Goal: Use online tool/utility: Utilize a website feature to perform a specific function

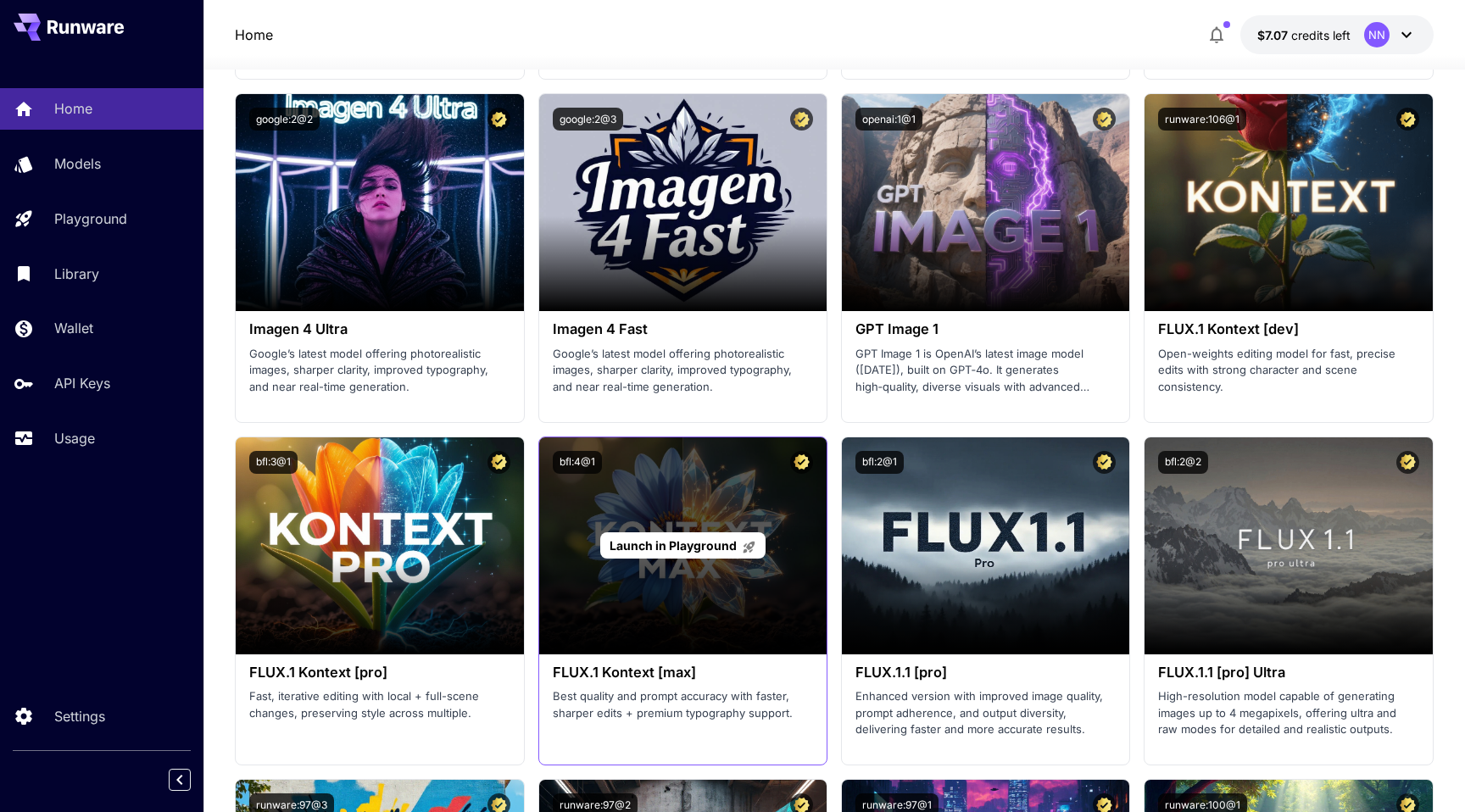
click at [672, 534] on div "Launch in Playground" at bounding box center [683, 545] width 166 height 27
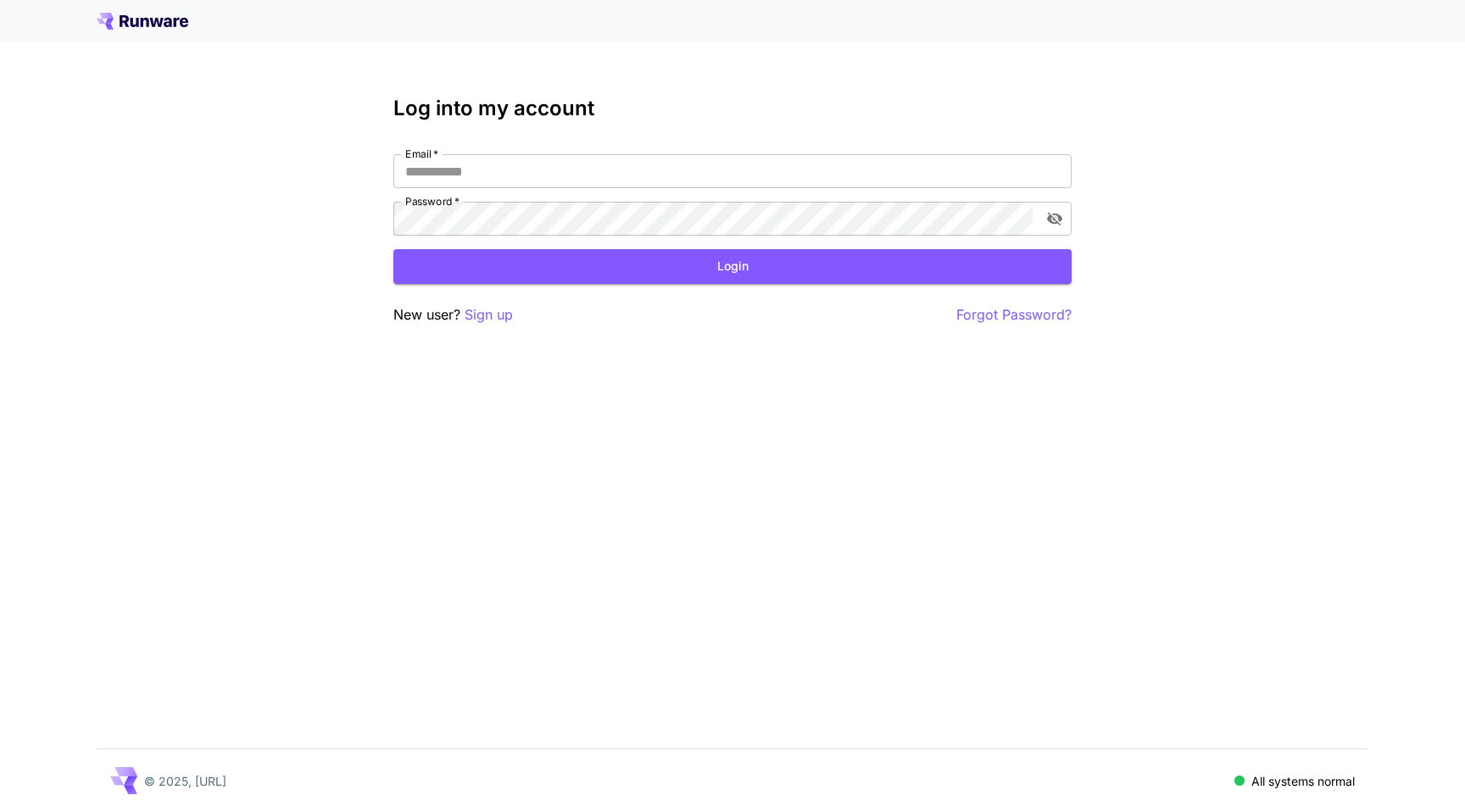
type input "**********"
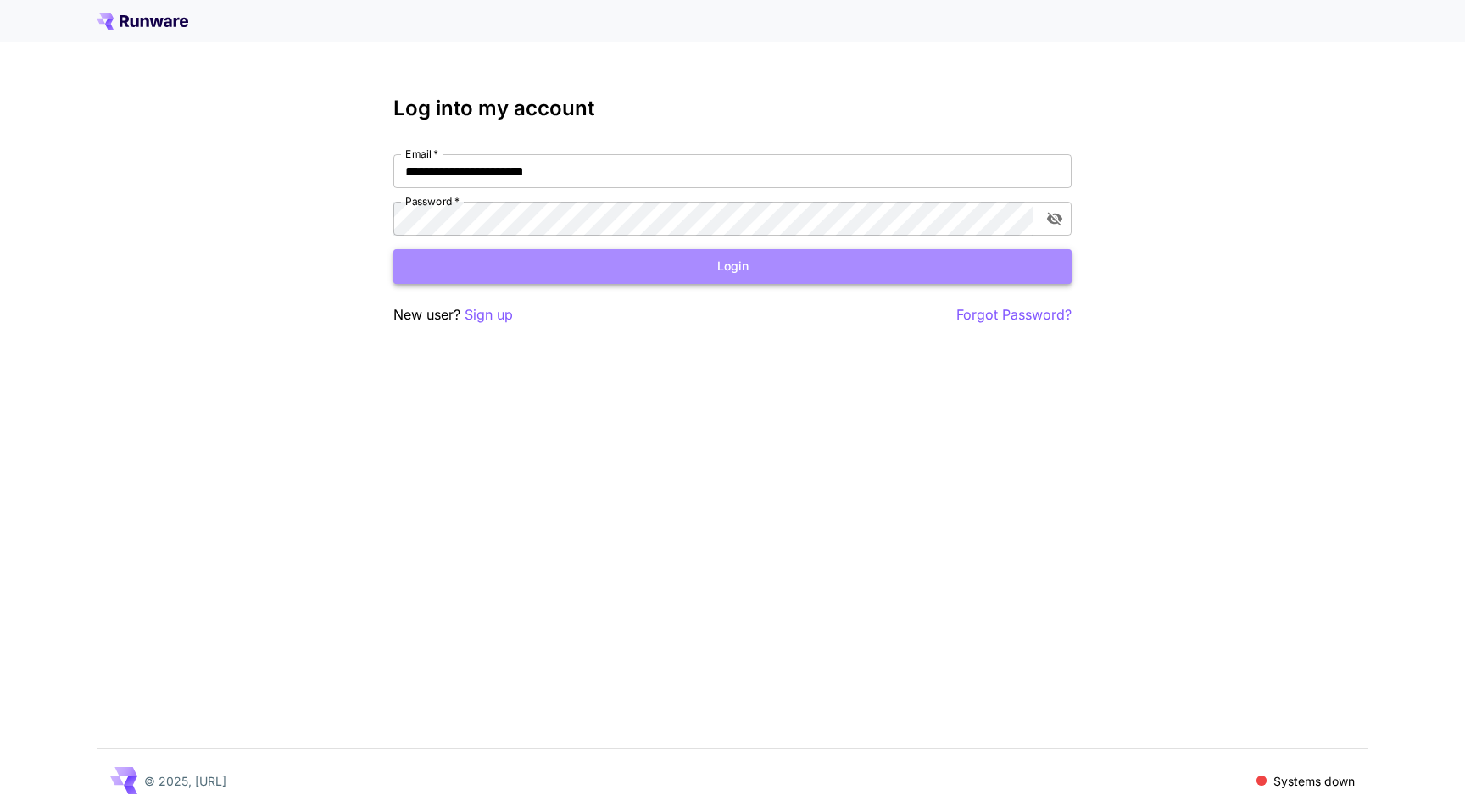
click at [835, 273] on button "Login" at bounding box center [732, 267] width 678 height 35
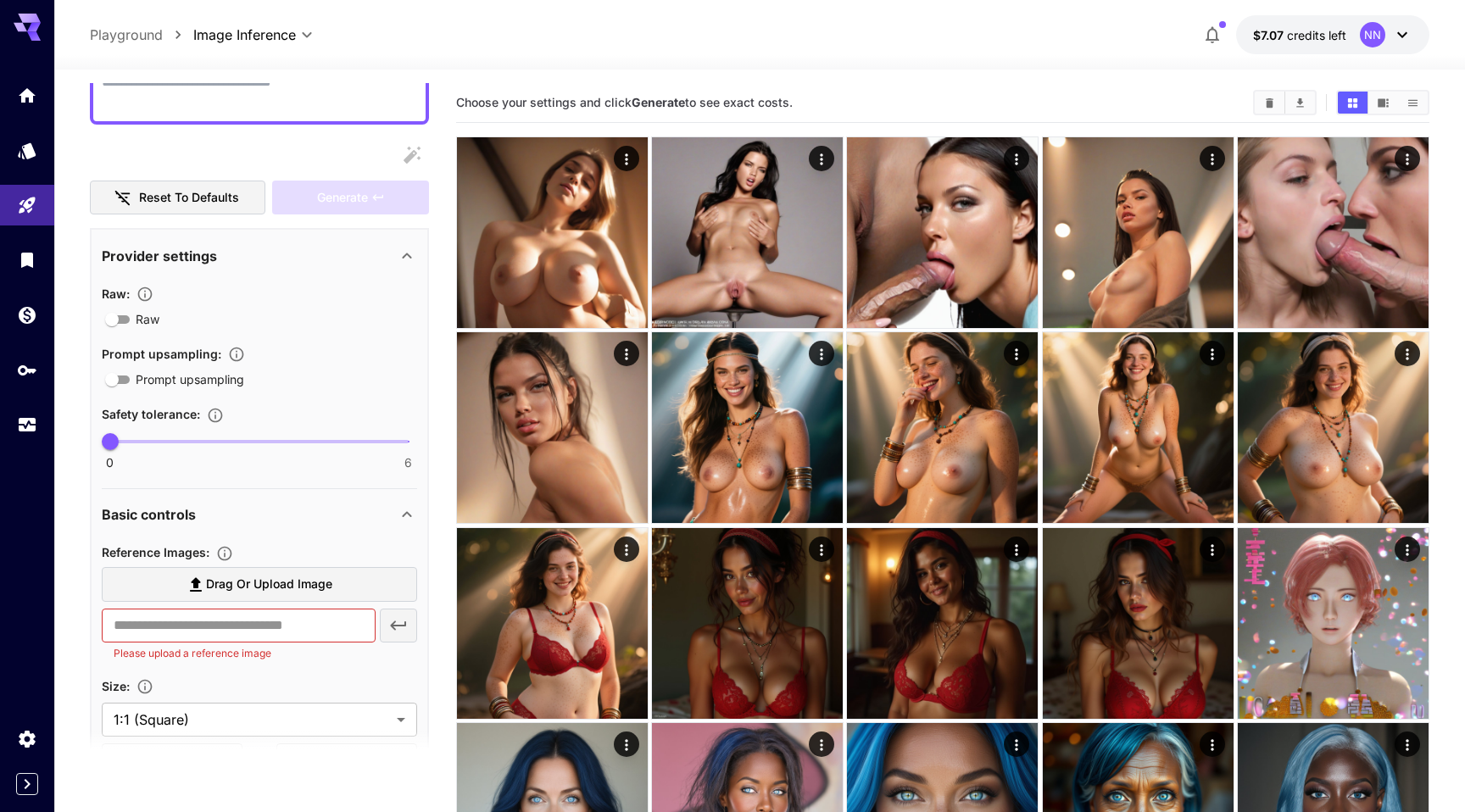
scroll to position [287, 0]
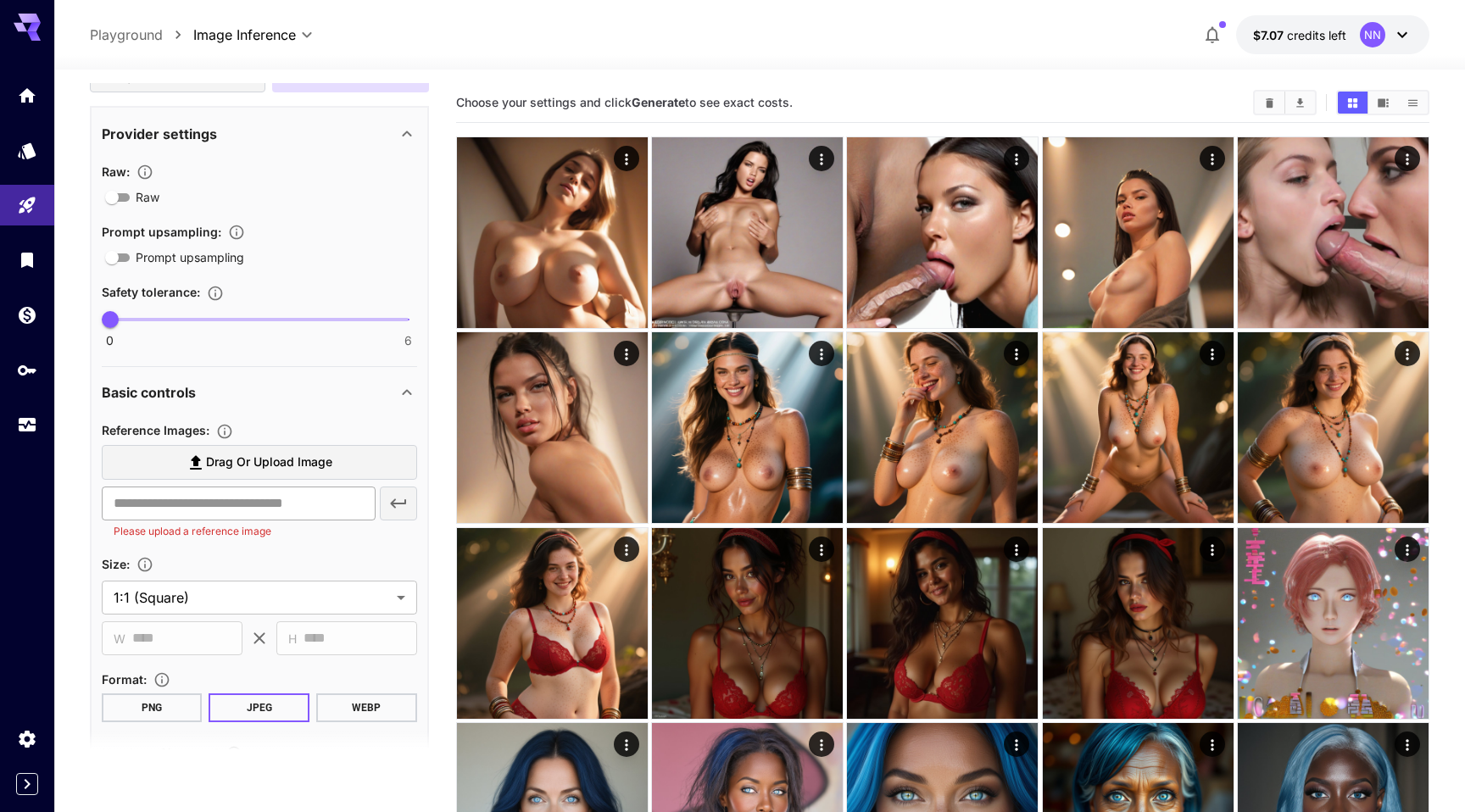
click at [232, 509] on input "text" at bounding box center [238, 503] width 274 height 34
paste input "**********"
drag, startPoint x: 279, startPoint y: 501, endPoint x: 38, endPoint y: 490, distance: 241.3
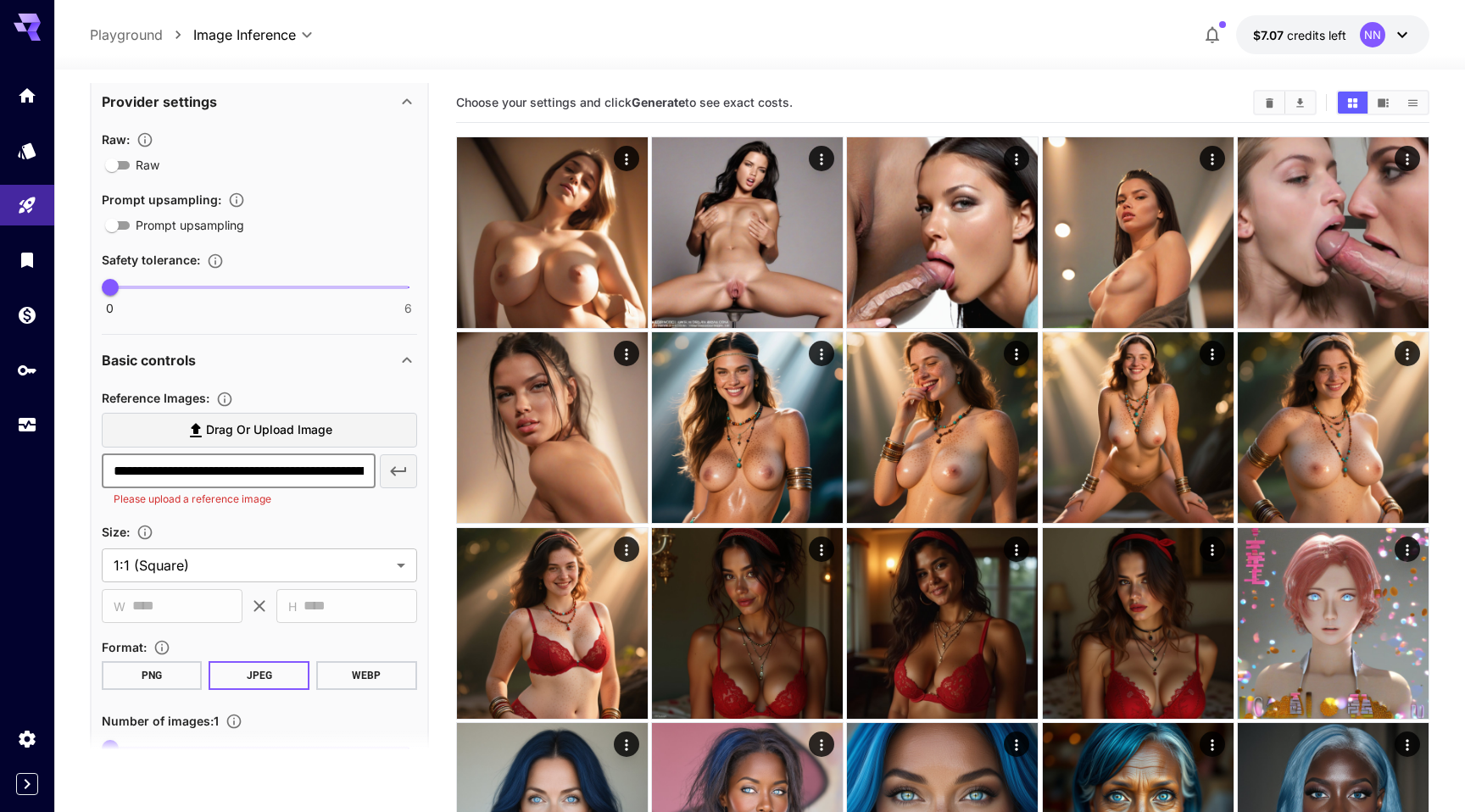
scroll to position [306, 0]
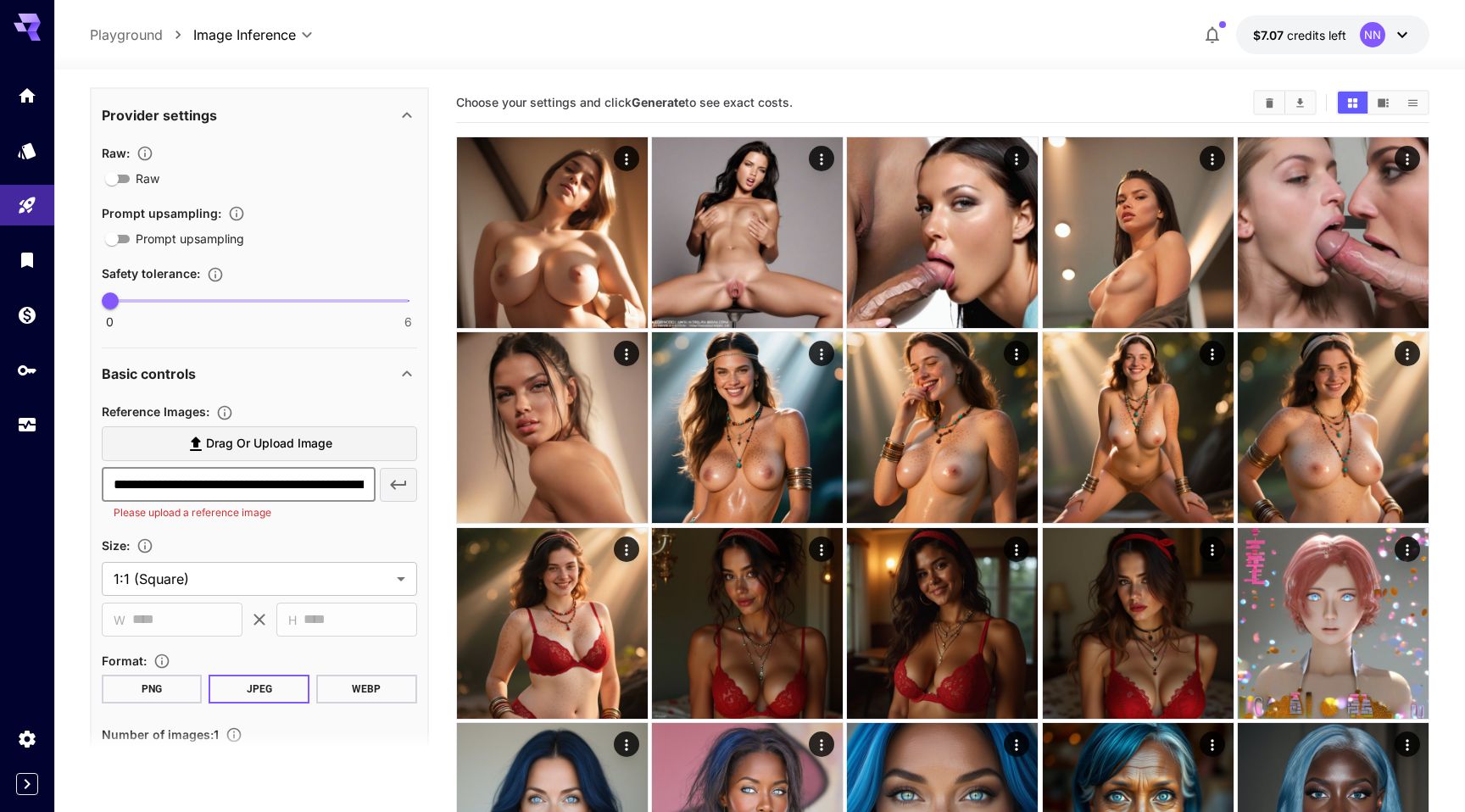
type input "**********"
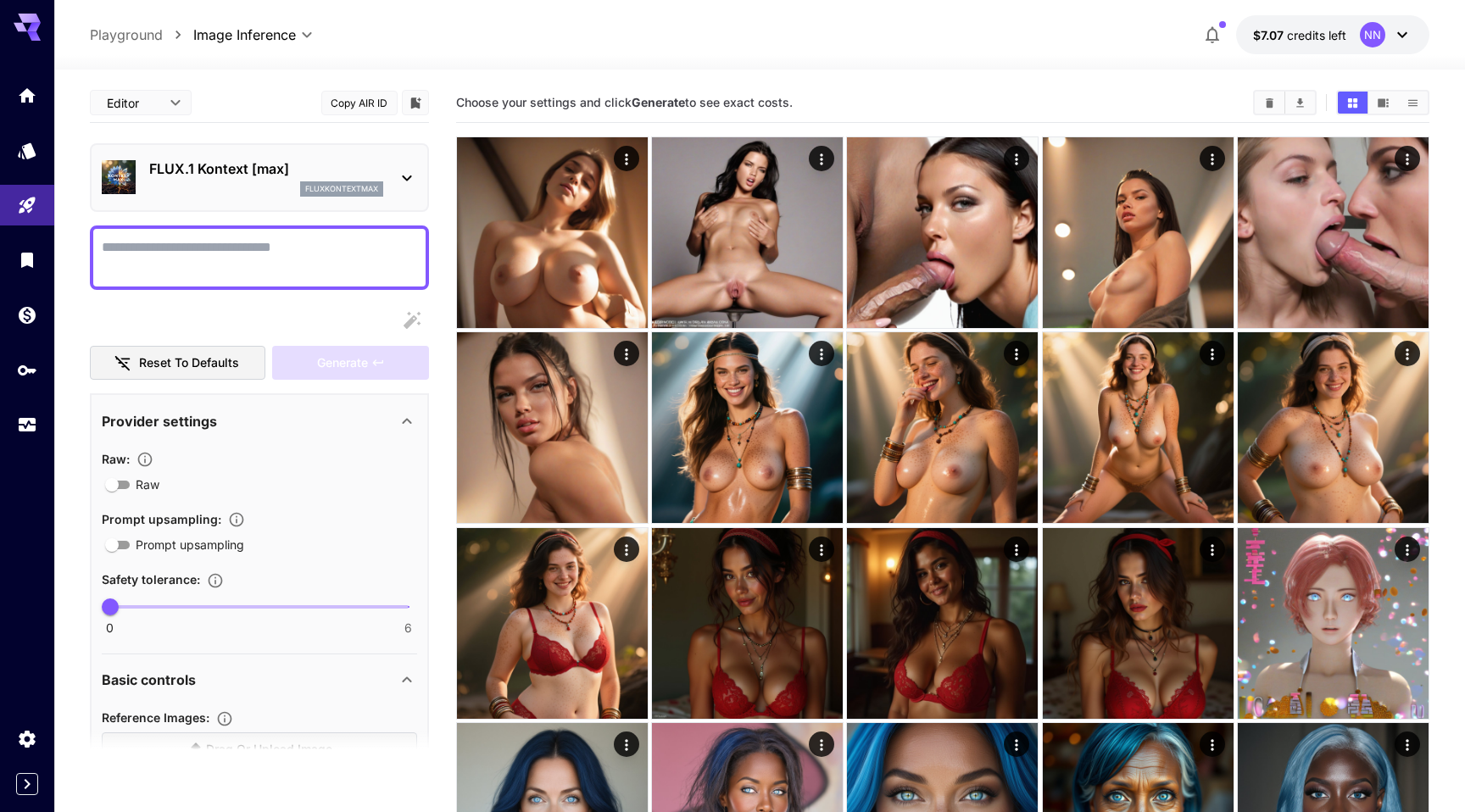
click at [272, 260] on textarea "Raw" at bounding box center [260, 257] width 316 height 40
paste textarea "**********"
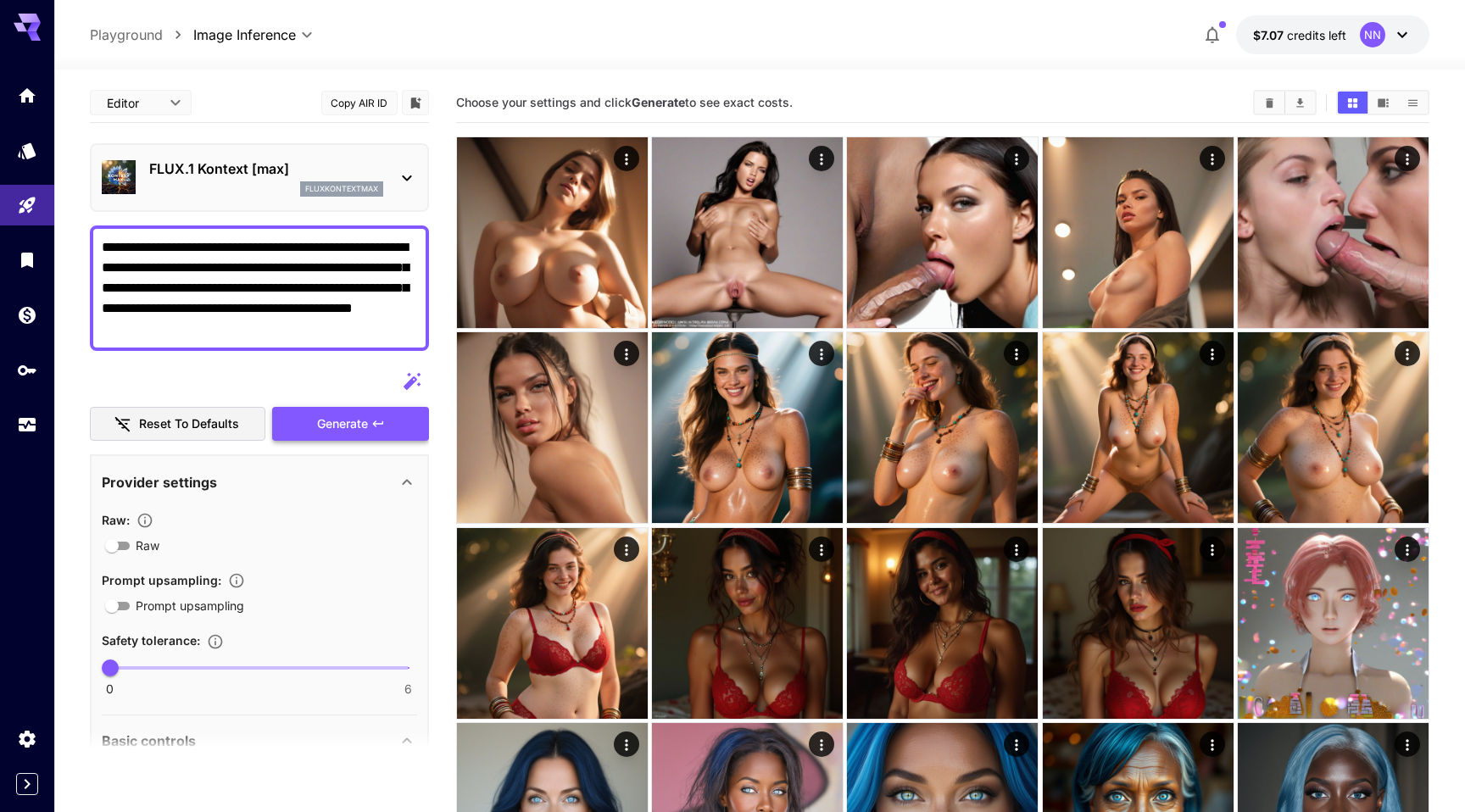
type textarea "**********"
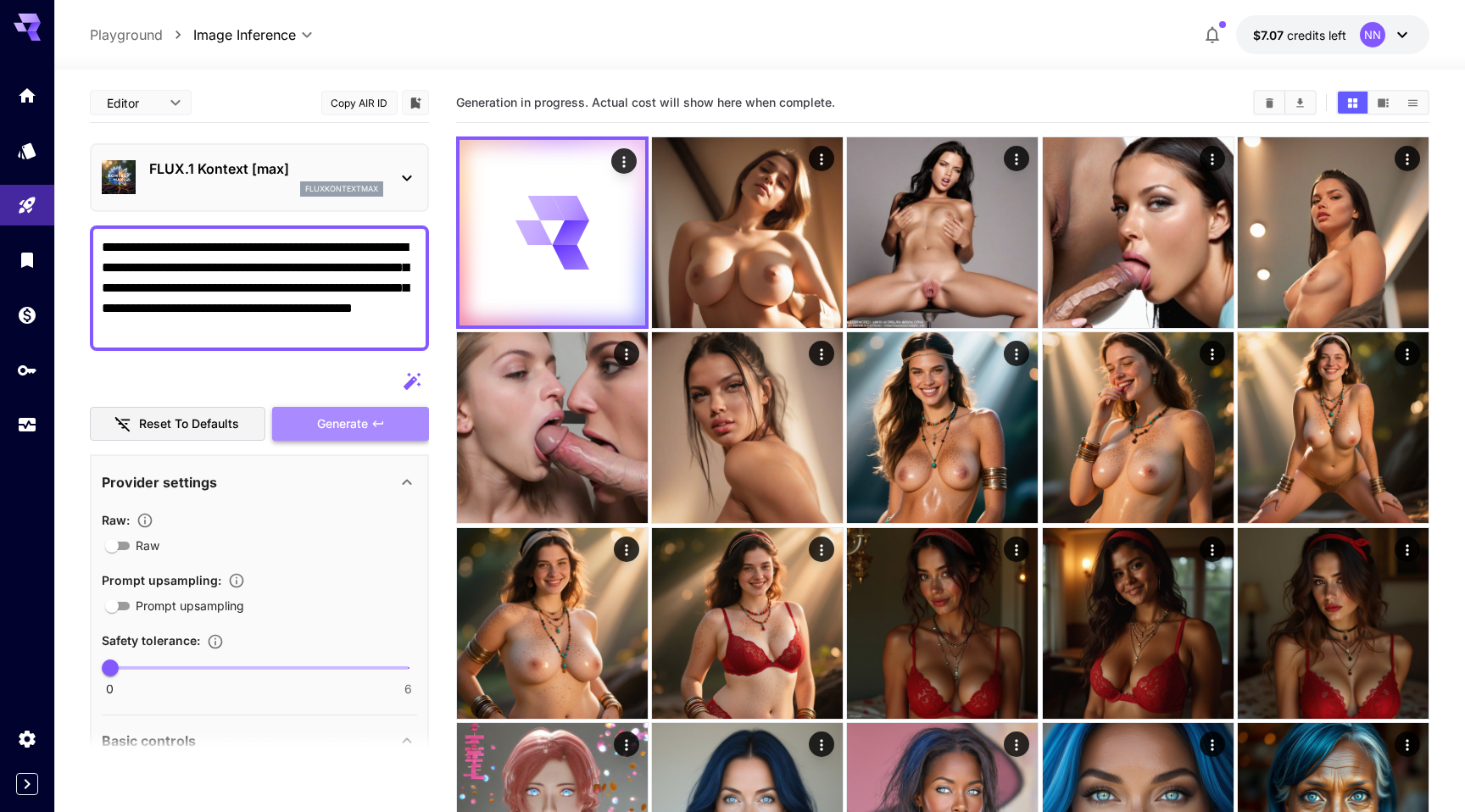
click at [340, 414] on span "Generate" at bounding box center [342, 424] width 51 height 21
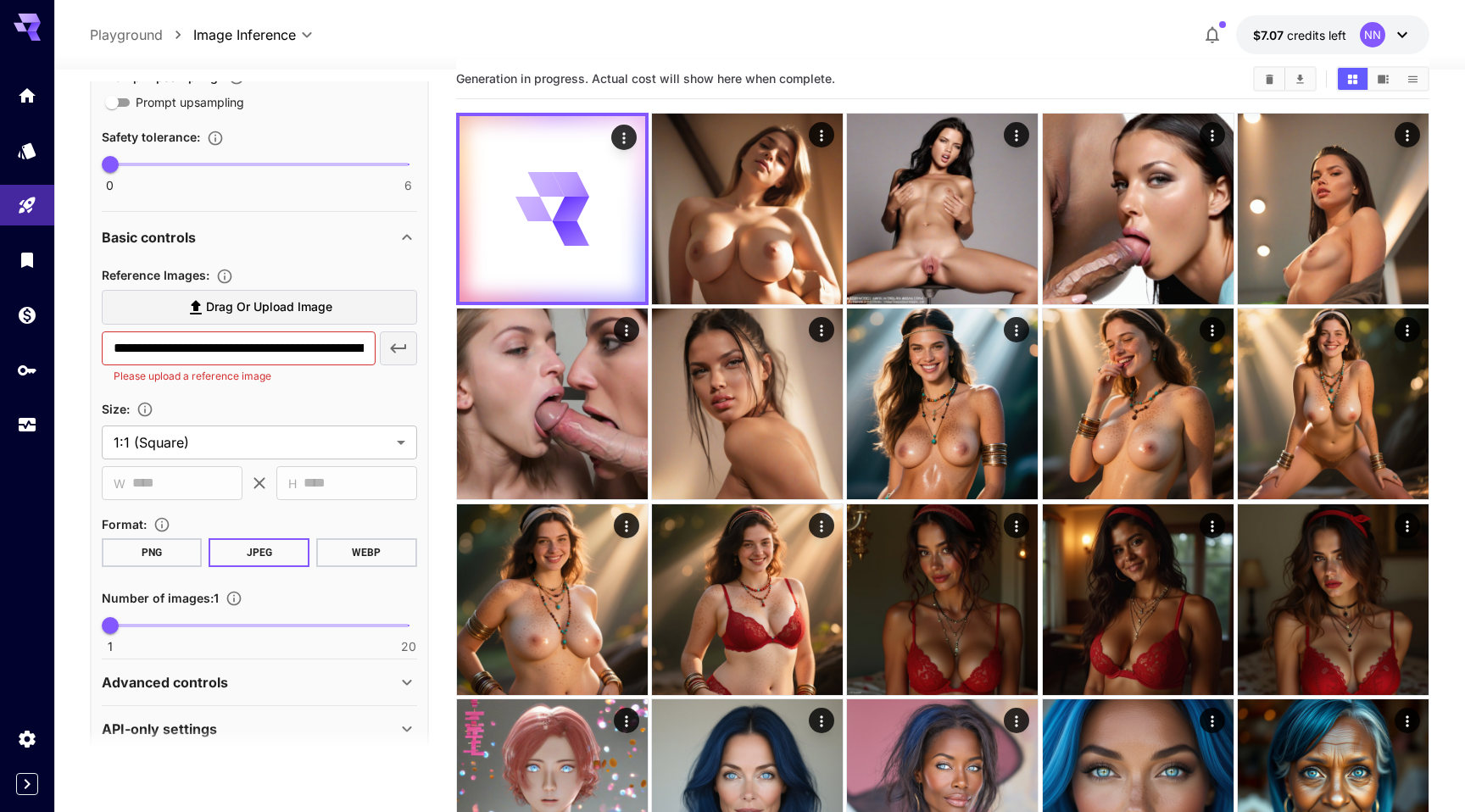
scroll to position [500, 0]
click at [395, 350] on icon "button" at bounding box center [398, 349] width 16 height 9
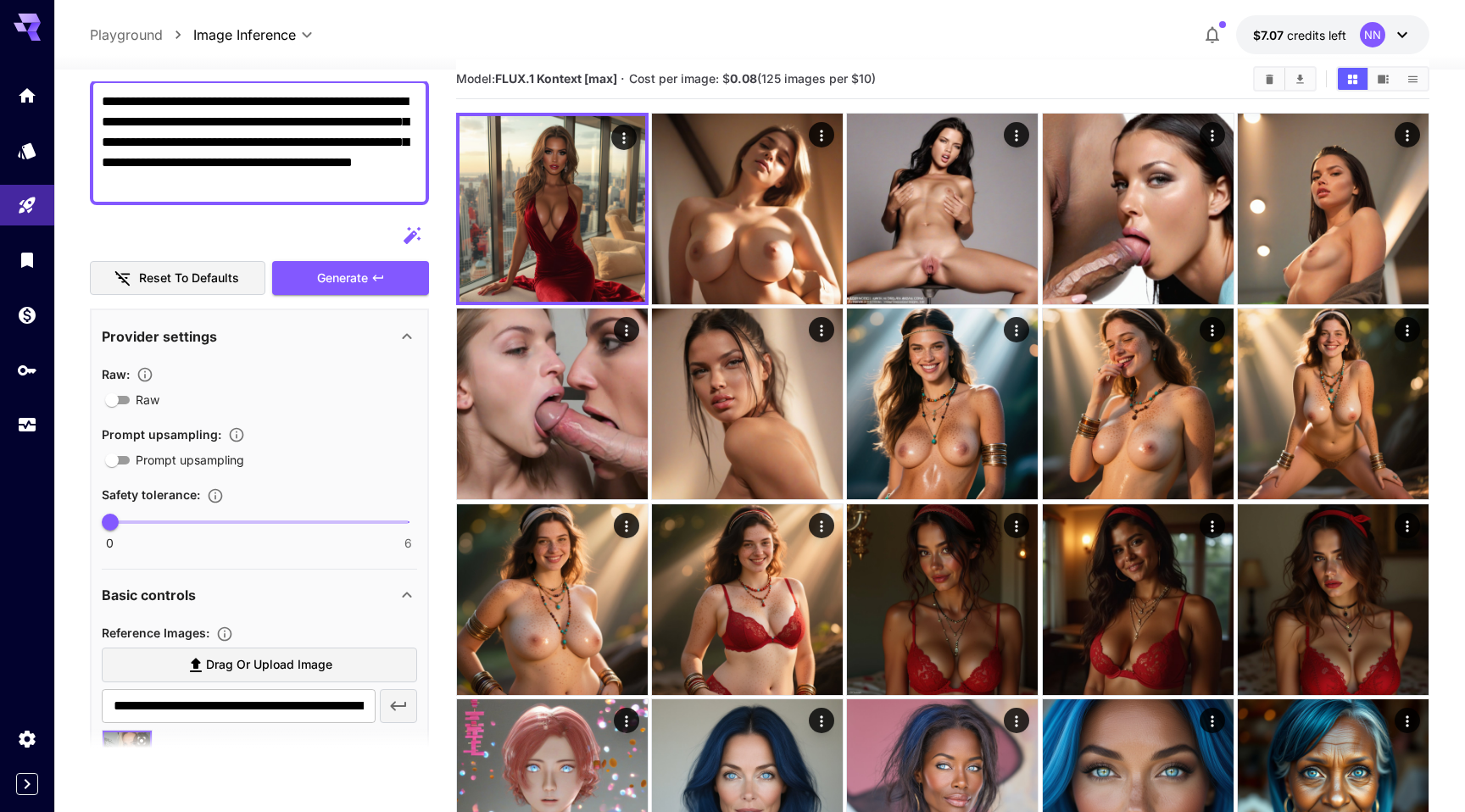
scroll to position [139, 0]
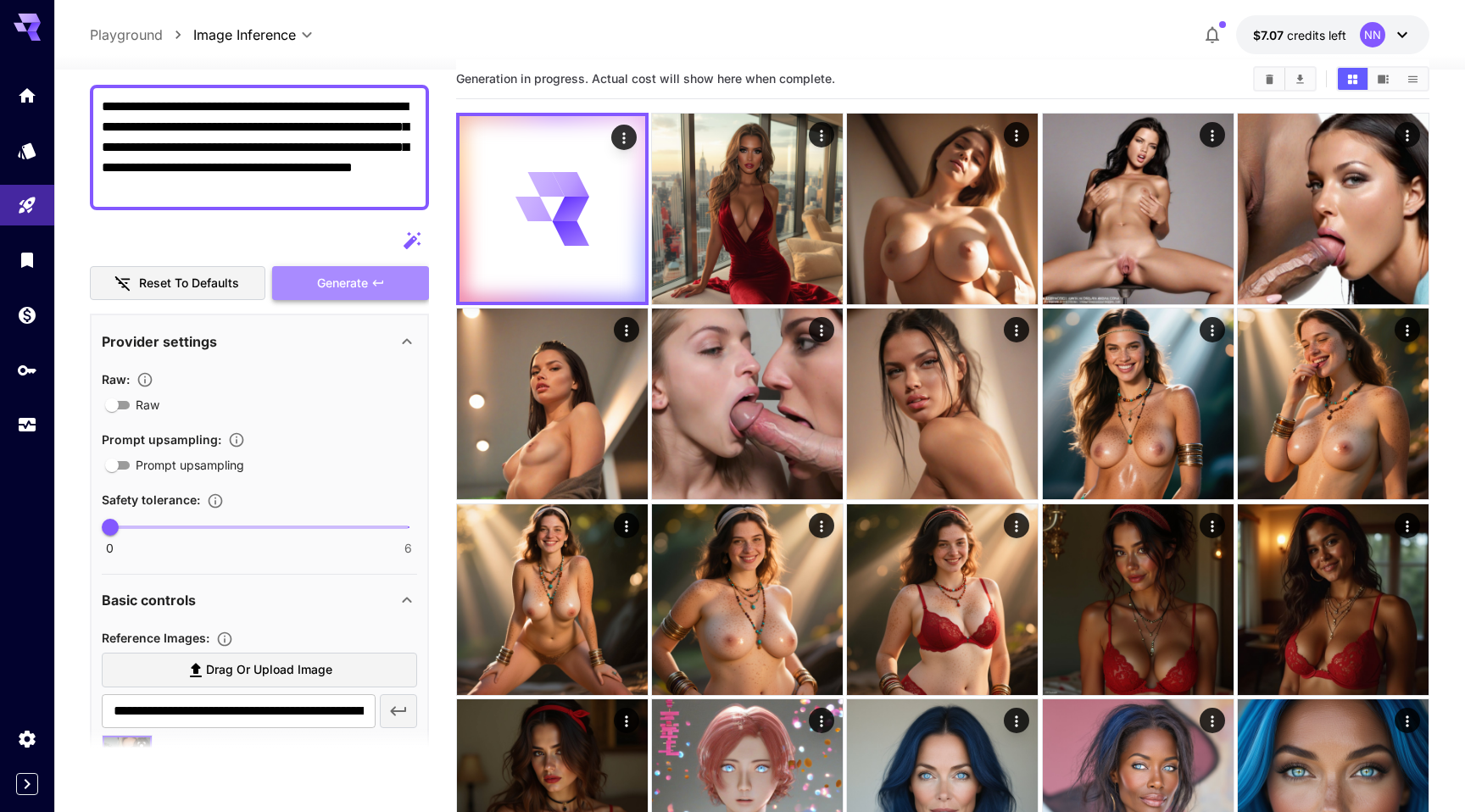
click at [359, 286] on span "Generate" at bounding box center [342, 283] width 51 height 21
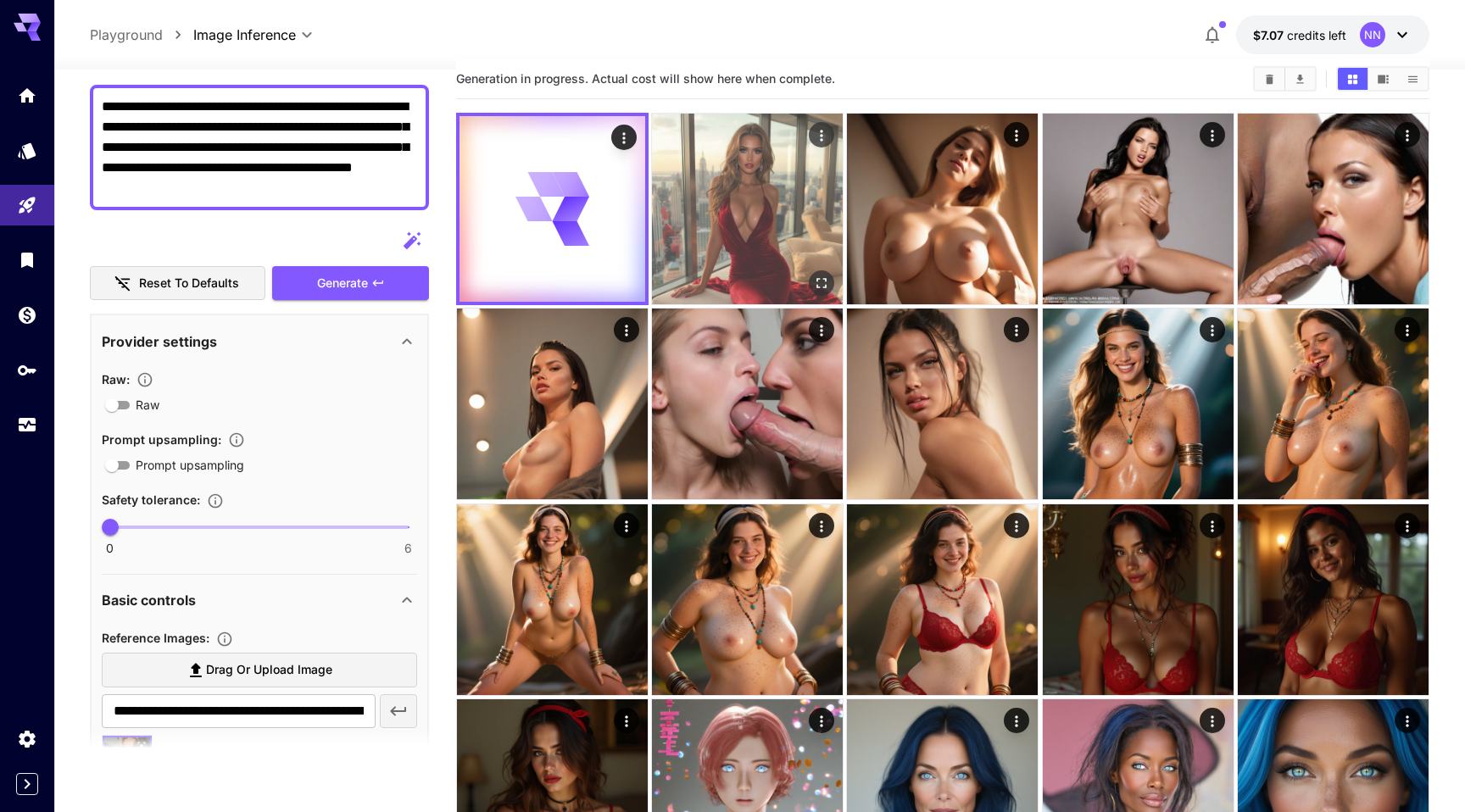
click at [706, 232] on img at bounding box center [747, 208] width 190 height 190
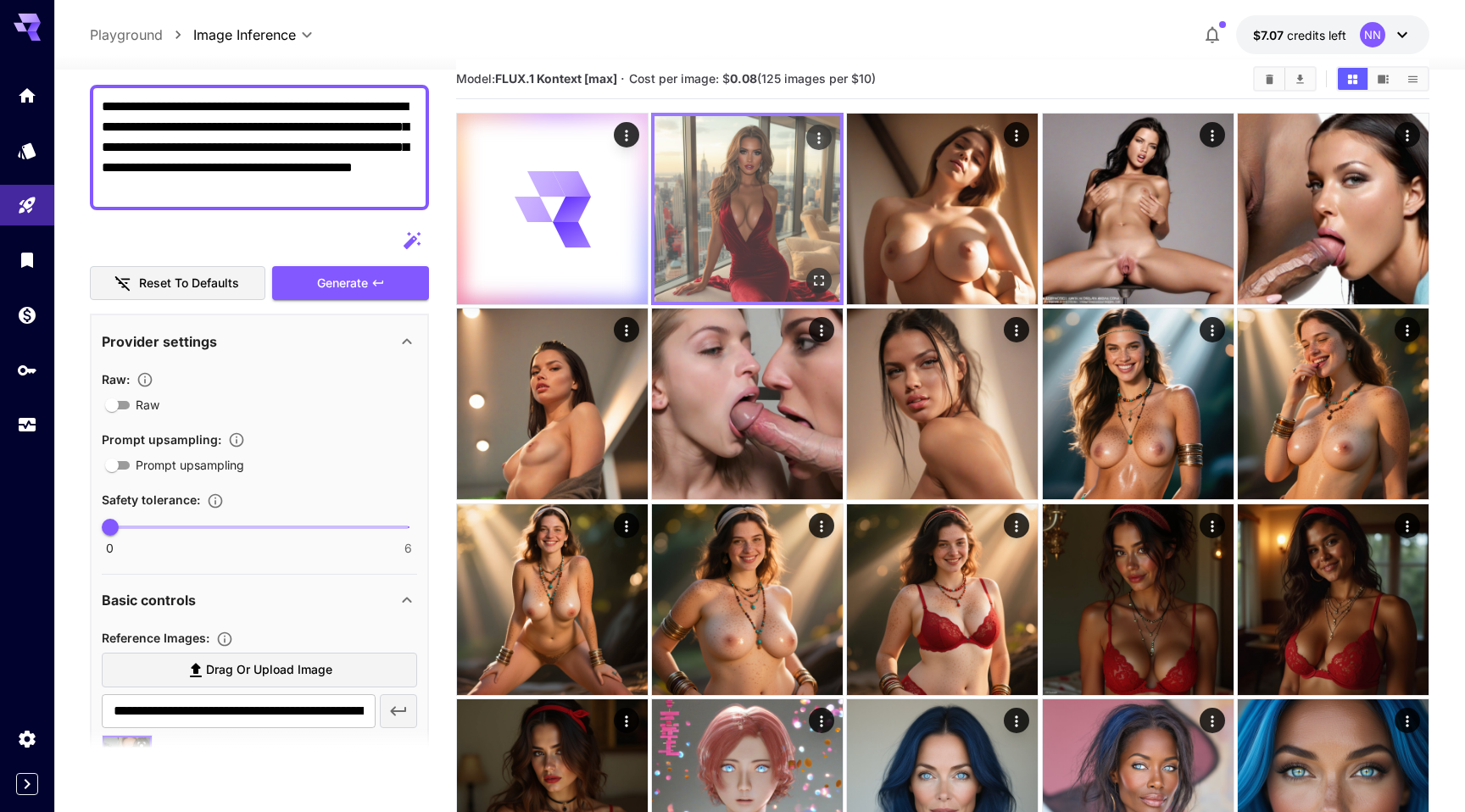
click at [756, 201] on img at bounding box center [747, 208] width 186 height 186
click at [815, 271] on button "Open in fullscreen" at bounding box center [819, 280] width 26 height 26
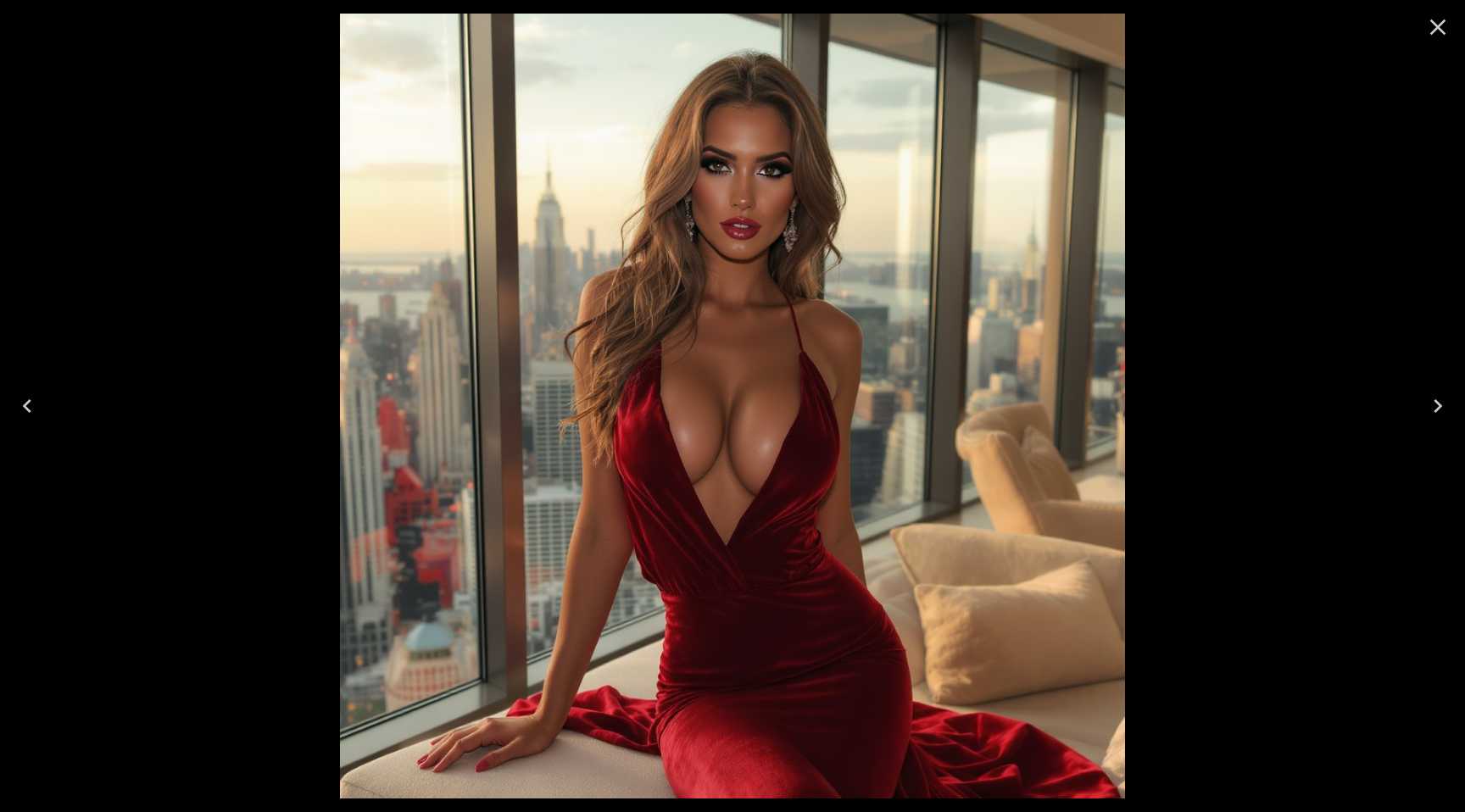
click at [1438, 26] on icon "Close" at bounding box center [1438, 27] width 16 height 16
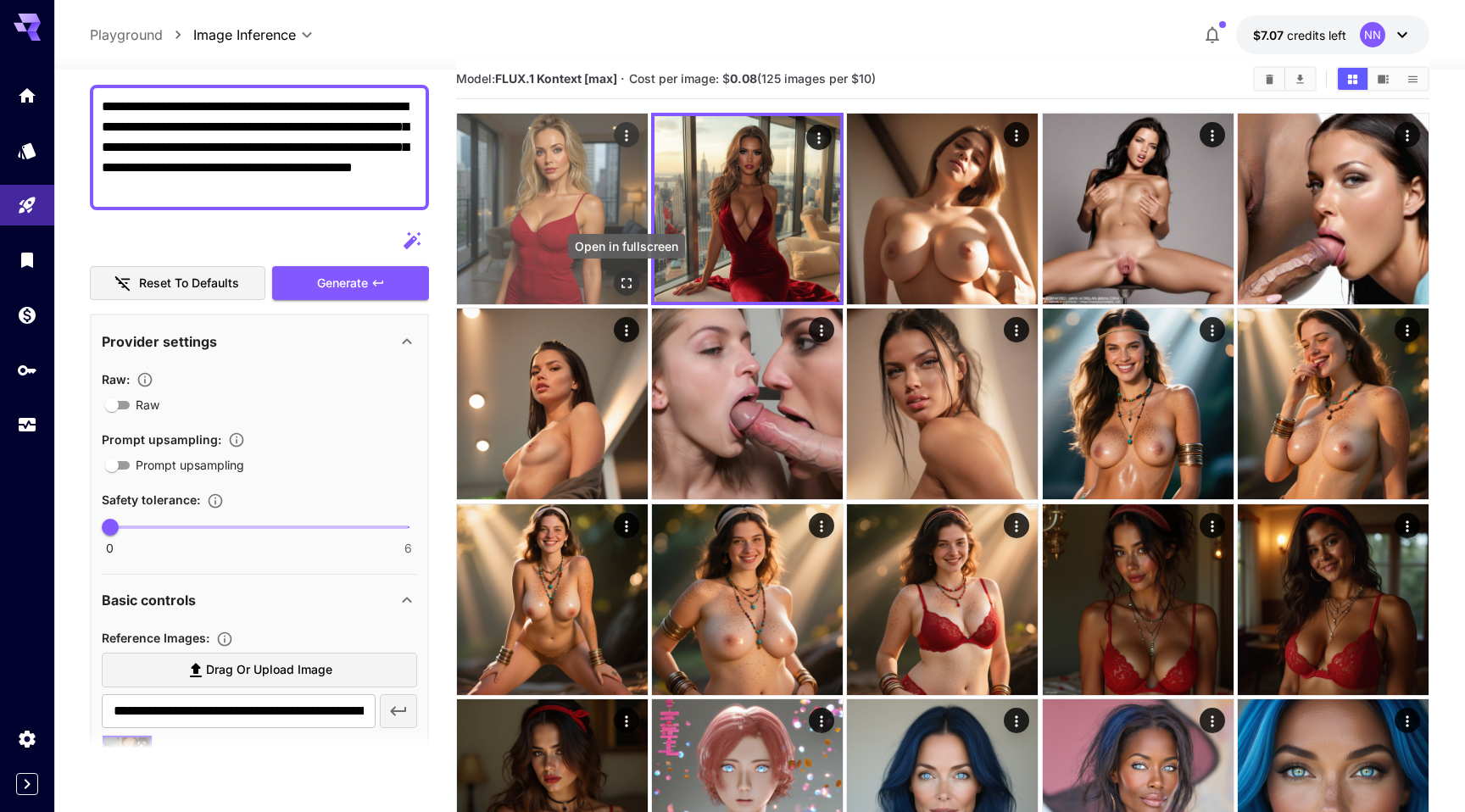
click at [621, 285] on icon "Open in fullscreen" at bounding box center [627, 283] width 17 height 17
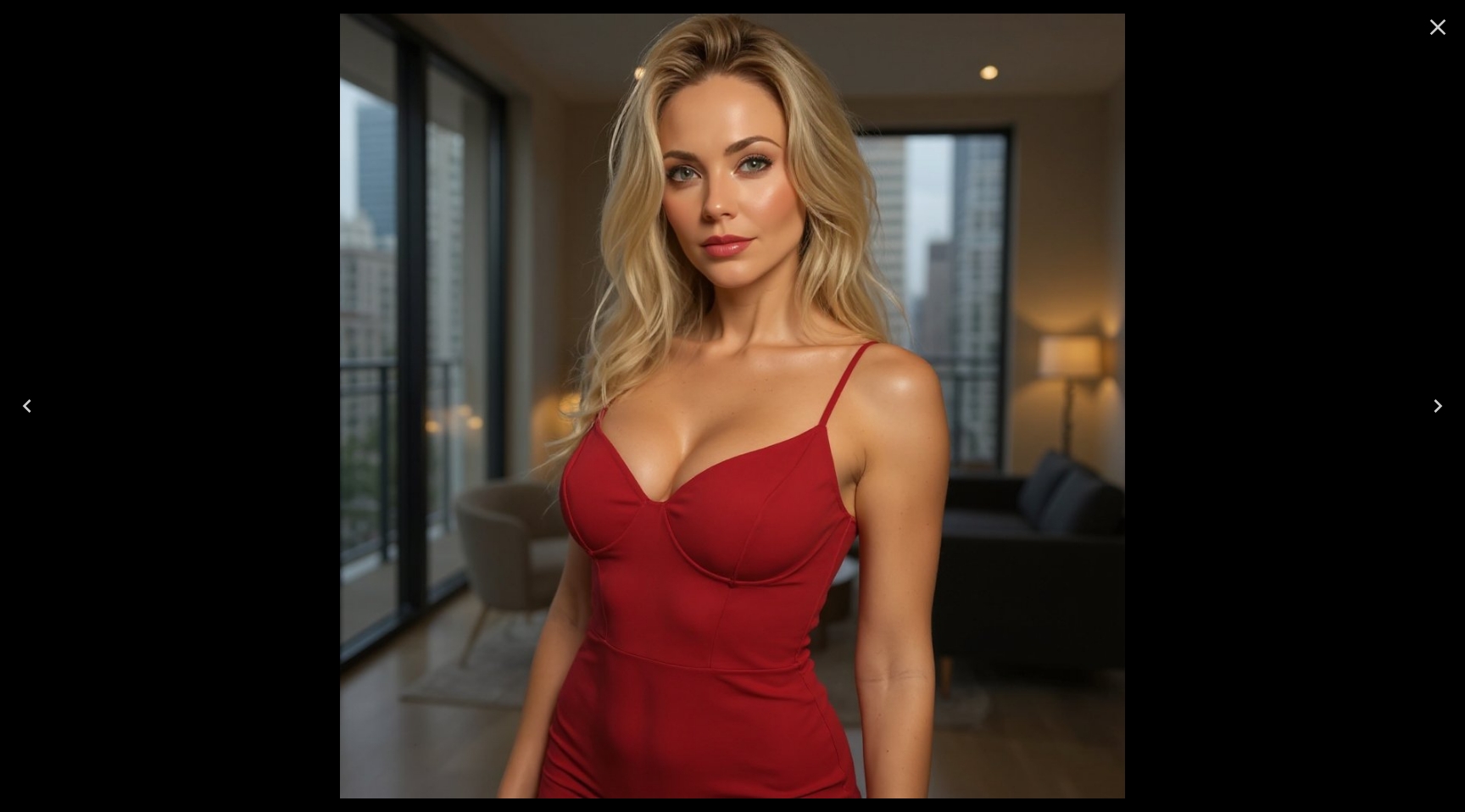
click at [1440, 29] on icon "Close" at bounding box center [1438, 27] width 16 height 16
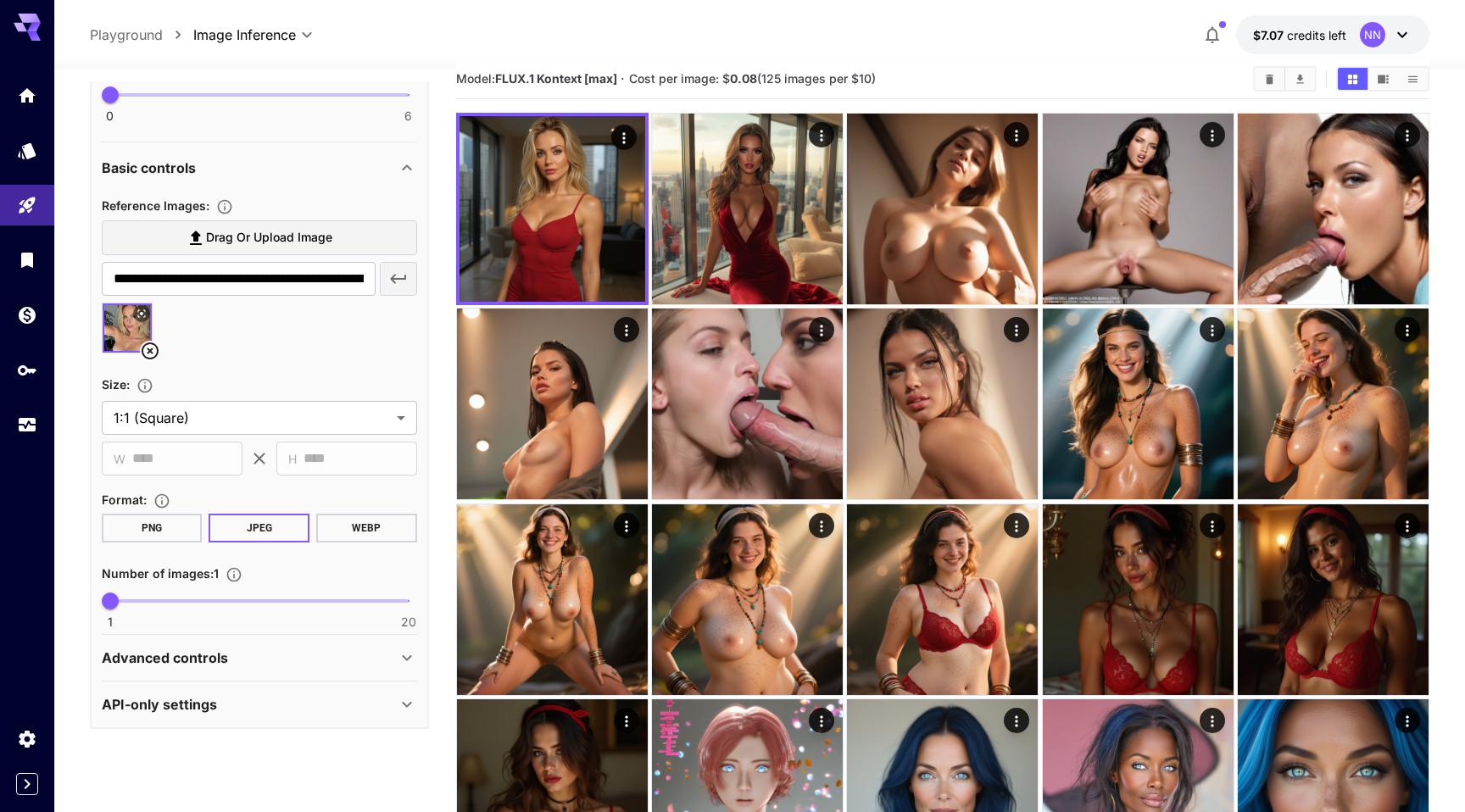
scroll to position [35, 0]
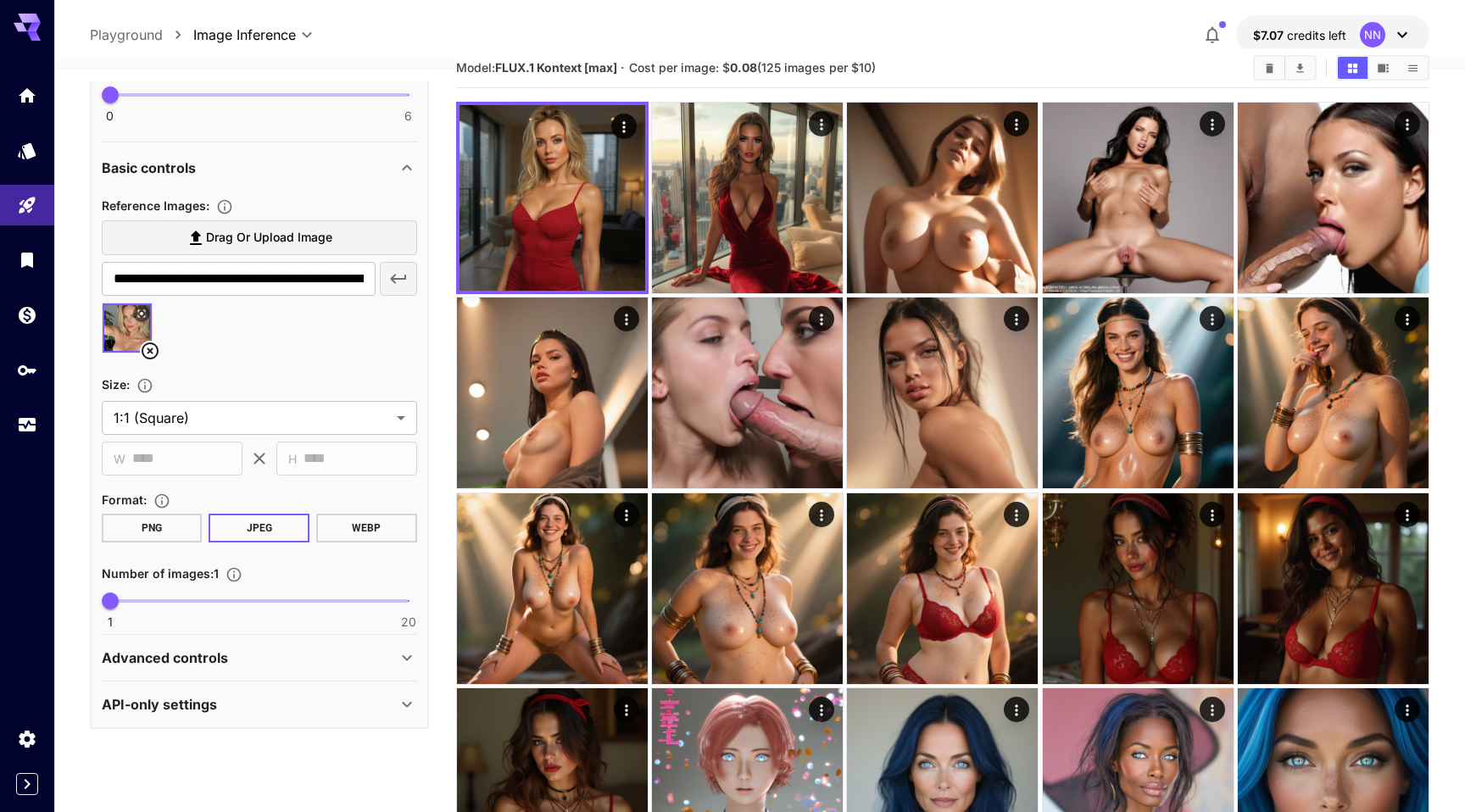
click at [235, 653] on div "Advanced controls" at bounding box center [250, 658] width 295 height 21
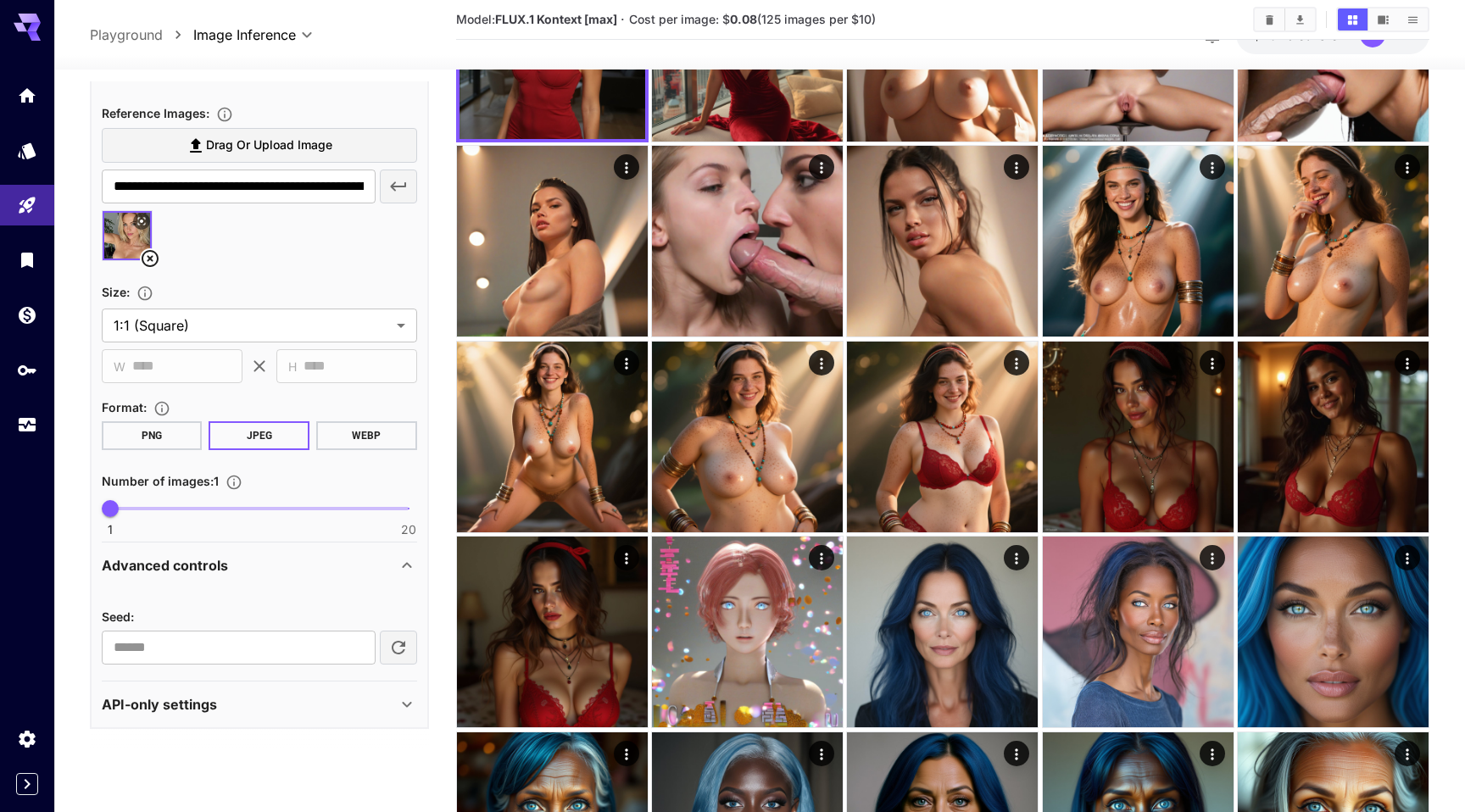
scroll to position [259, 0]
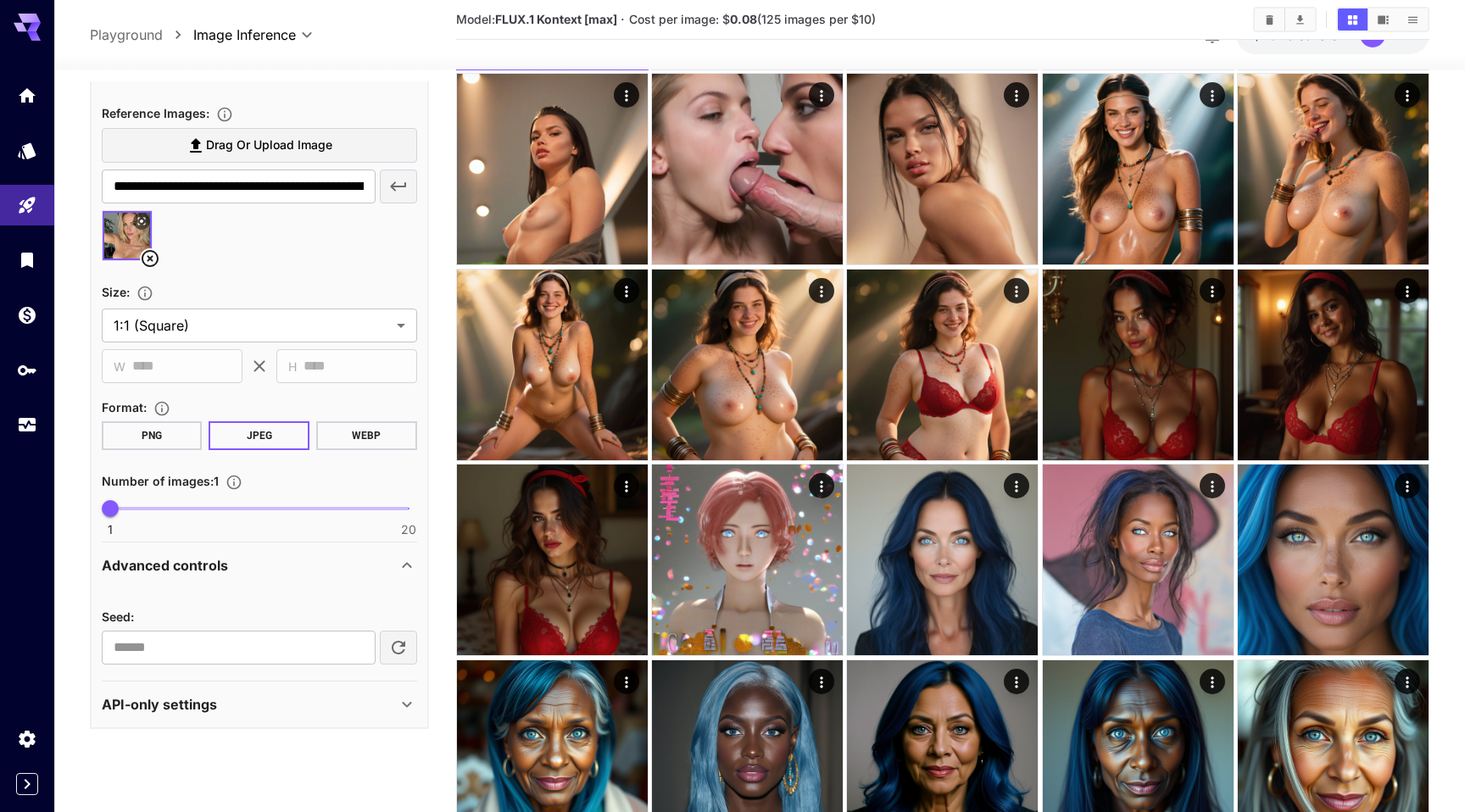
click at [243, 713] on div "API-only settings" at bounding box center [250, 705] width 295 height 21
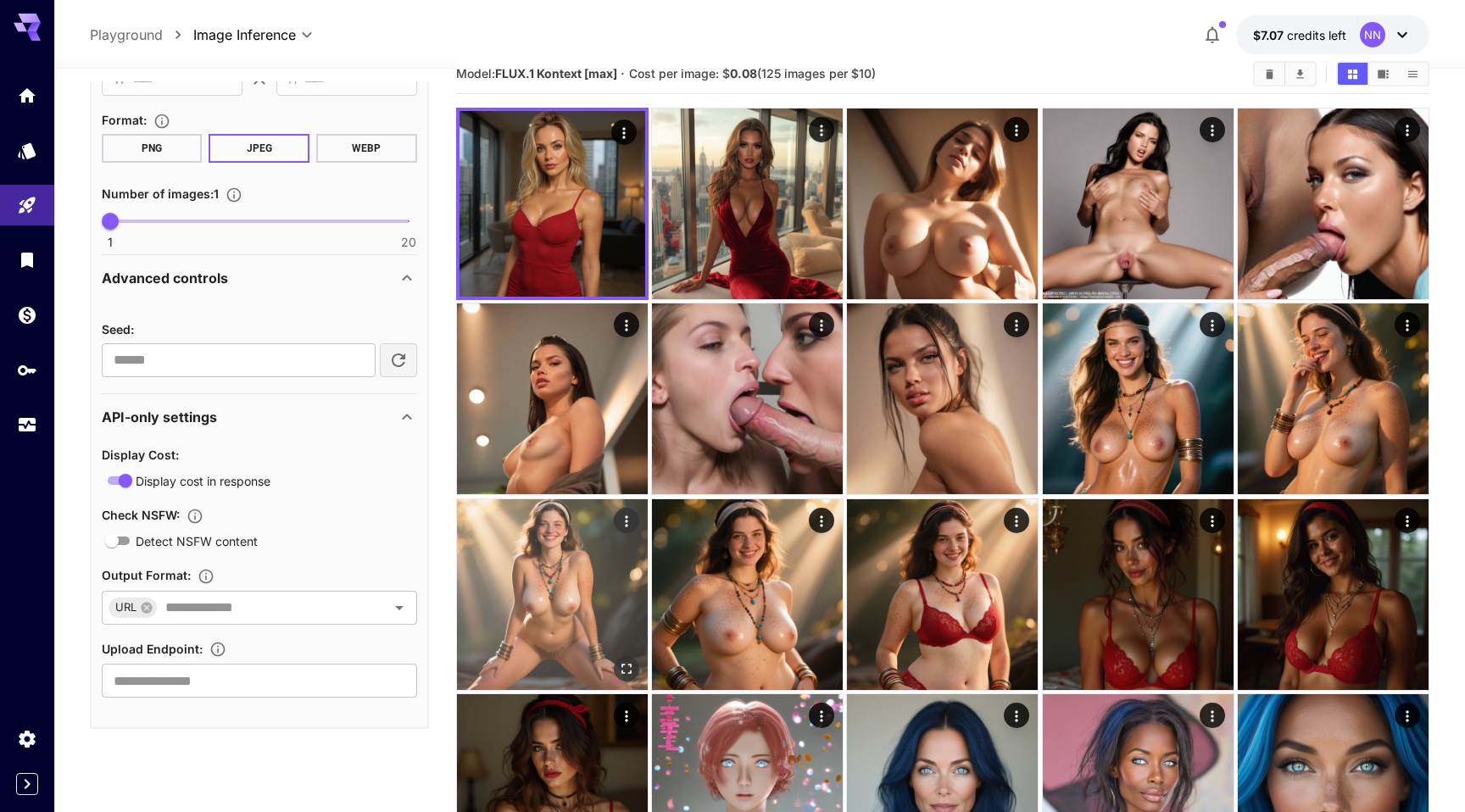
scroll to position [0, 0]
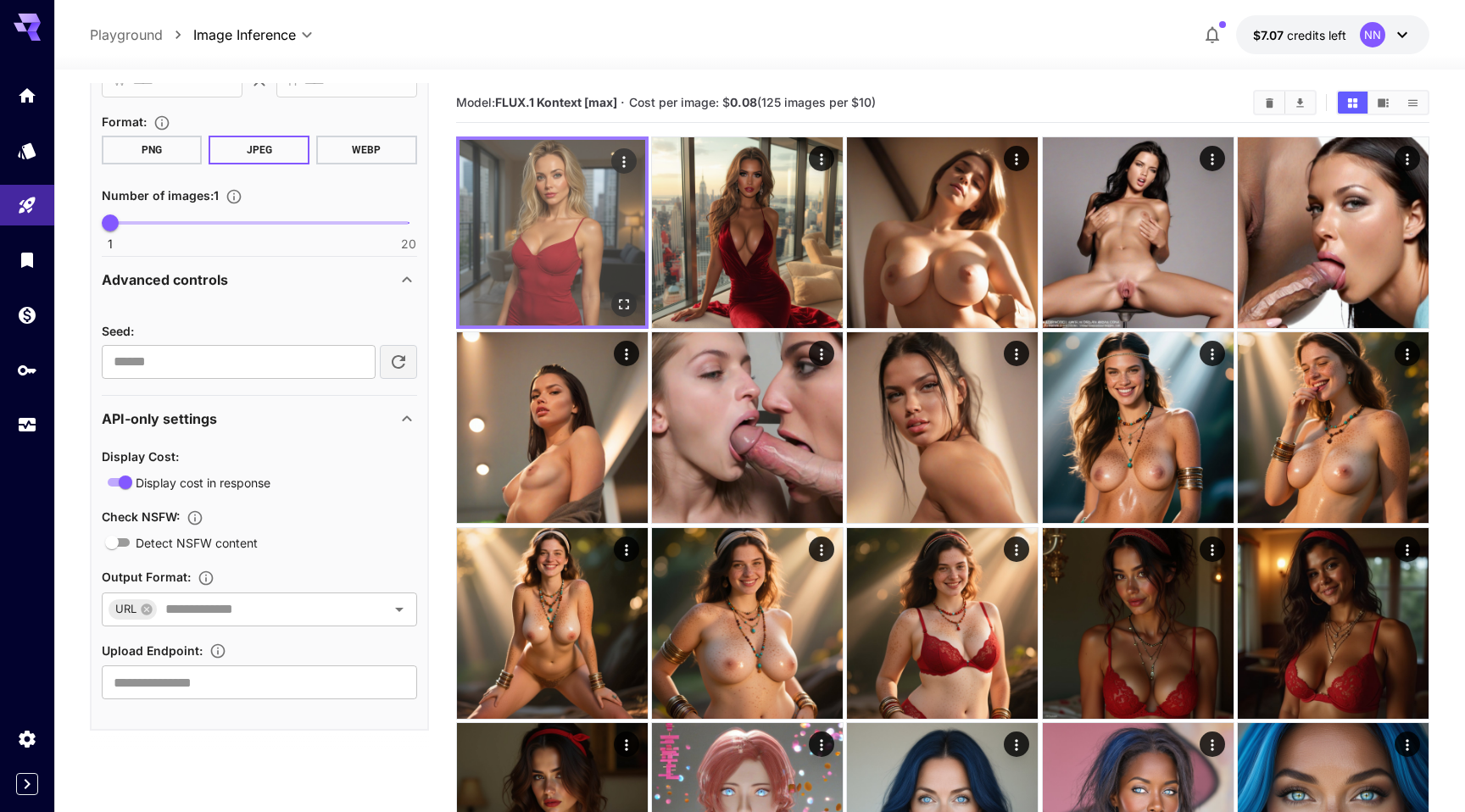
click at [560, 261] on img at bounding box center [552, 232] width 186 height 186
click at [569, 262] on img at bounding box center [552, 232] width 186 height 186
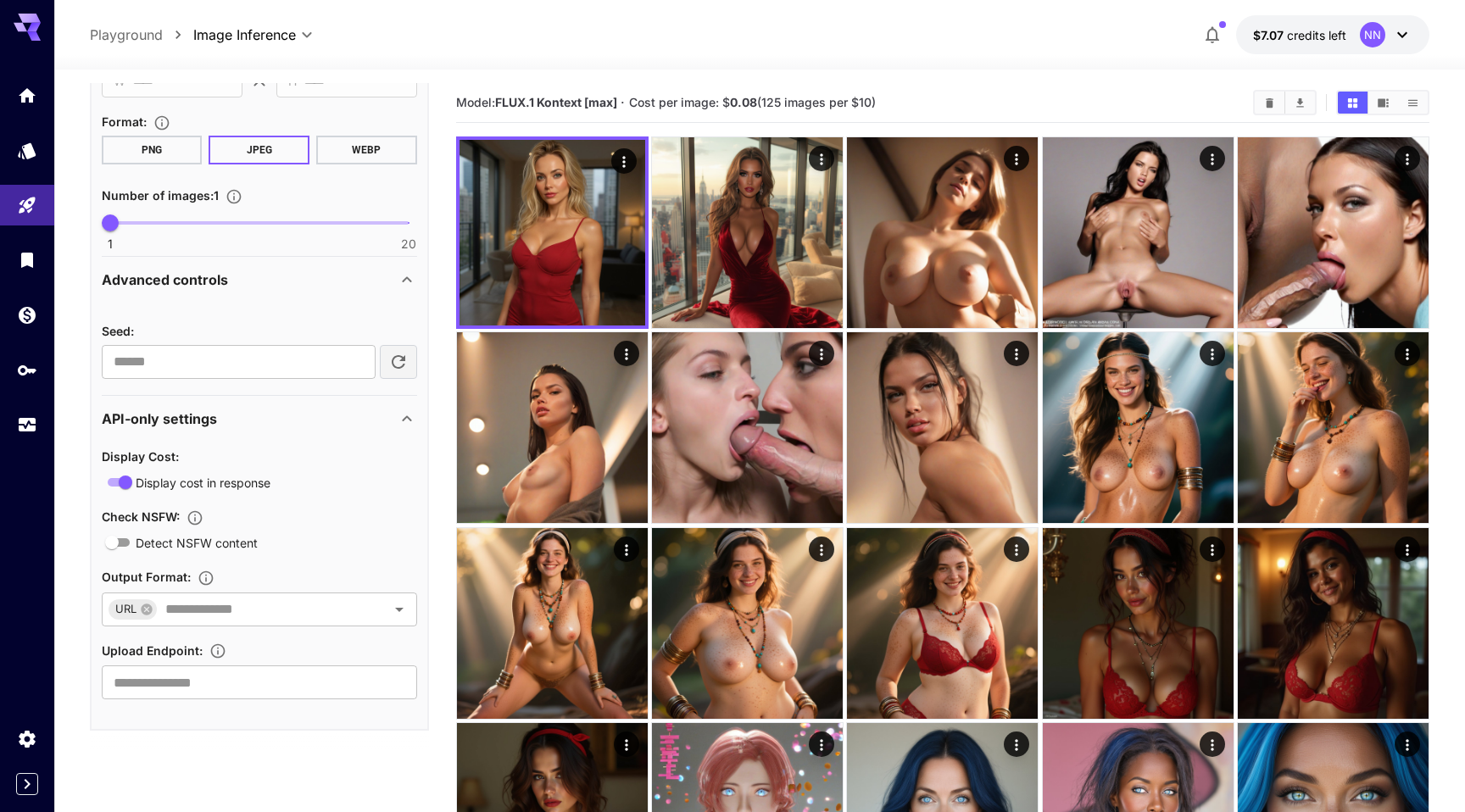
scroll to position [24, 0]
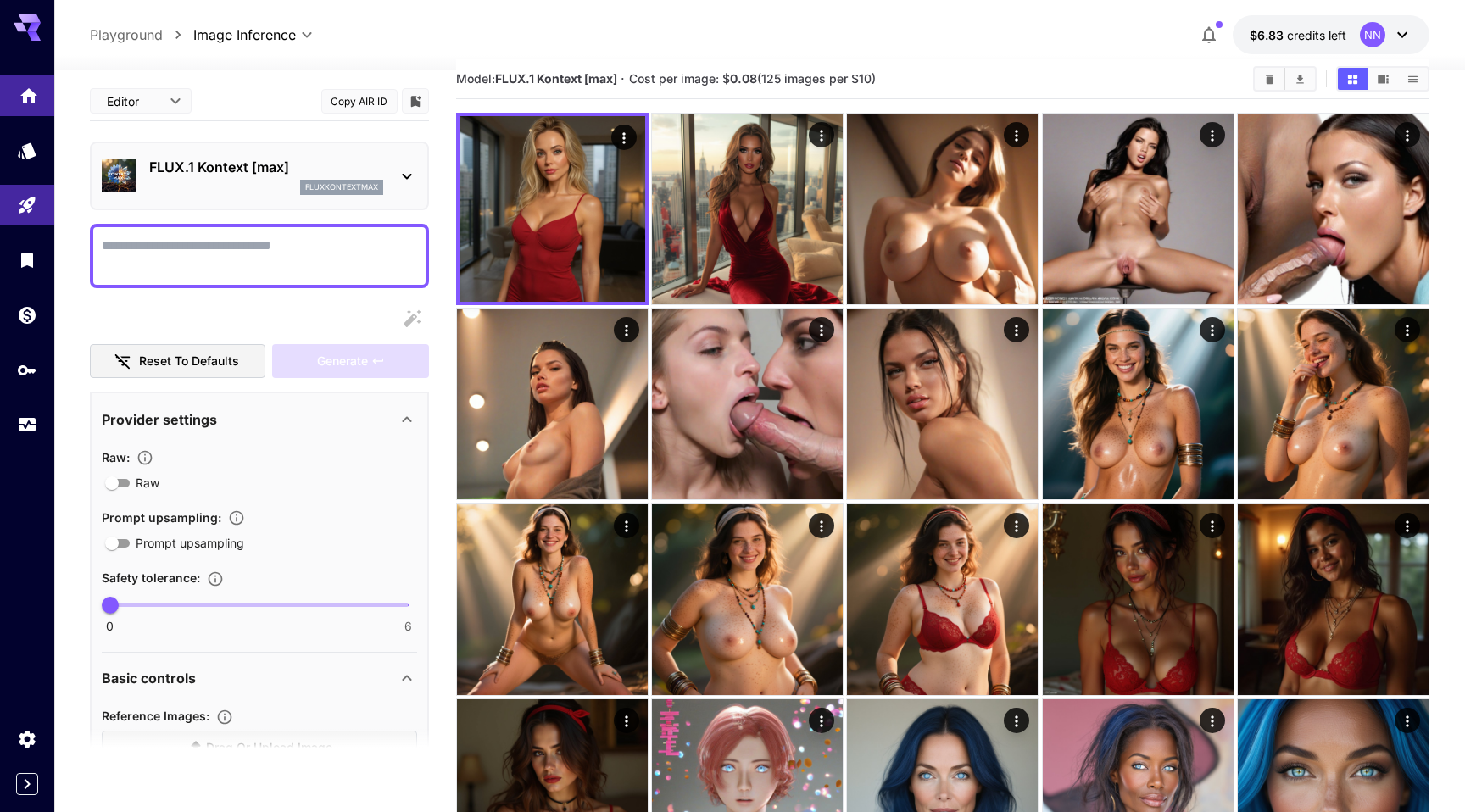
click at [30, 85] on icon "Home" at bounding box center [29, 91] width 21 height 21
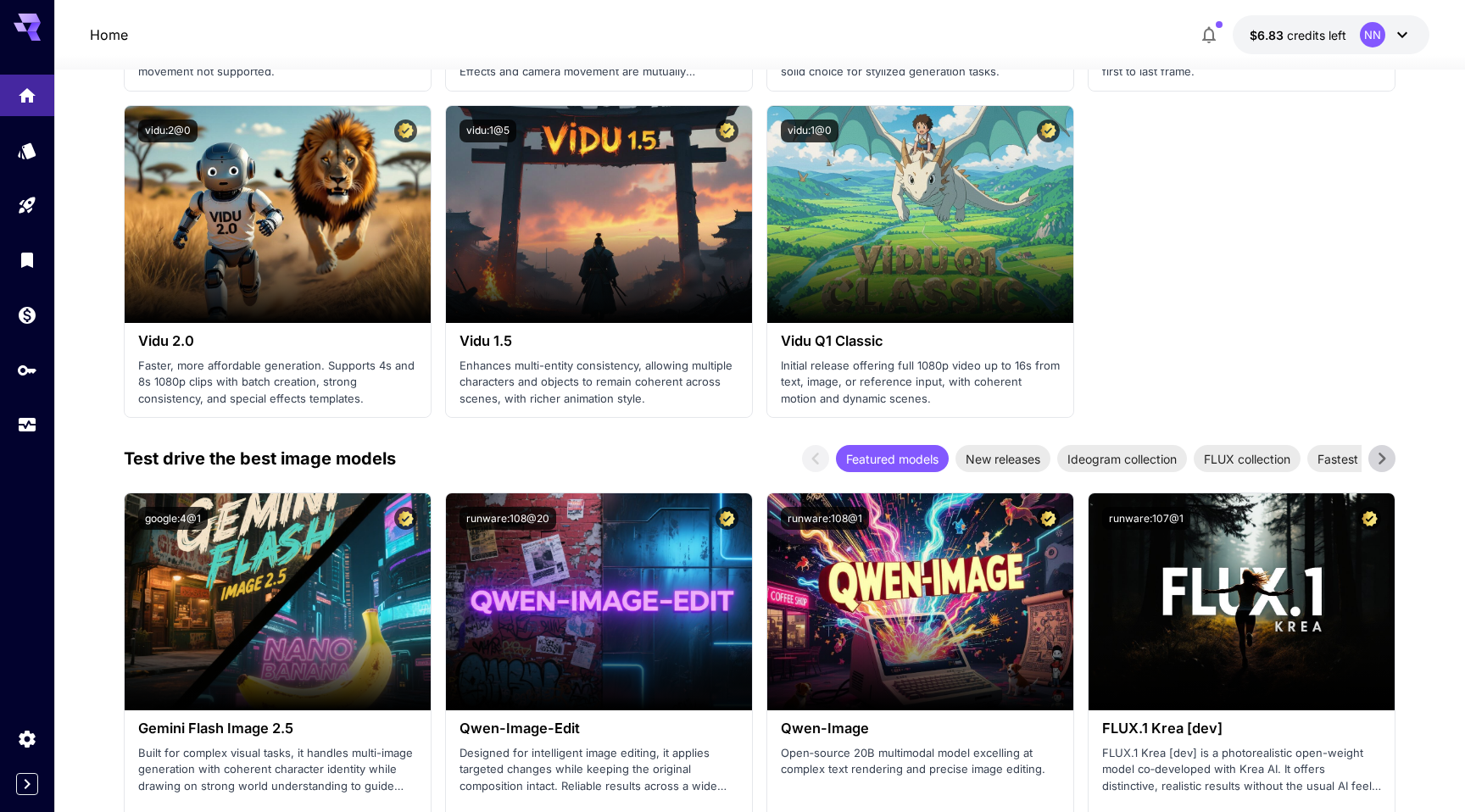
scroll to position [1796, 0]
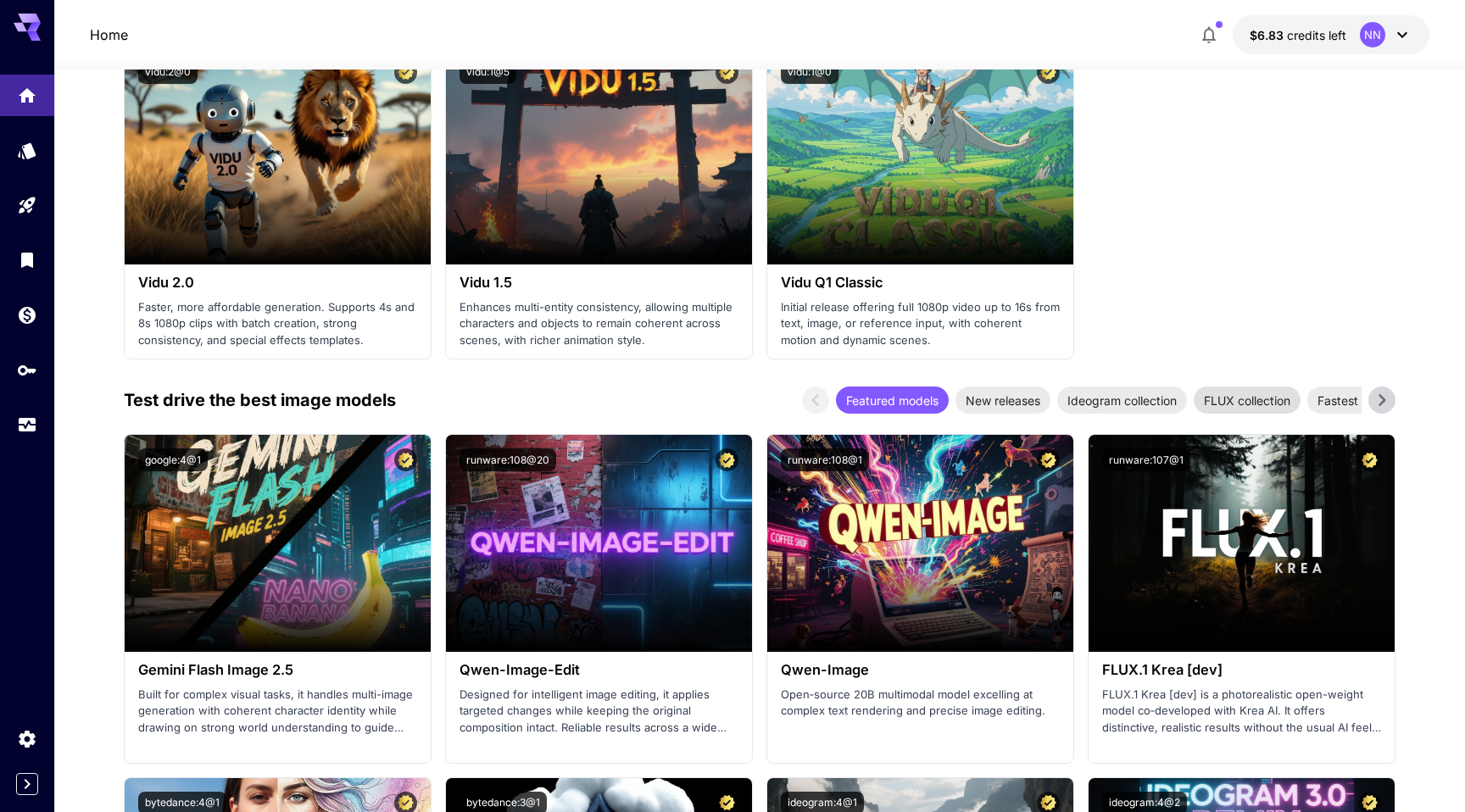
click at [1246, 394] on span "FLUX collection" at bounding box center [1247, 400] width 107 height 18
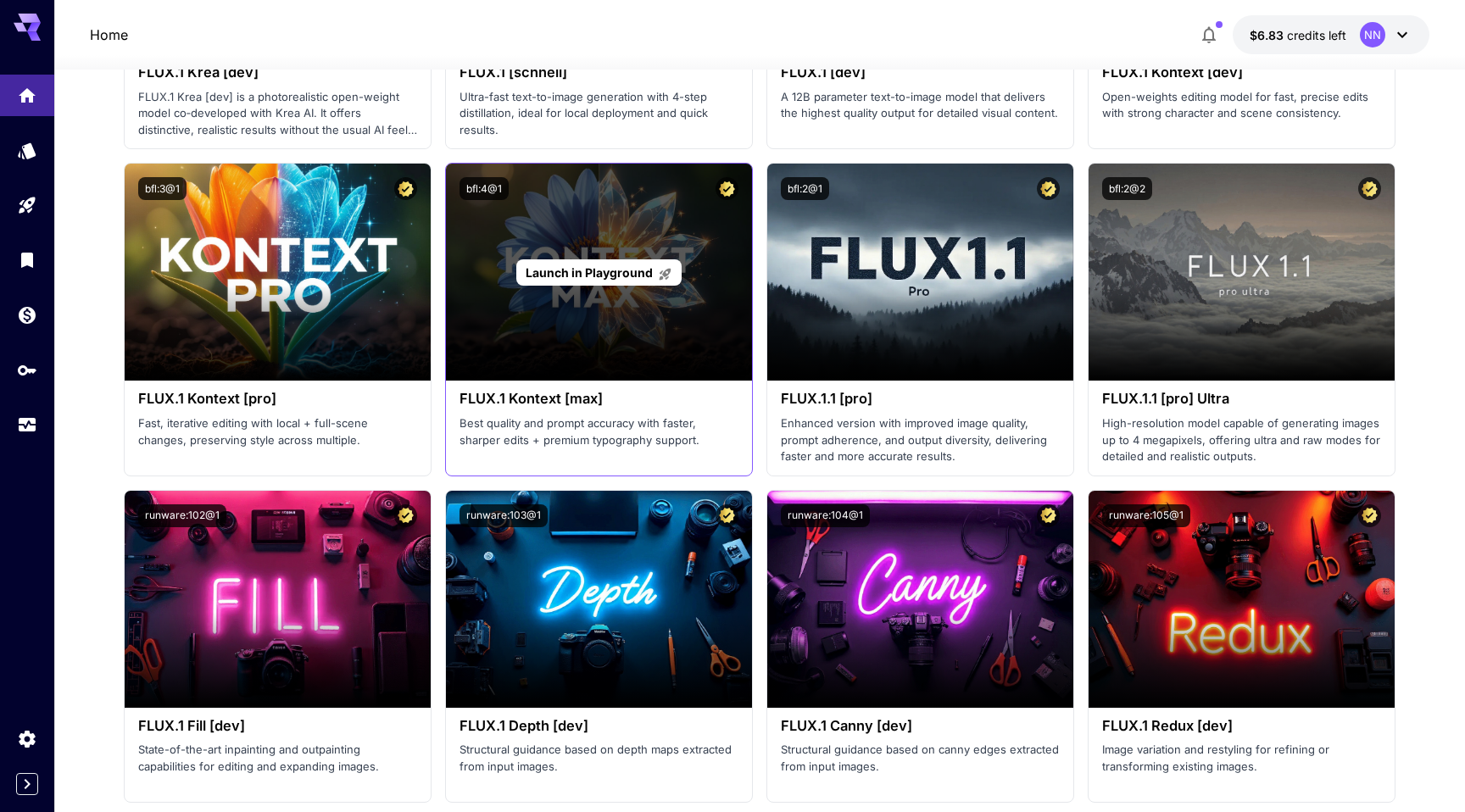
scroll to position [2418, 0]
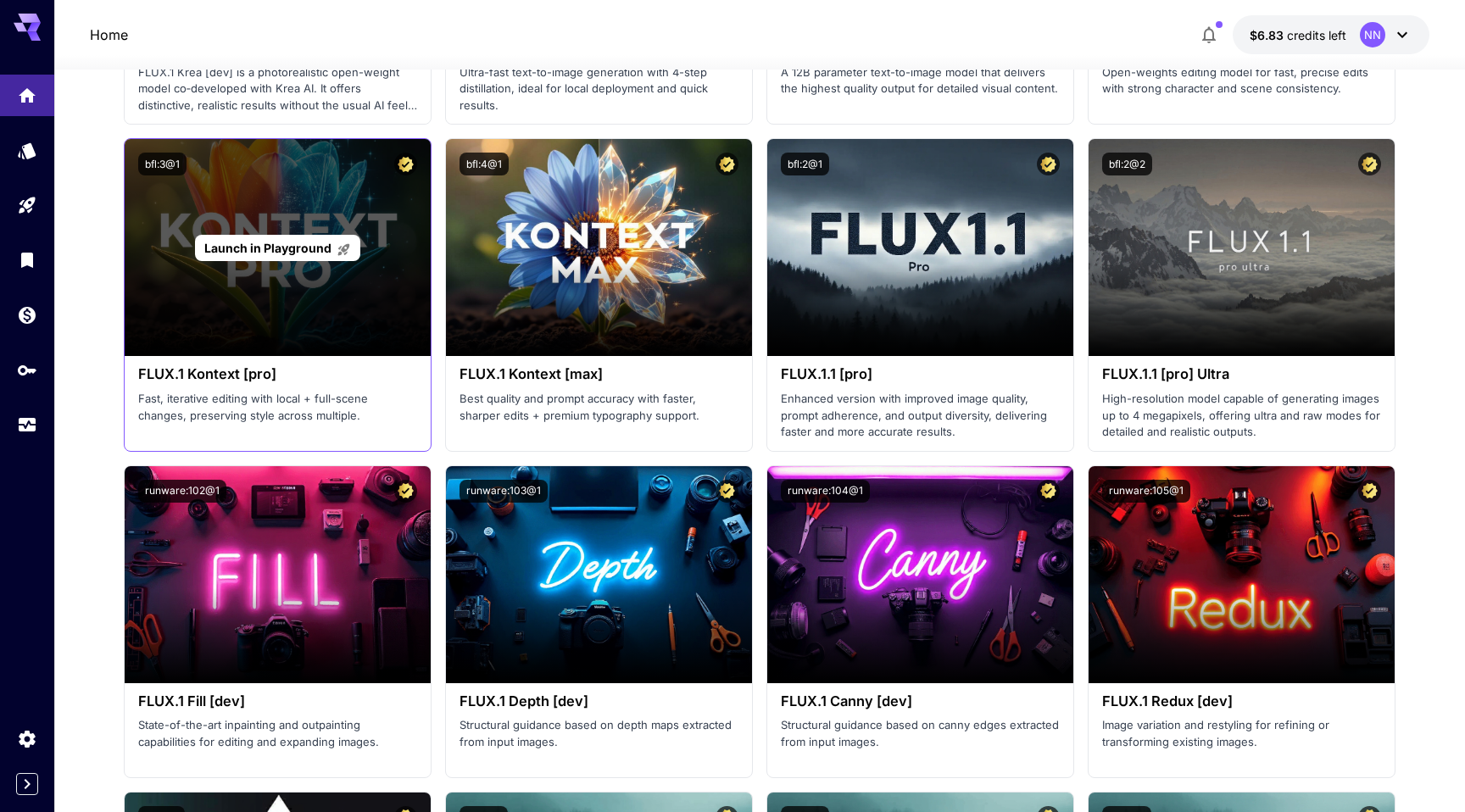
click at [329, 248] on span "Launch in Playground" at bounding box center [268, 248] width 127 height 15
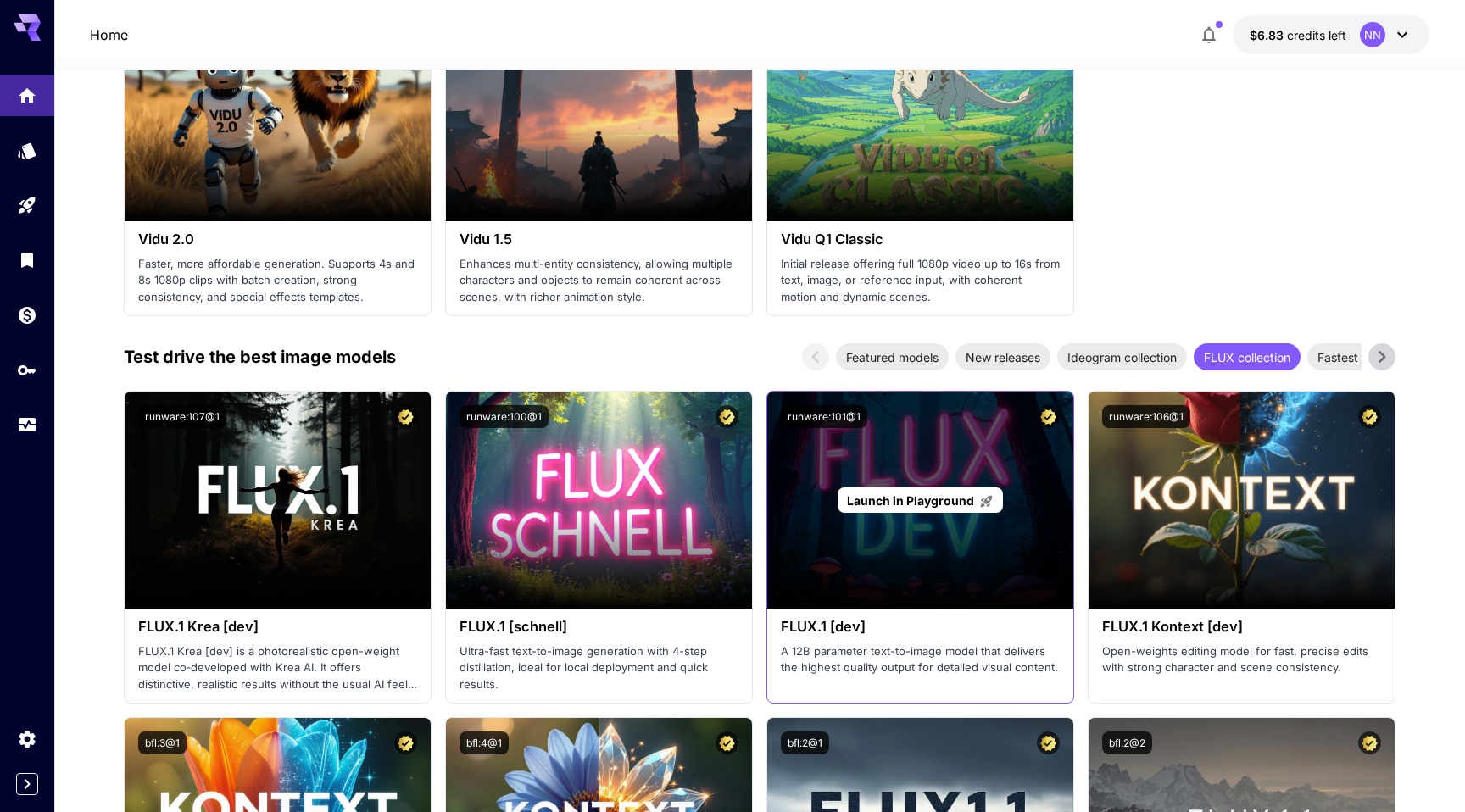
scroll to position [1866, 0]
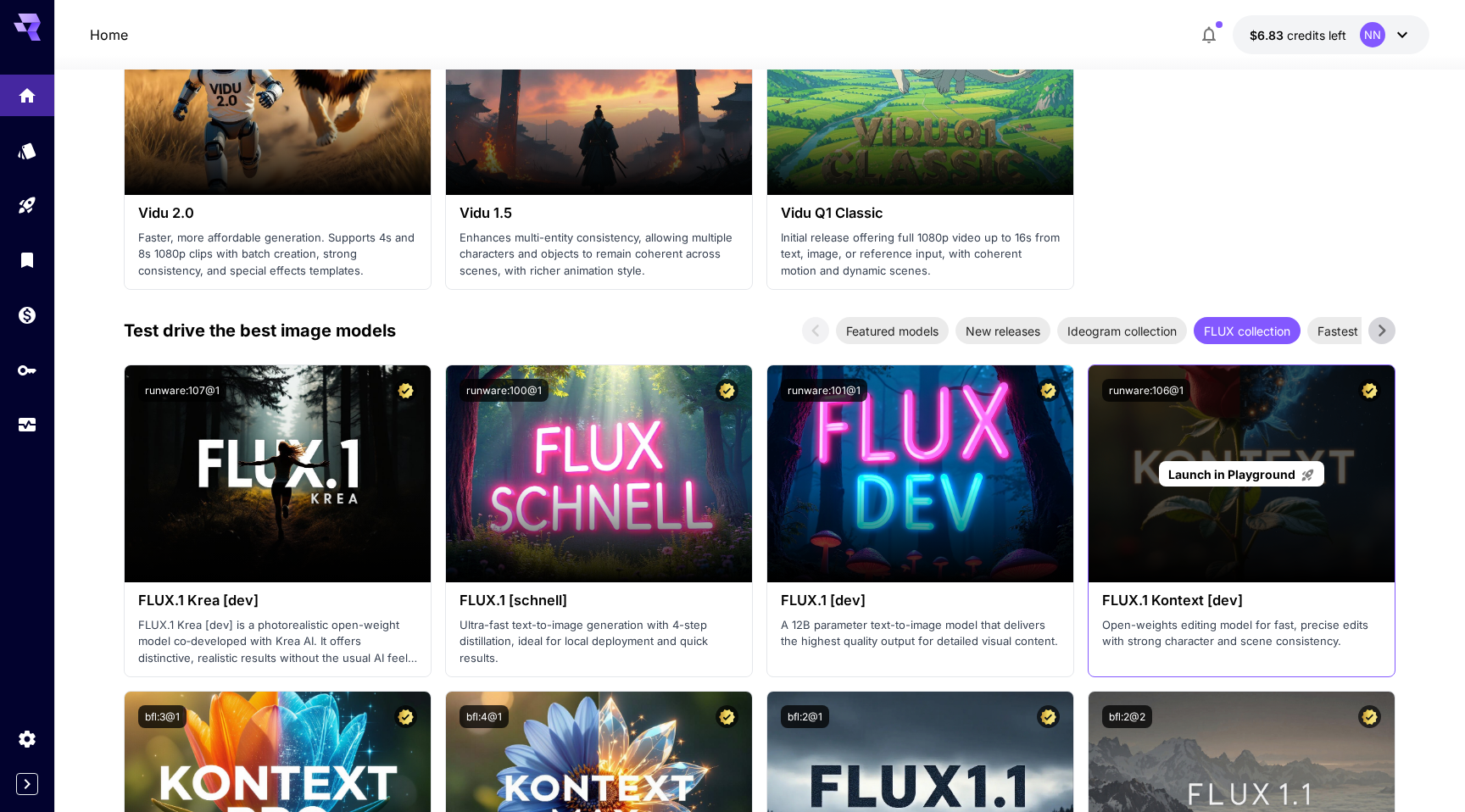
click at [1204, 525] on div "Launch in Playground" at bounding box center [1241, 473] width 306 height 217
click at [1227, 474] on span "Launch in Playground" at bounding box center [1232, 474] width 127 height 15
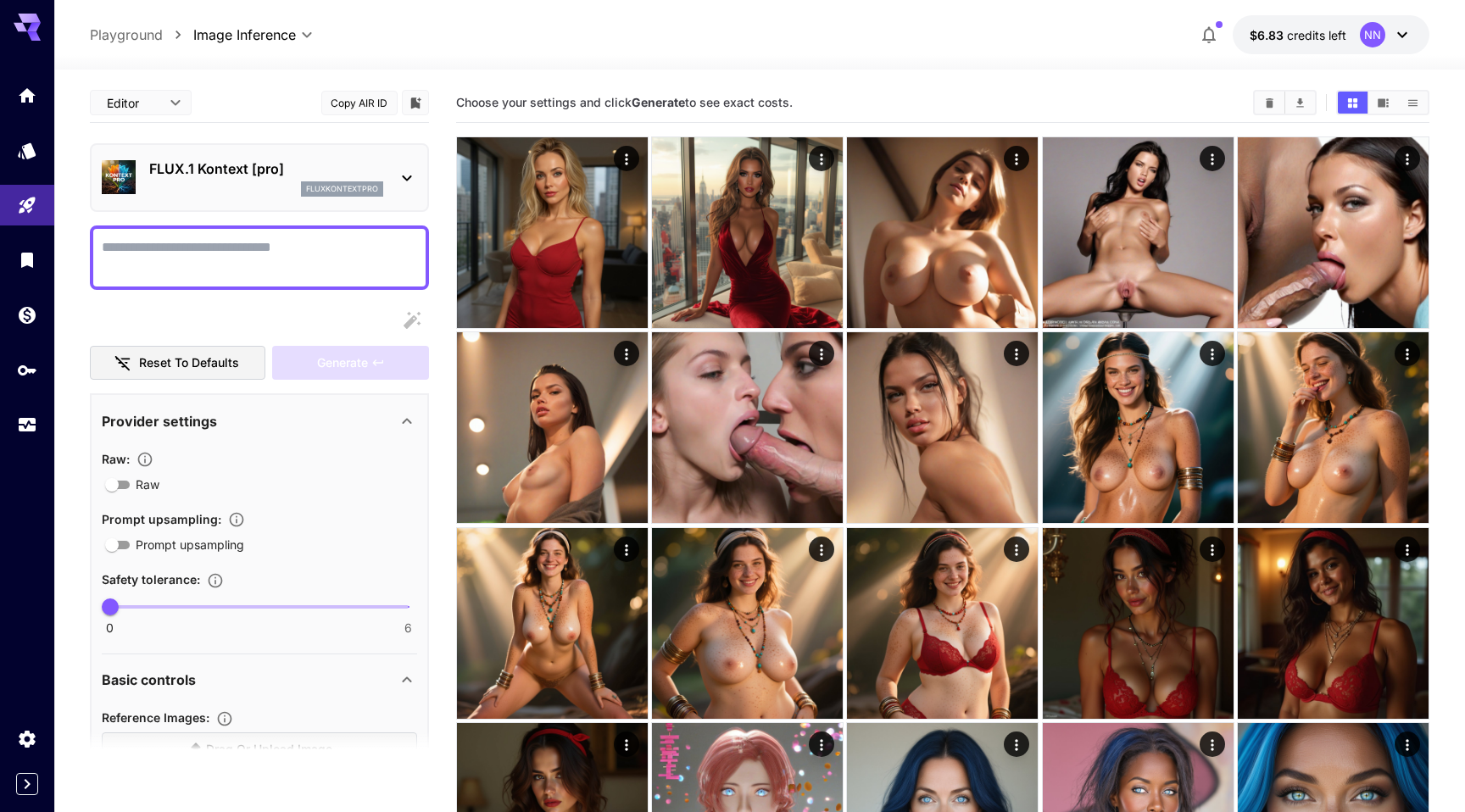
click at [236, 261] on textarea "Raw" at bounding box center [260, 257] width 316 height 40
paste textarea "**********"
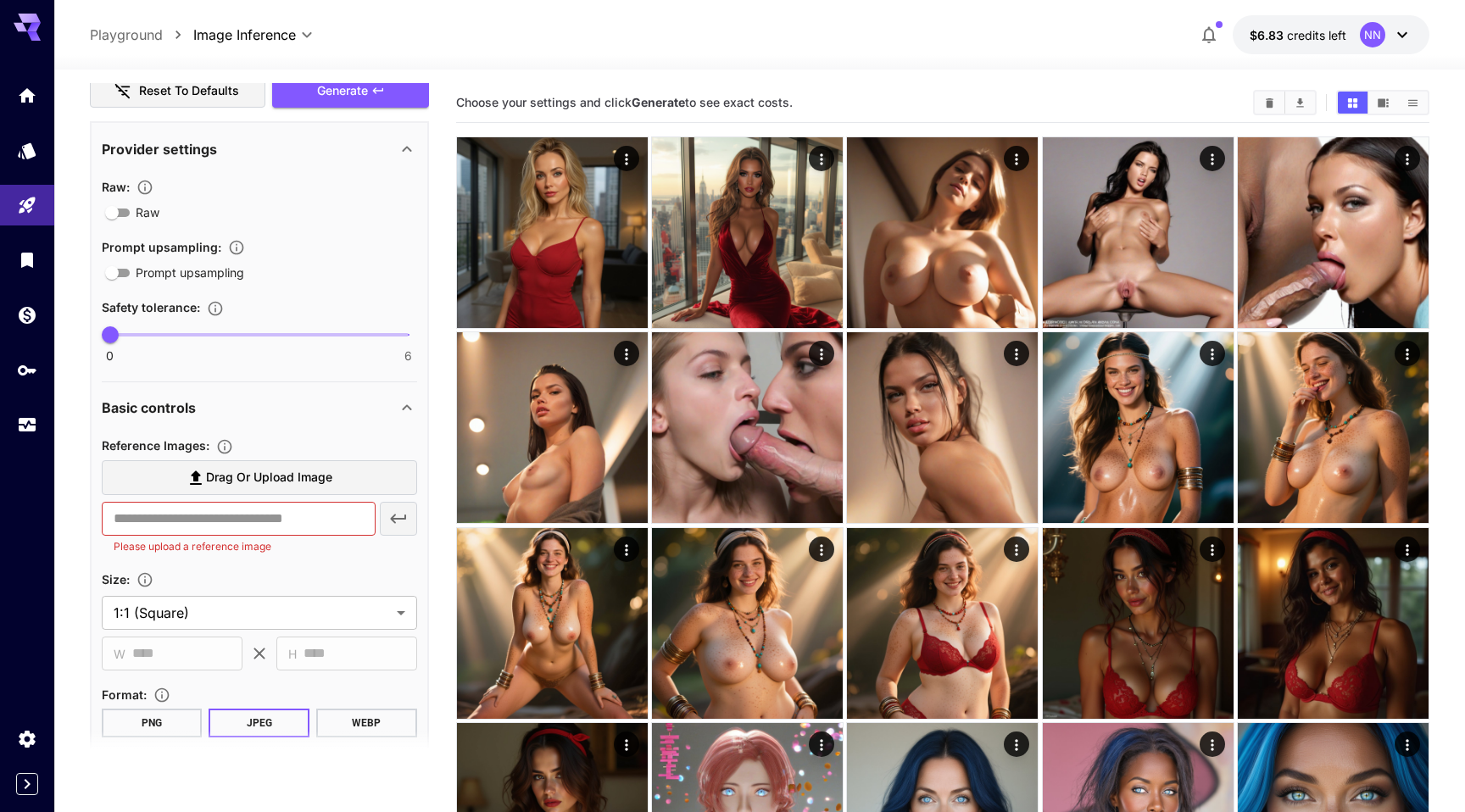
scroll to position [392, 0]
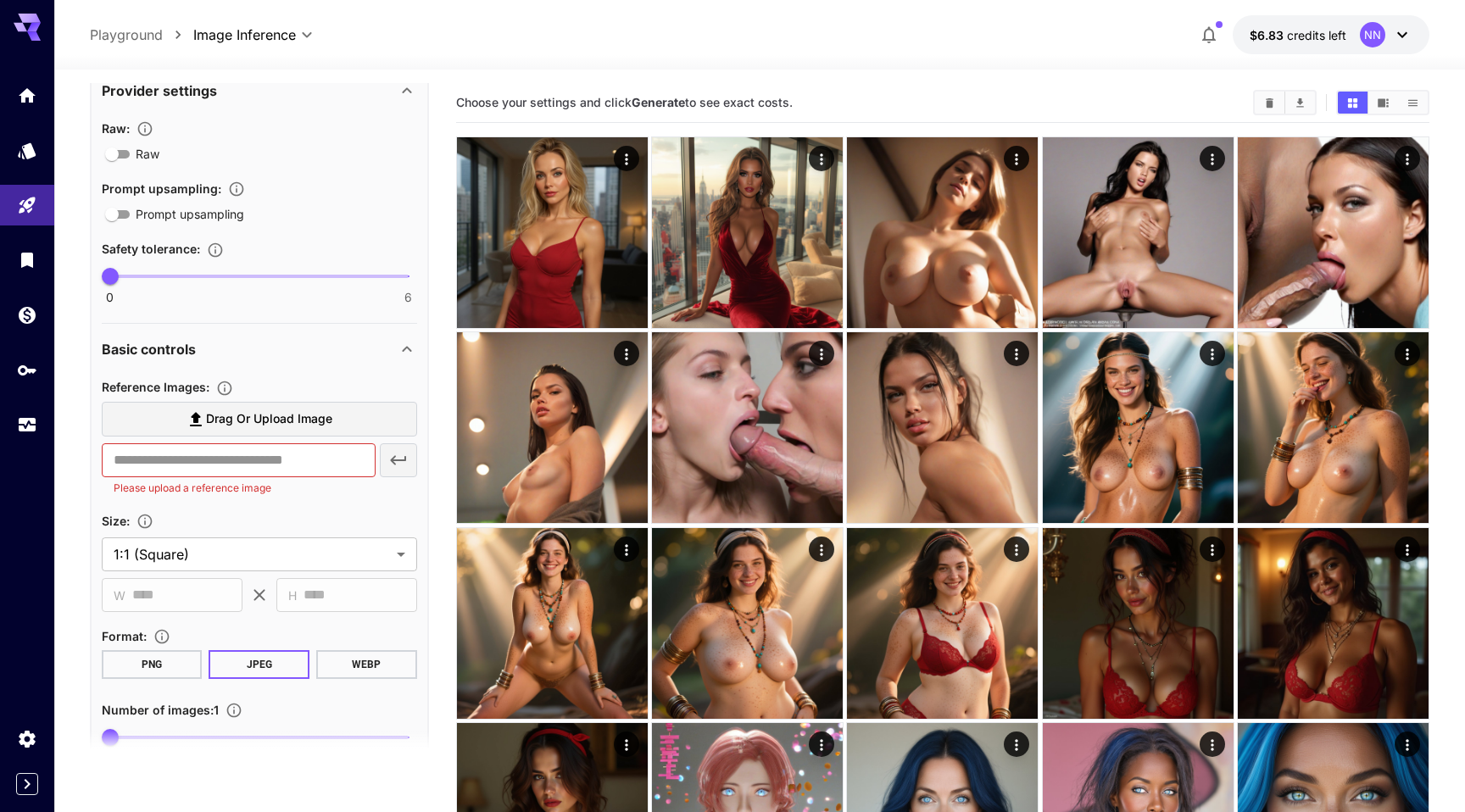
type textarea "**********"
click at [262, 475] on input "text" at bounding box center [238, 460] width 274 height 34
paste input "**********"
type input "**********"
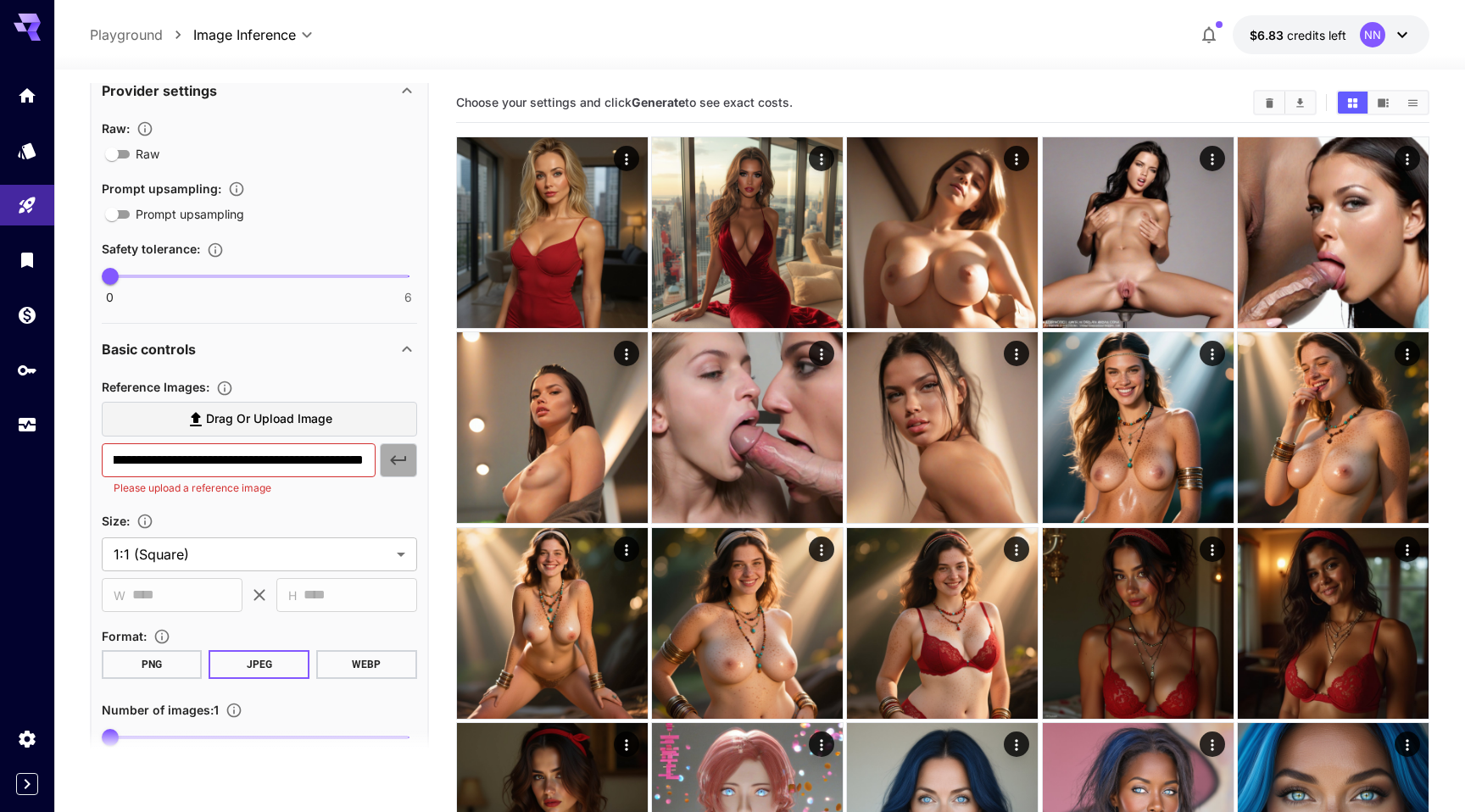
scroll to position [0, 0]
click at [409, 469] on button "button" at bounding box center [398, 460] width 37 height 34
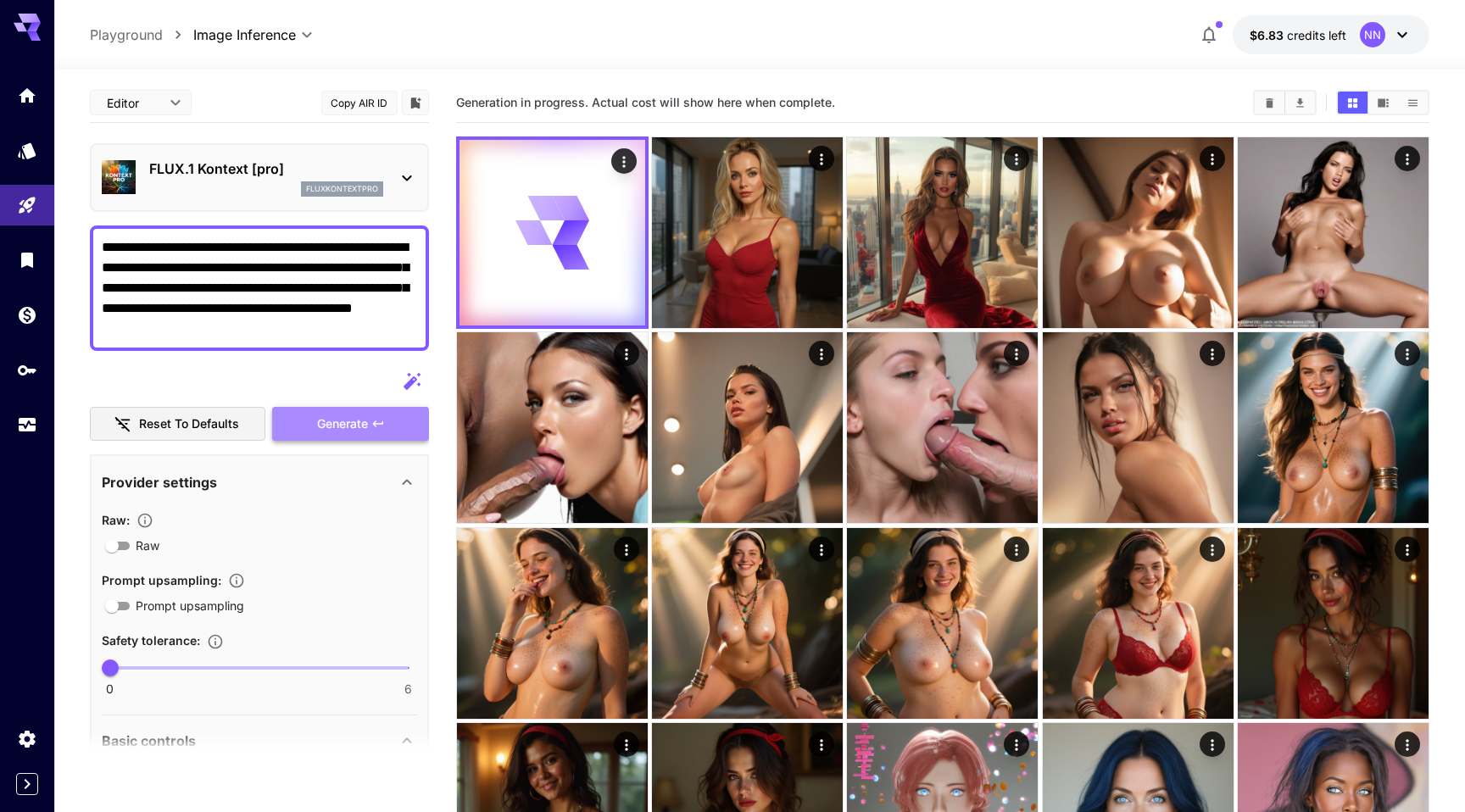
click at [342, 424] on span "Generate" at bounding box center [342, 424] width 51 height 21
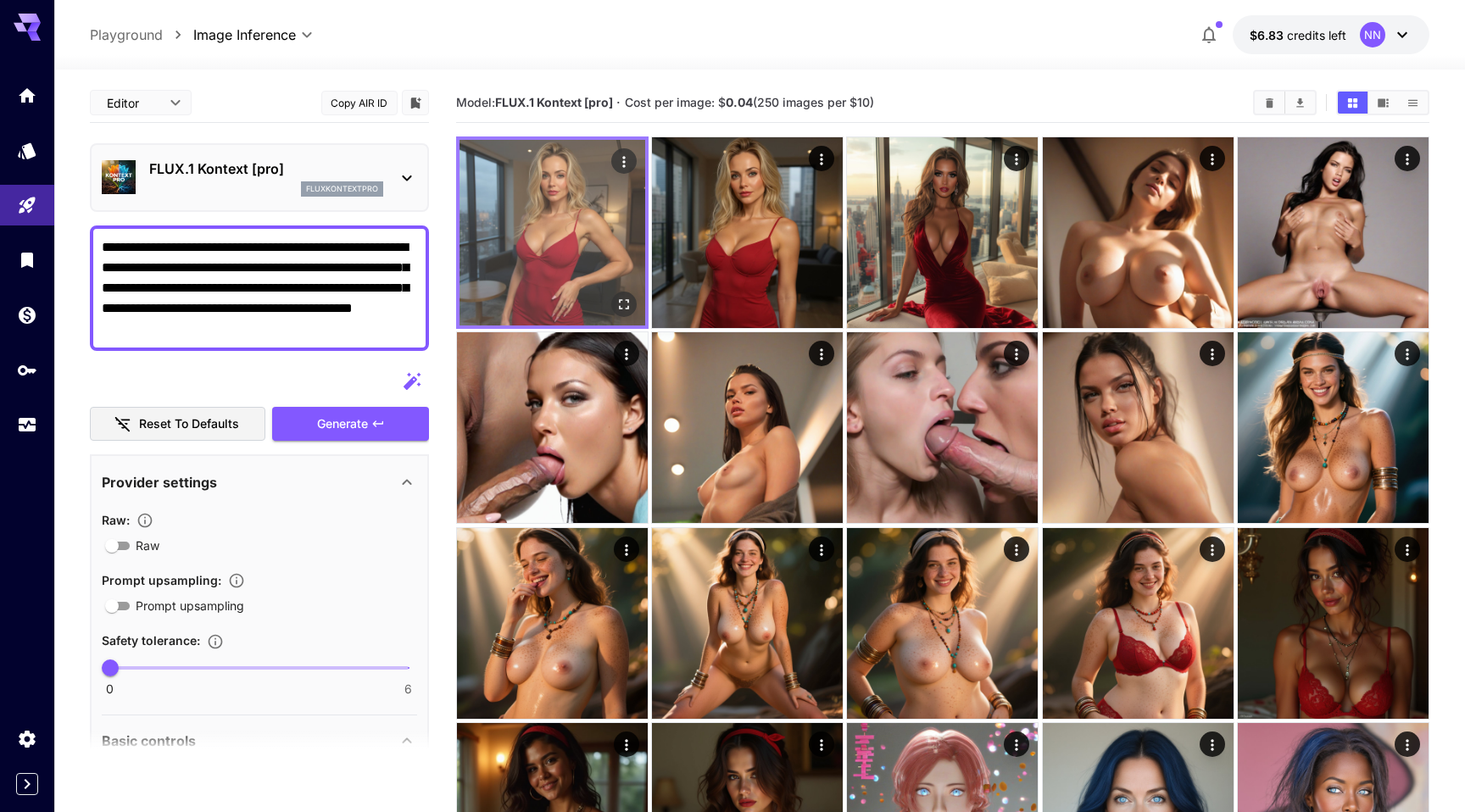
click at [599, 261] on img at bounding box center [552, 232] width 186 height 186
click at [627, 300] on icon "Open in fullscreen" at bounding box center [624, 304] width 10 height 10
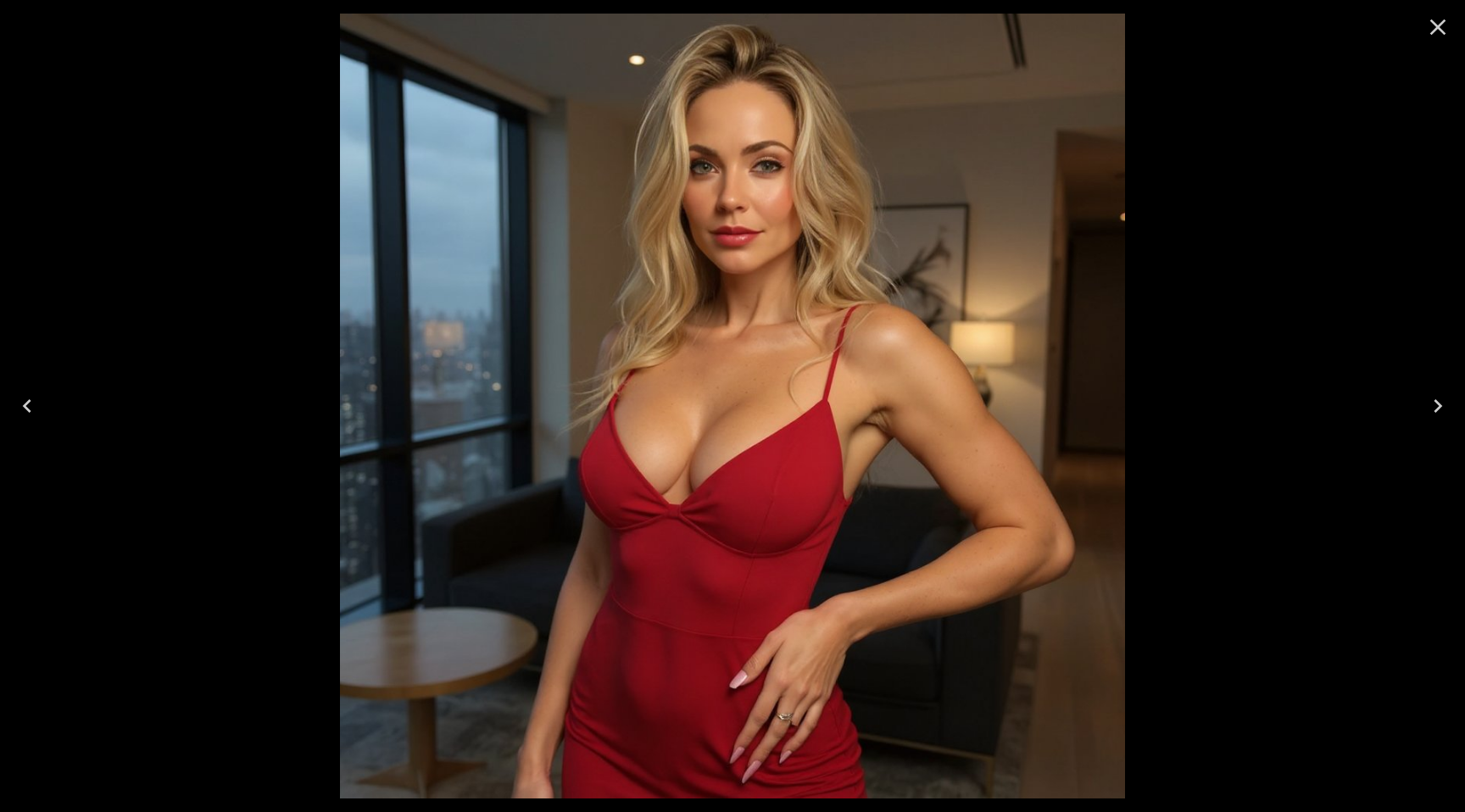
click at [1447, 405] on icon "Next" at bounding box center [1438, 406] width 27 height 27
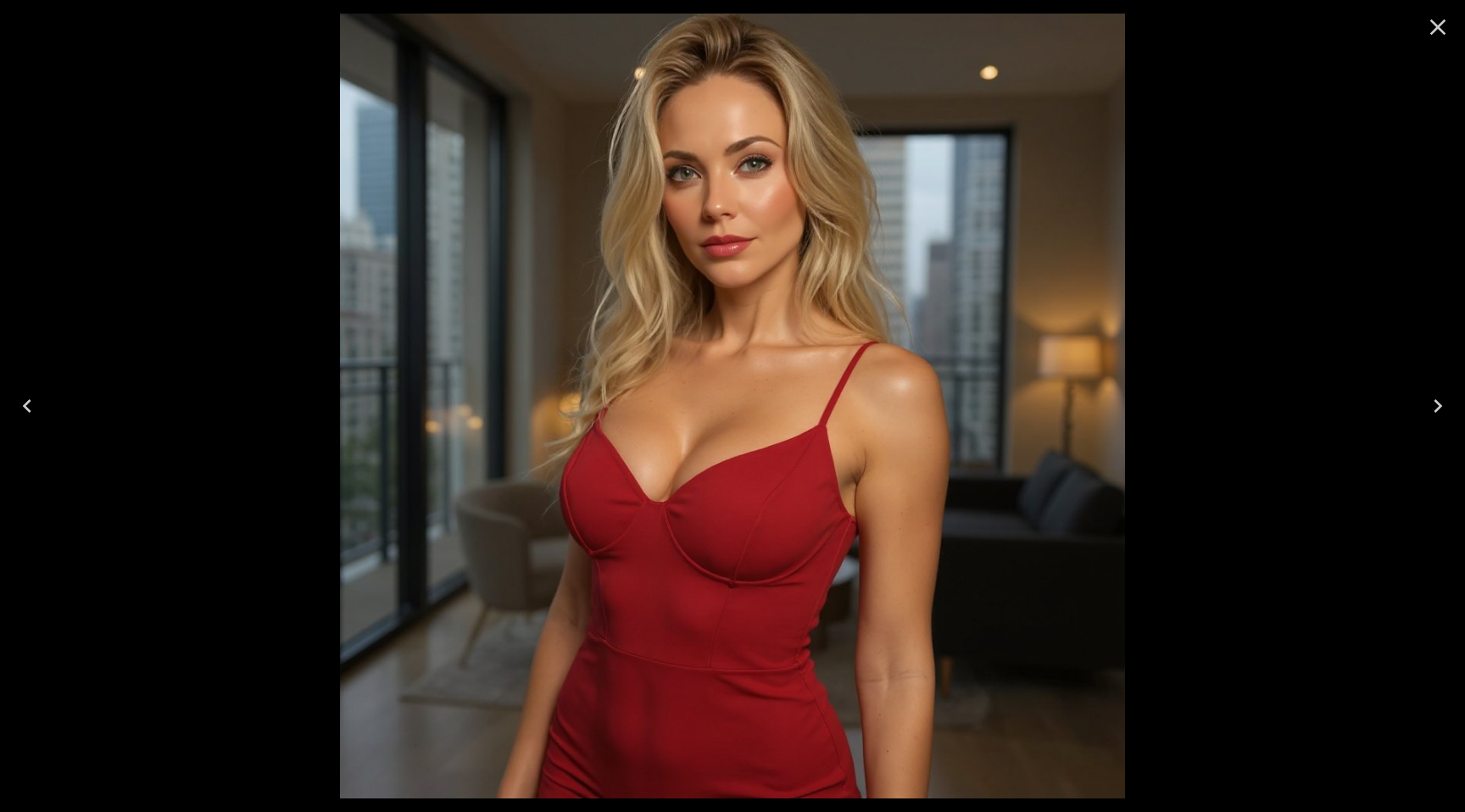
click at [26, 405] on icon "Previous" at bounding box center [27, 406] width 9 height 14
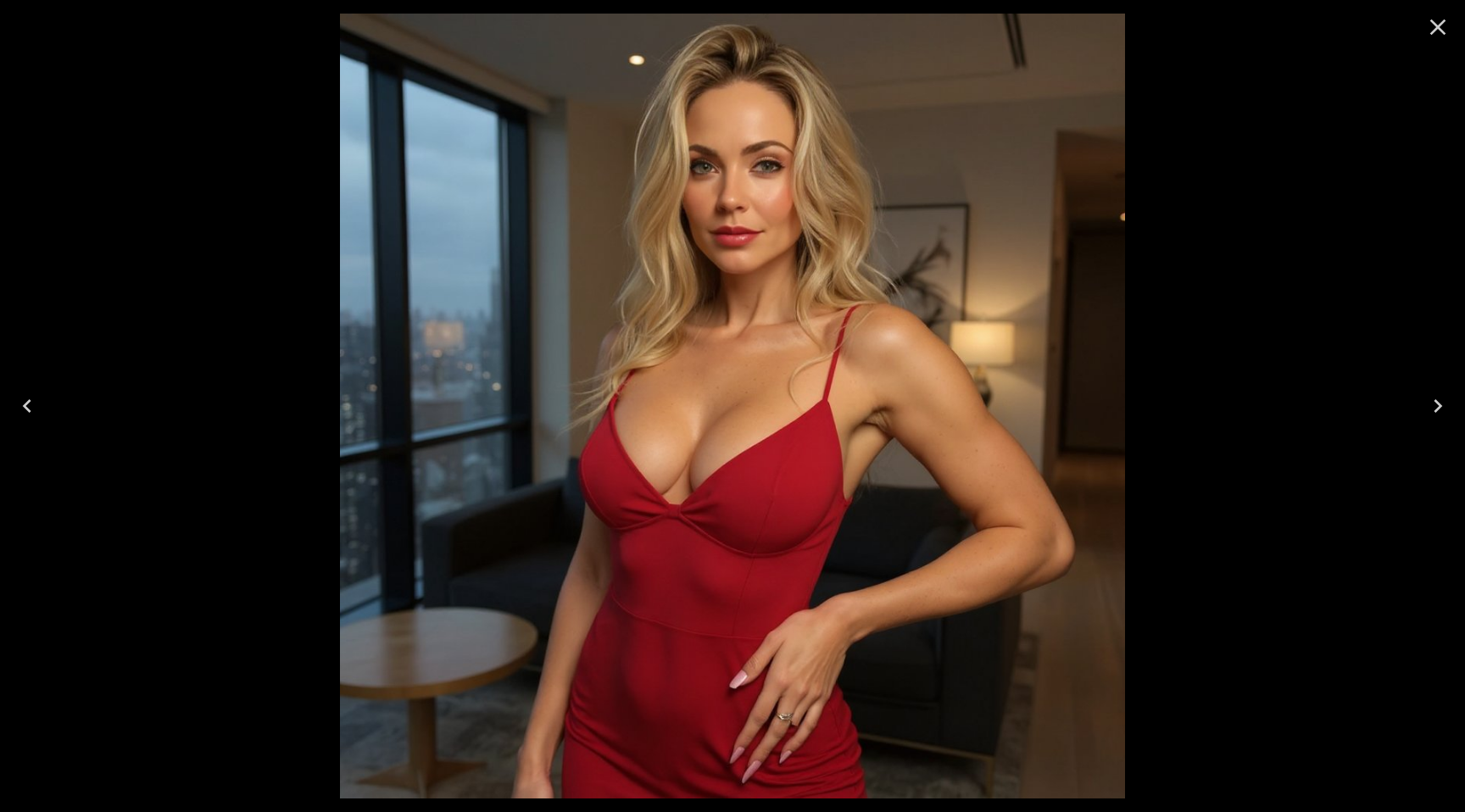
click at [1436, 403] on icon "Next" at bounding box center [1438, 406] width 27 height 27
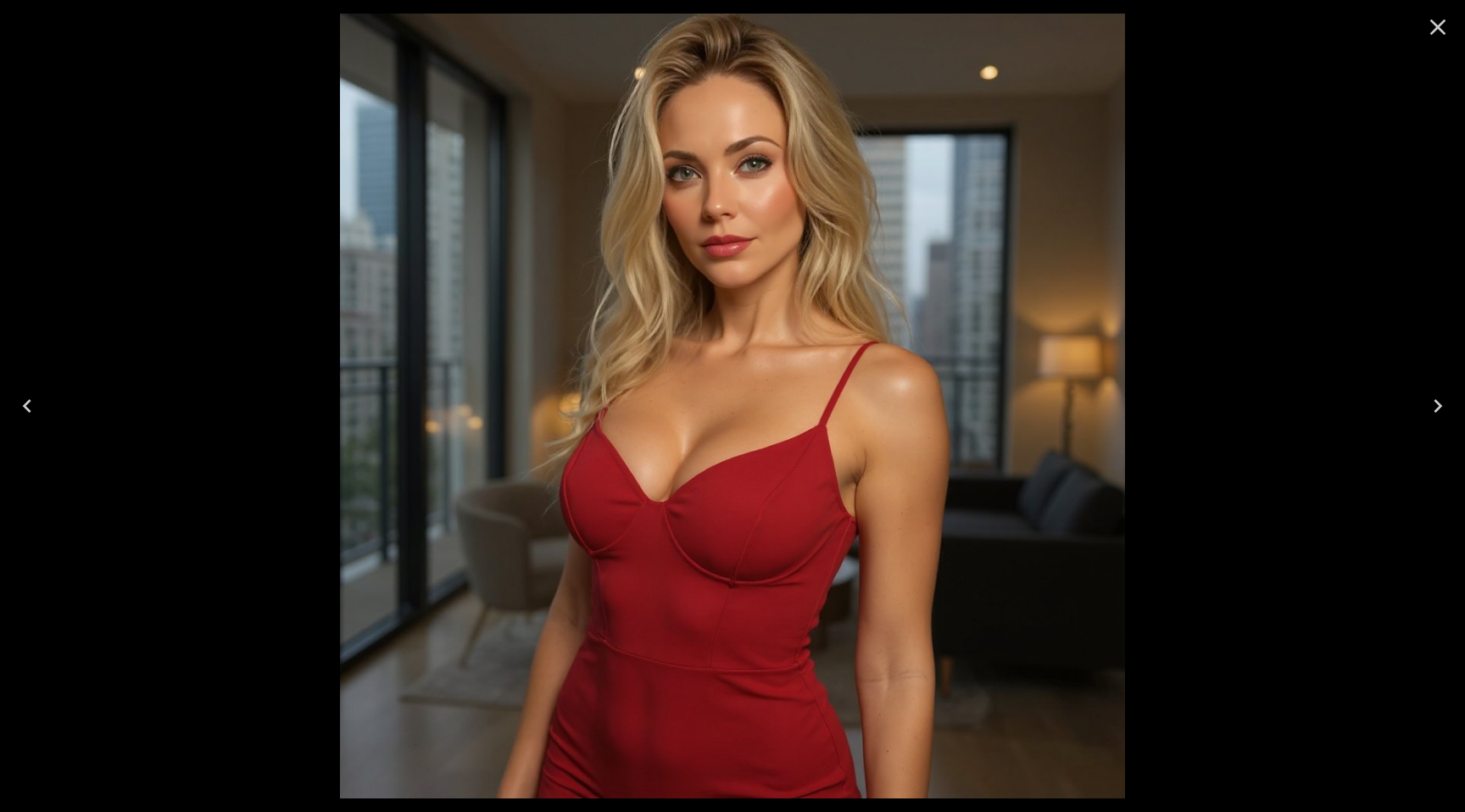
click at [28, 412] on icon "Previous" at bounding box center [27, 406] width 27 height 27
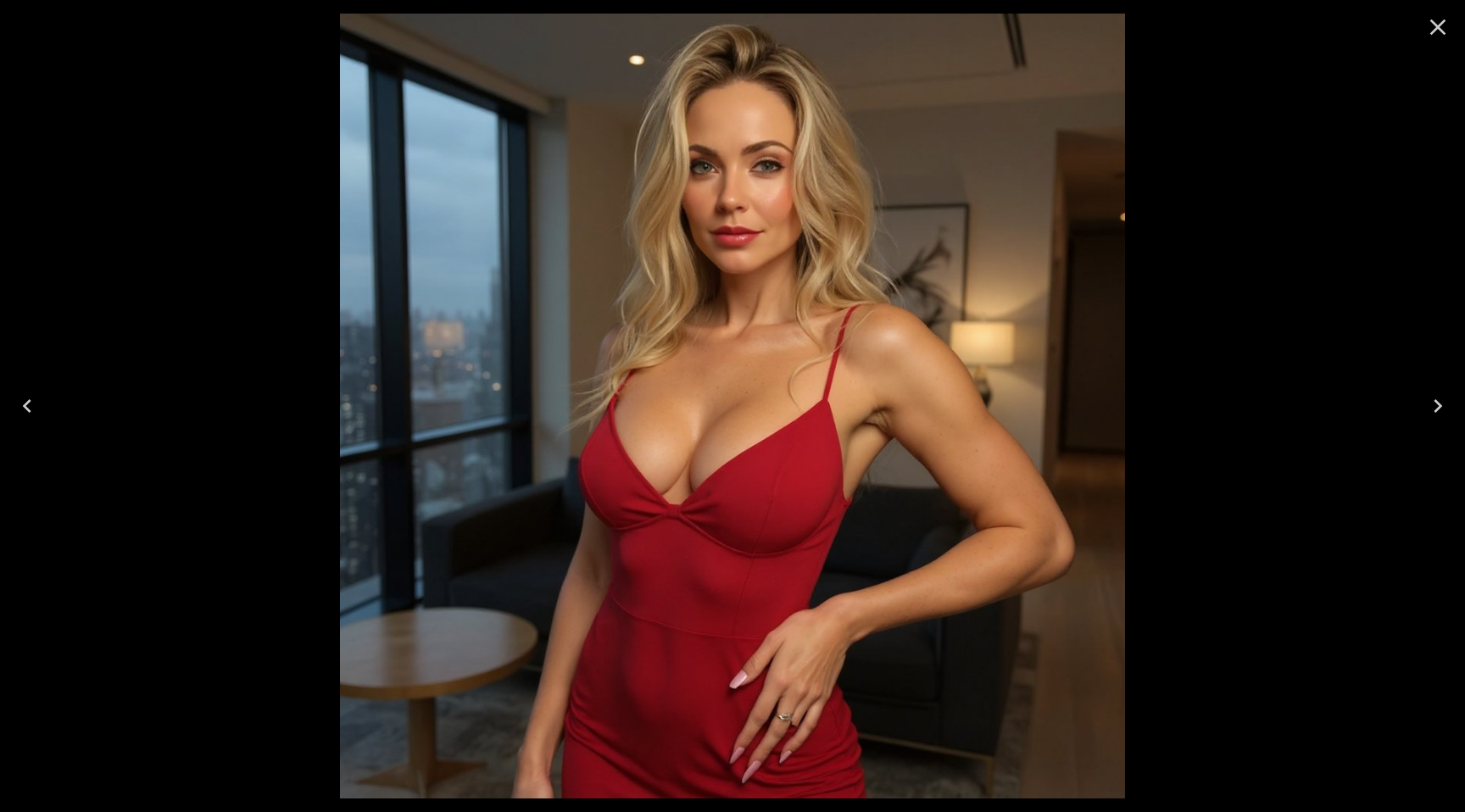
click at [1432, 31] on icon "Close" at bounding box center [1438, 27] width 27 height 27
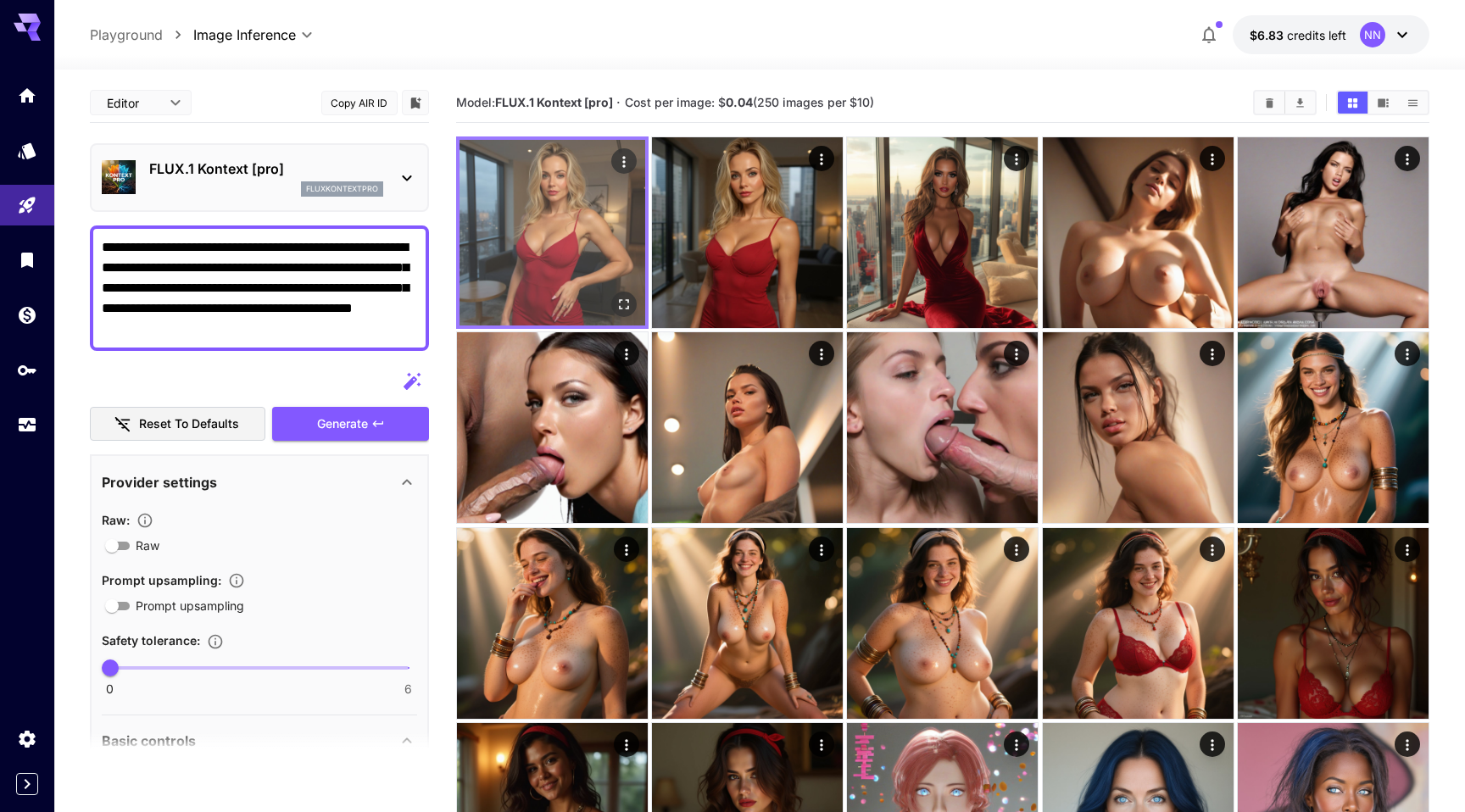
click at [545, 260] on img at bounding box center [552, 232] width 186 height 186
click at [561, 243] on img at bounding box center [552, 232] width 186 height 186
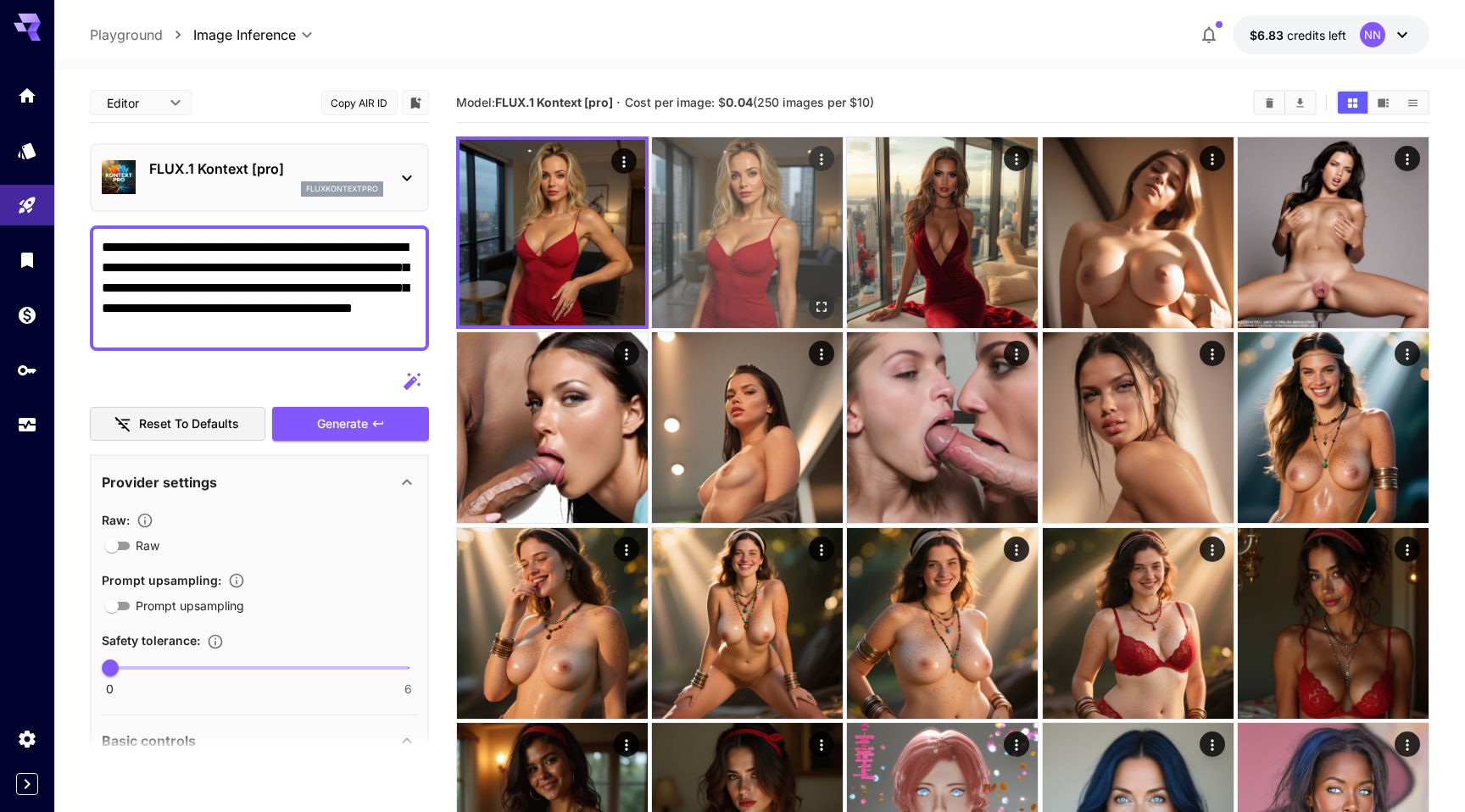
click at [745, 223] on img at bounding box center [747, 232] width 190 height 190
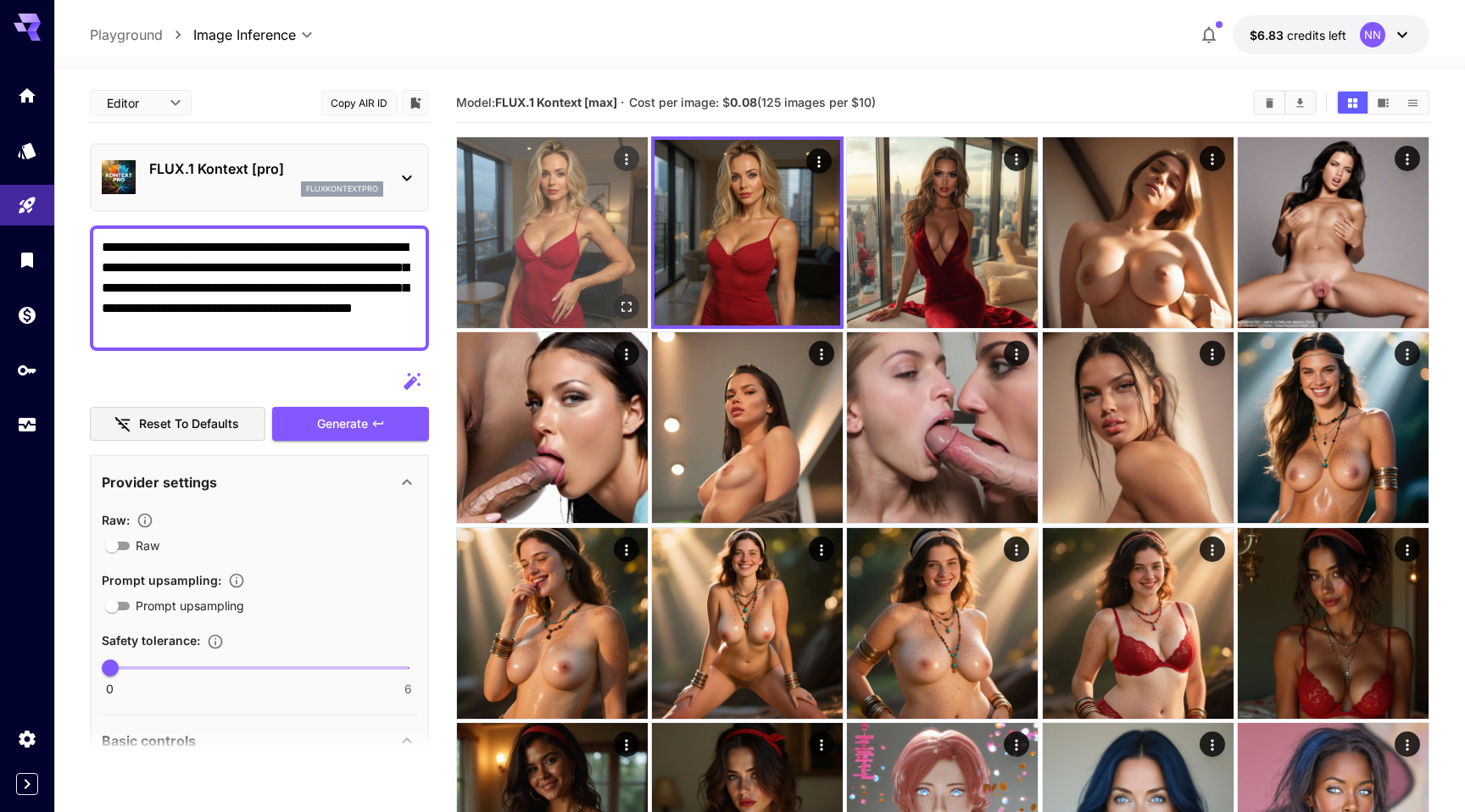
click at [582, 232] on img at bounding box center [552, 232] width 190 height 190
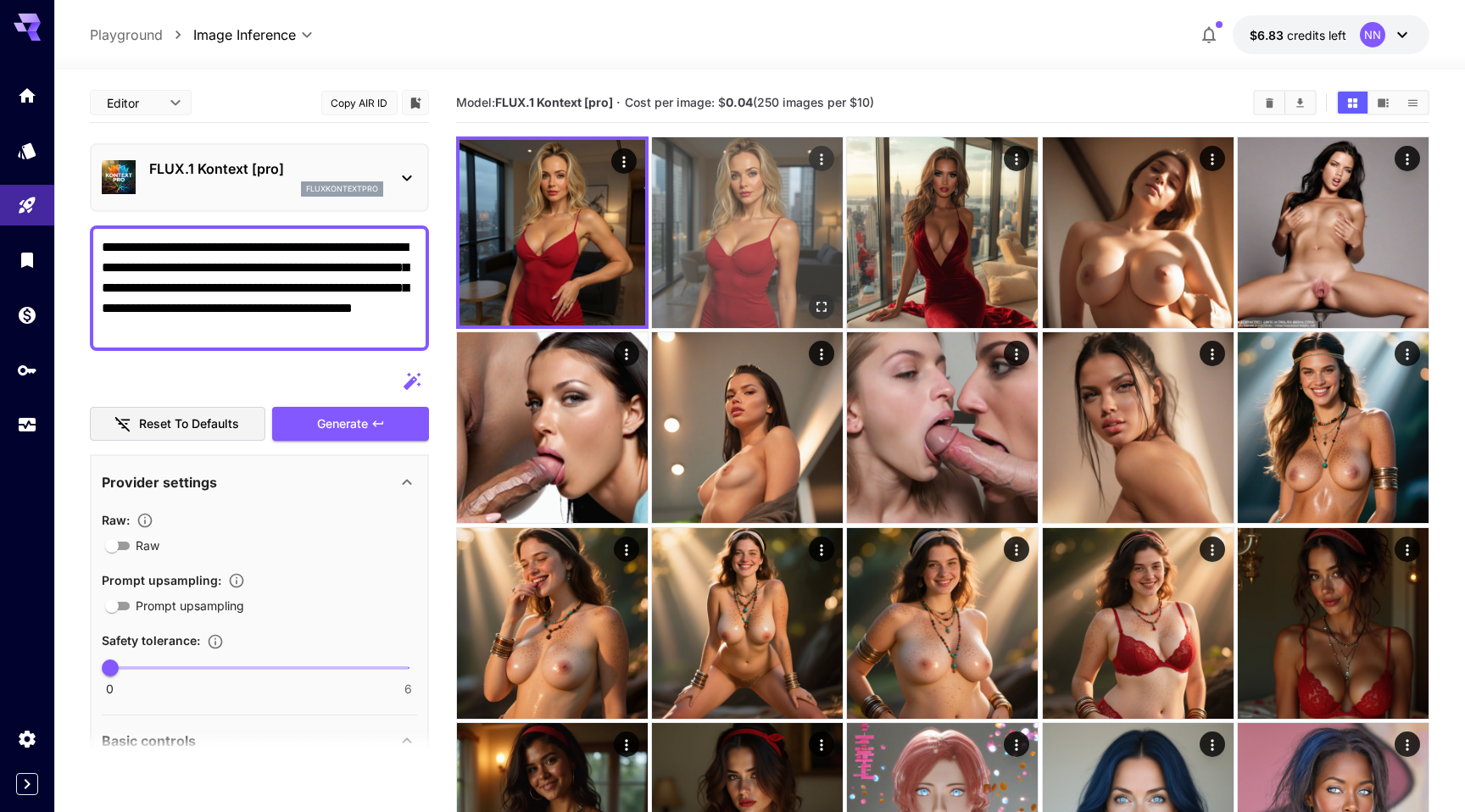
click at [687, 223] on img at bounding box center [747, 232] width 190 height 190
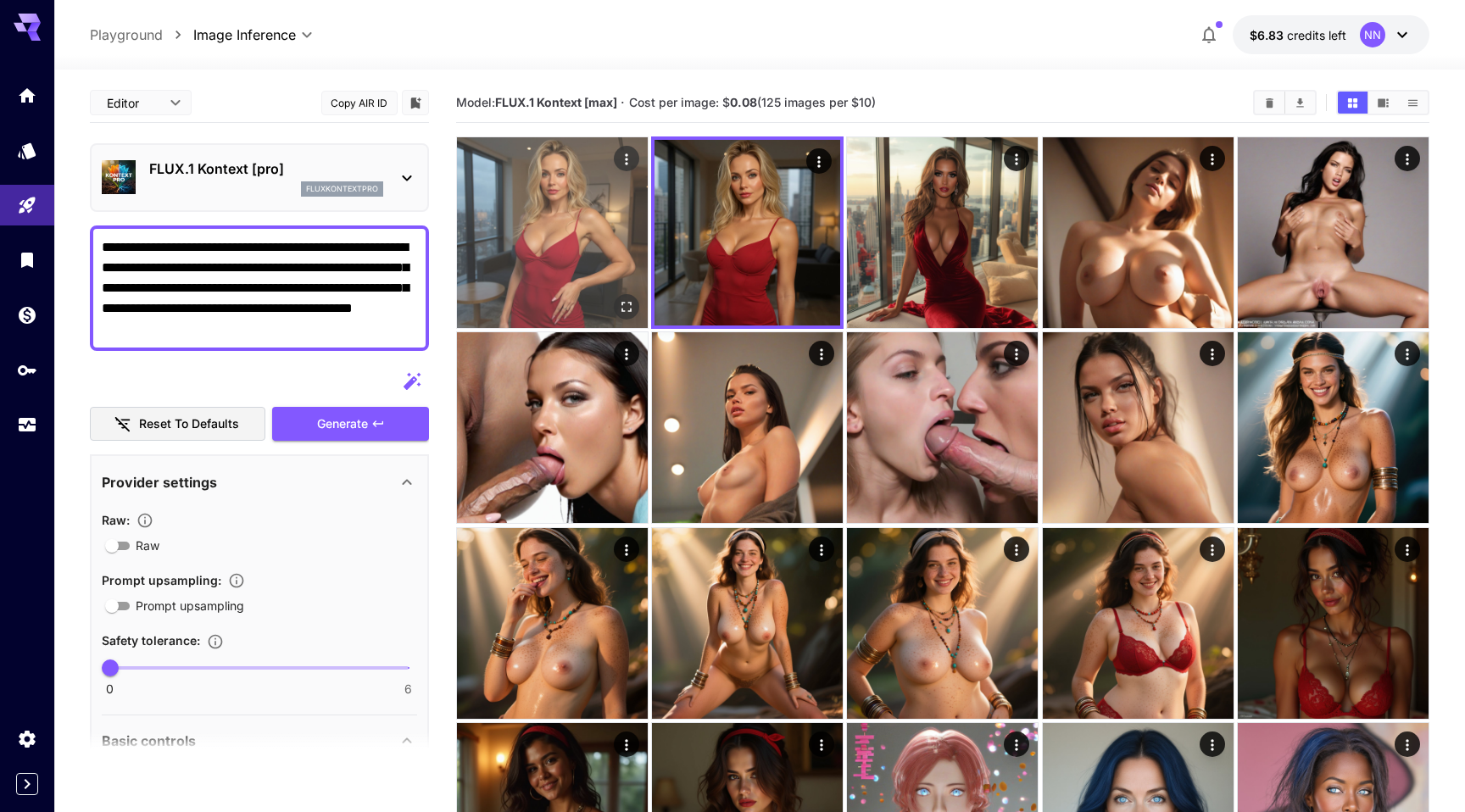
click at [569, 234] on img at bounding box center [552, 232] width 190 height 190
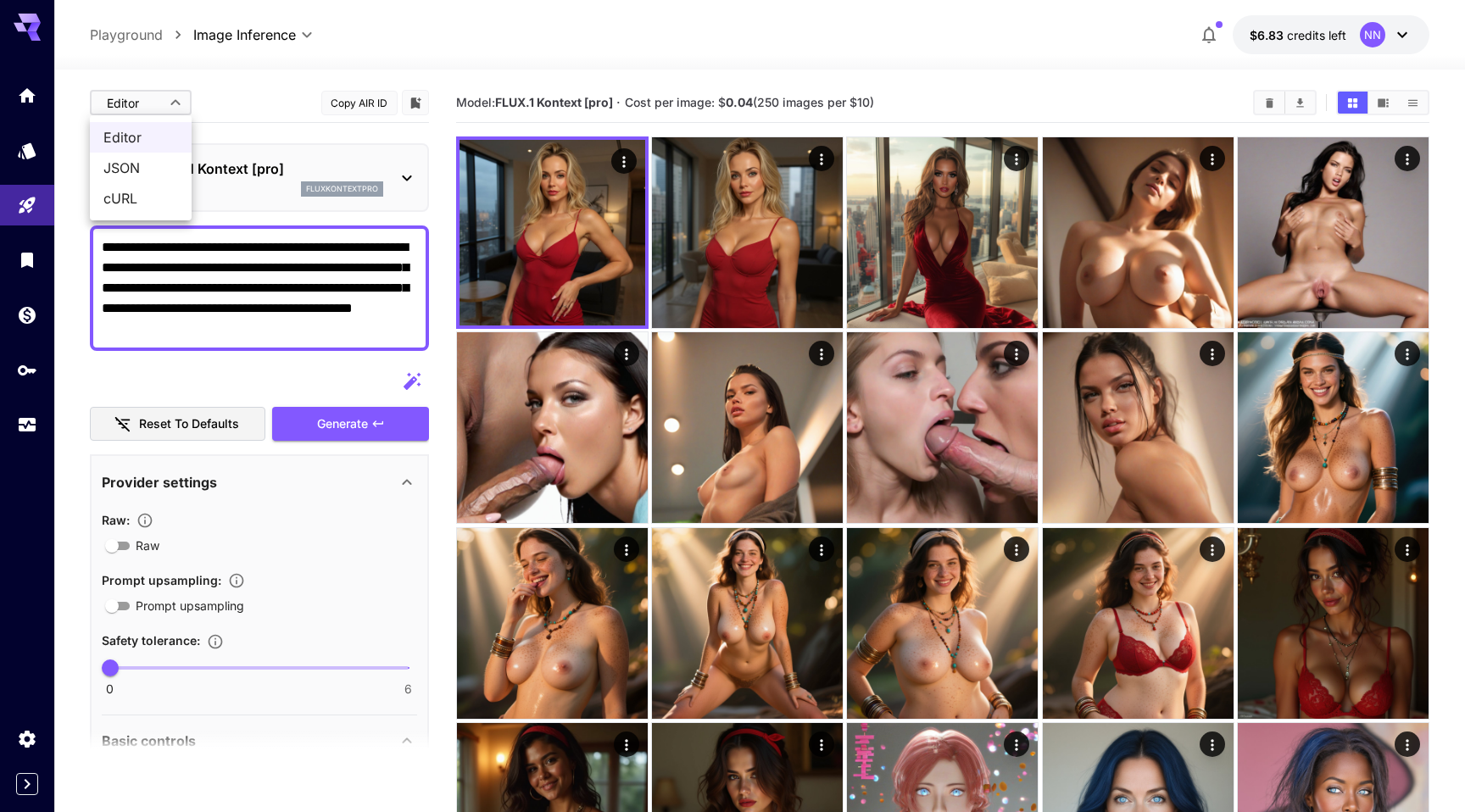
click at [224, 111] on div at bounding box center [732, 406] width 1465 height 812
click at [304, 310] on textarea "**********" at bounding box center [260, 288] width 316 height 102
paste textarea
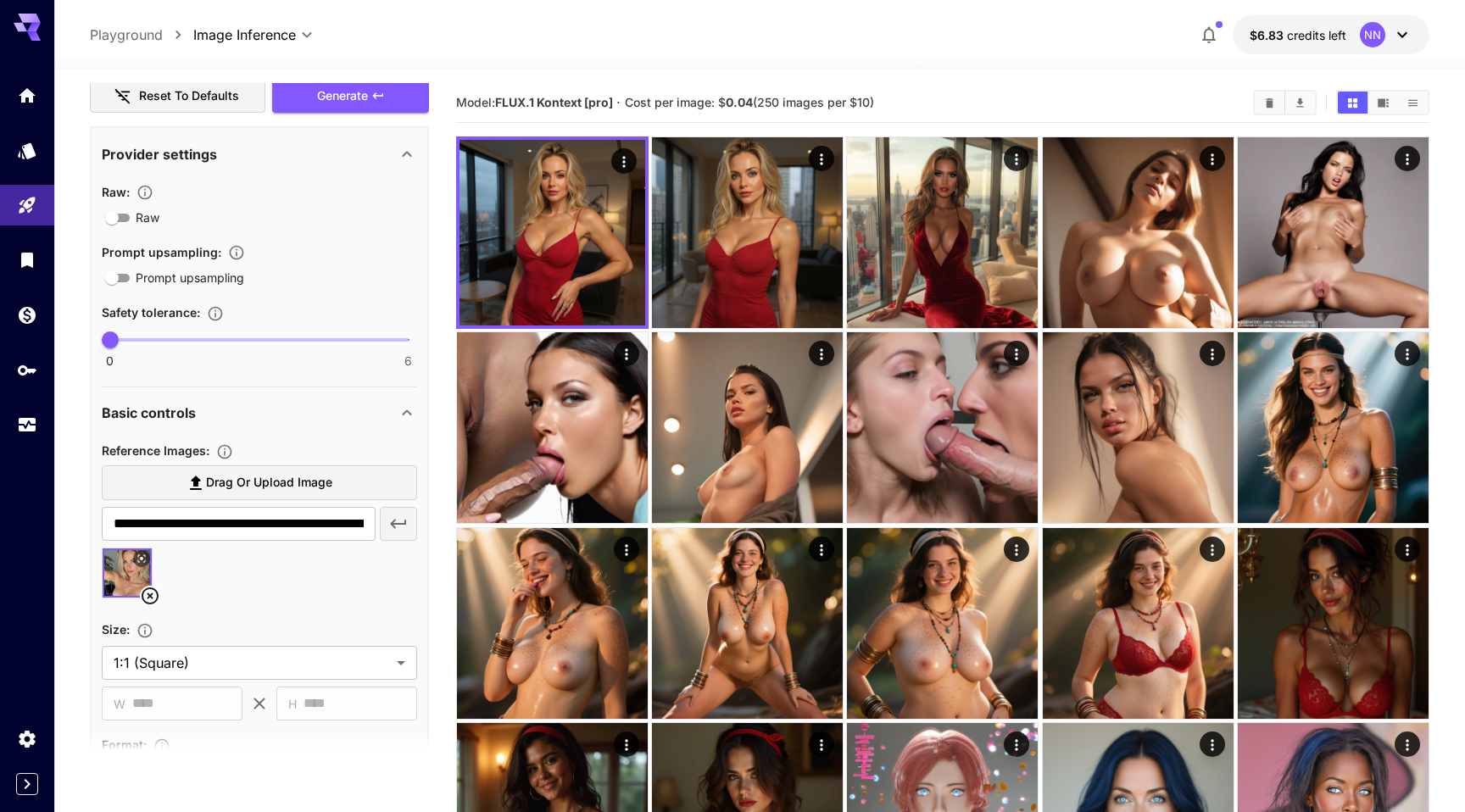
scroll to position [78, 0]
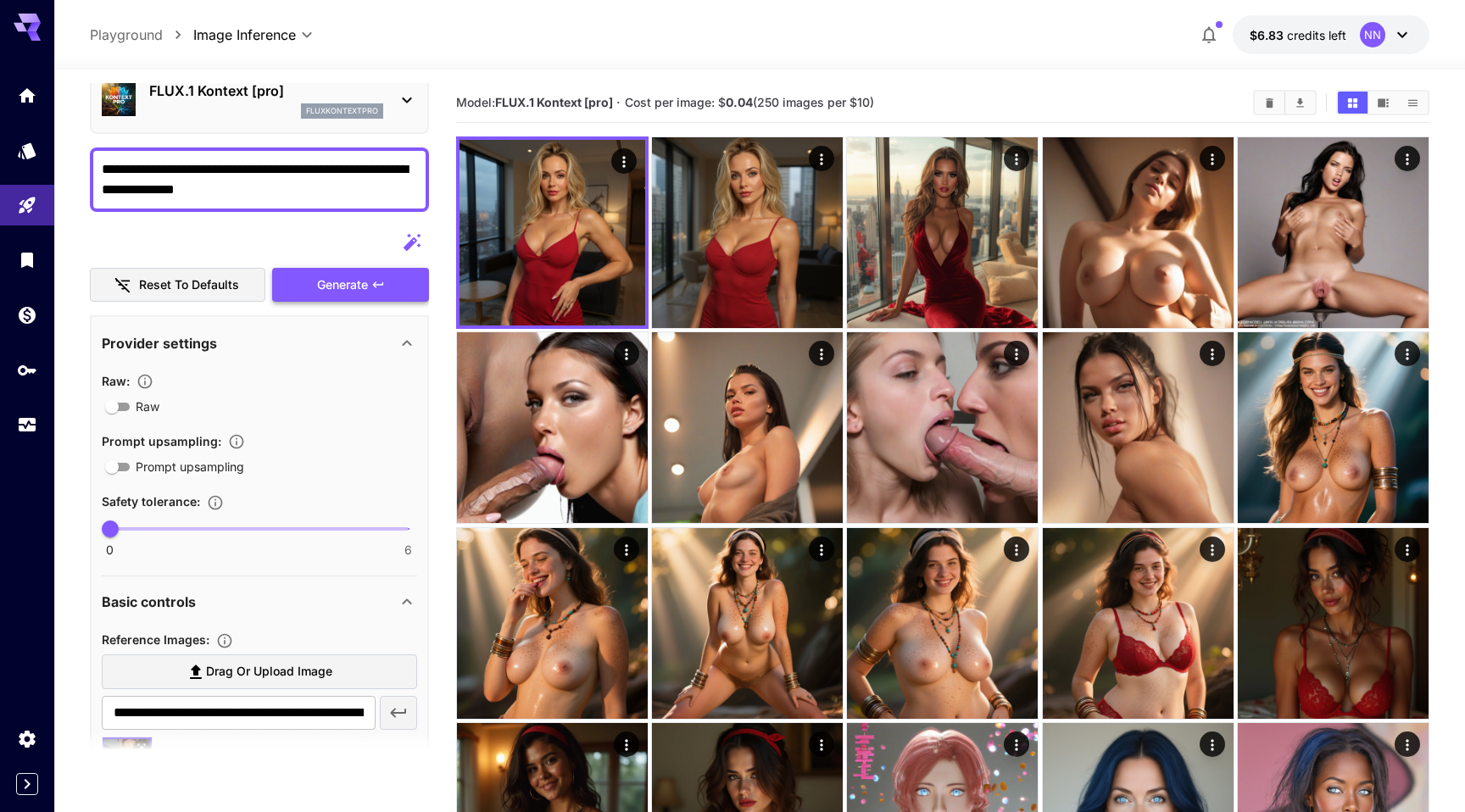
type textarea "**********"
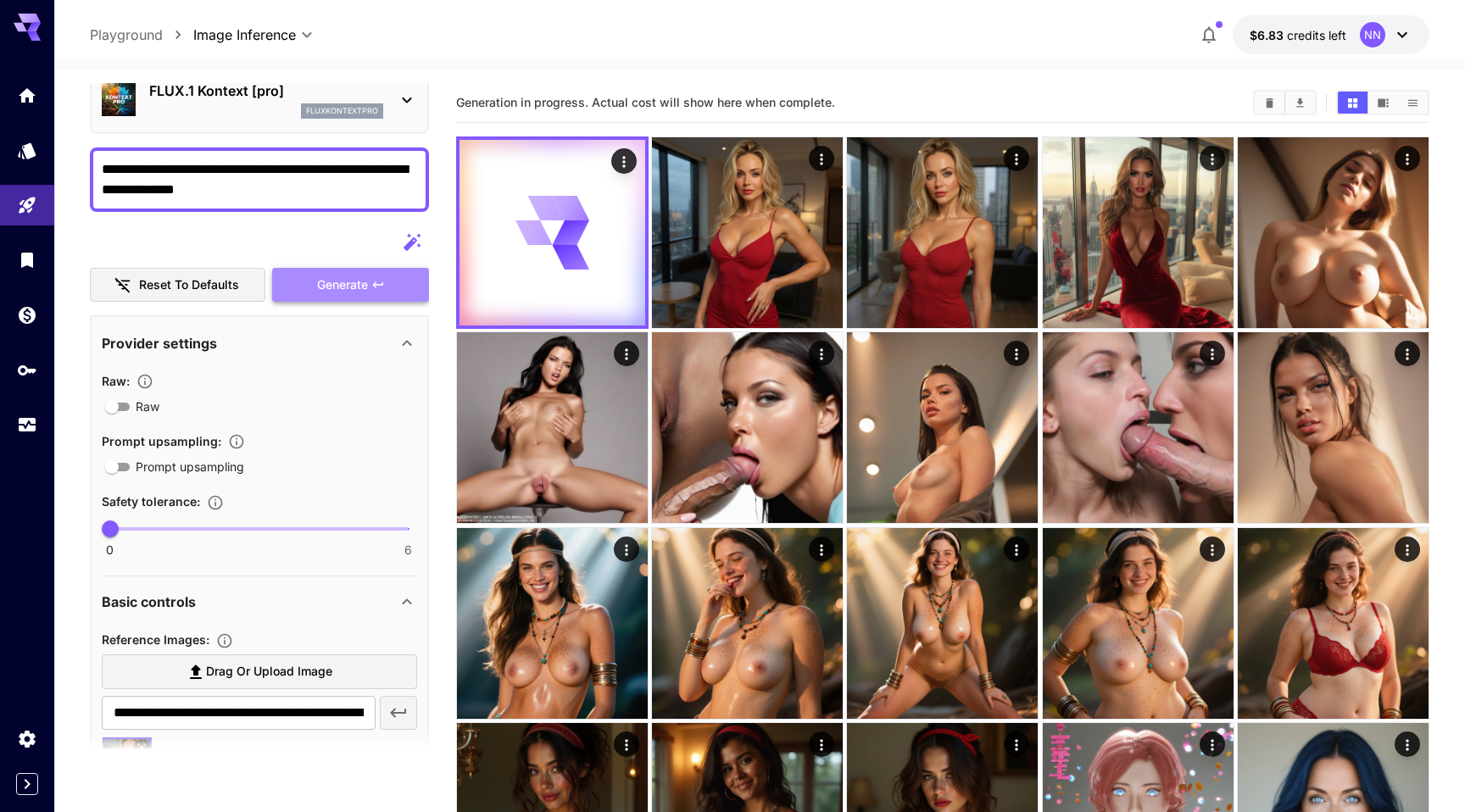
click at [340, 282] on span "Generate" at bounding box center [342, 285] width 51 height 21
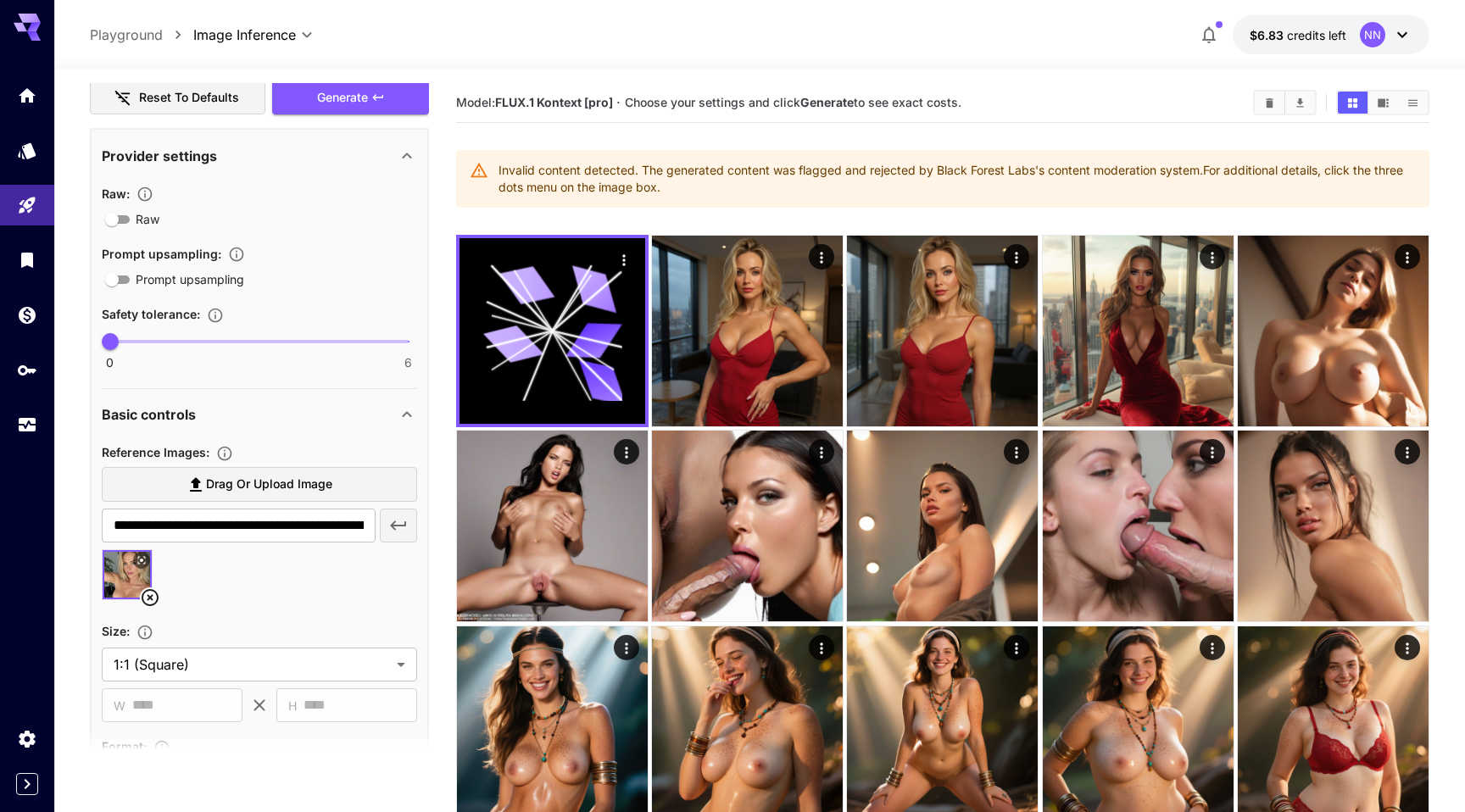
scroll to position [312, 0]
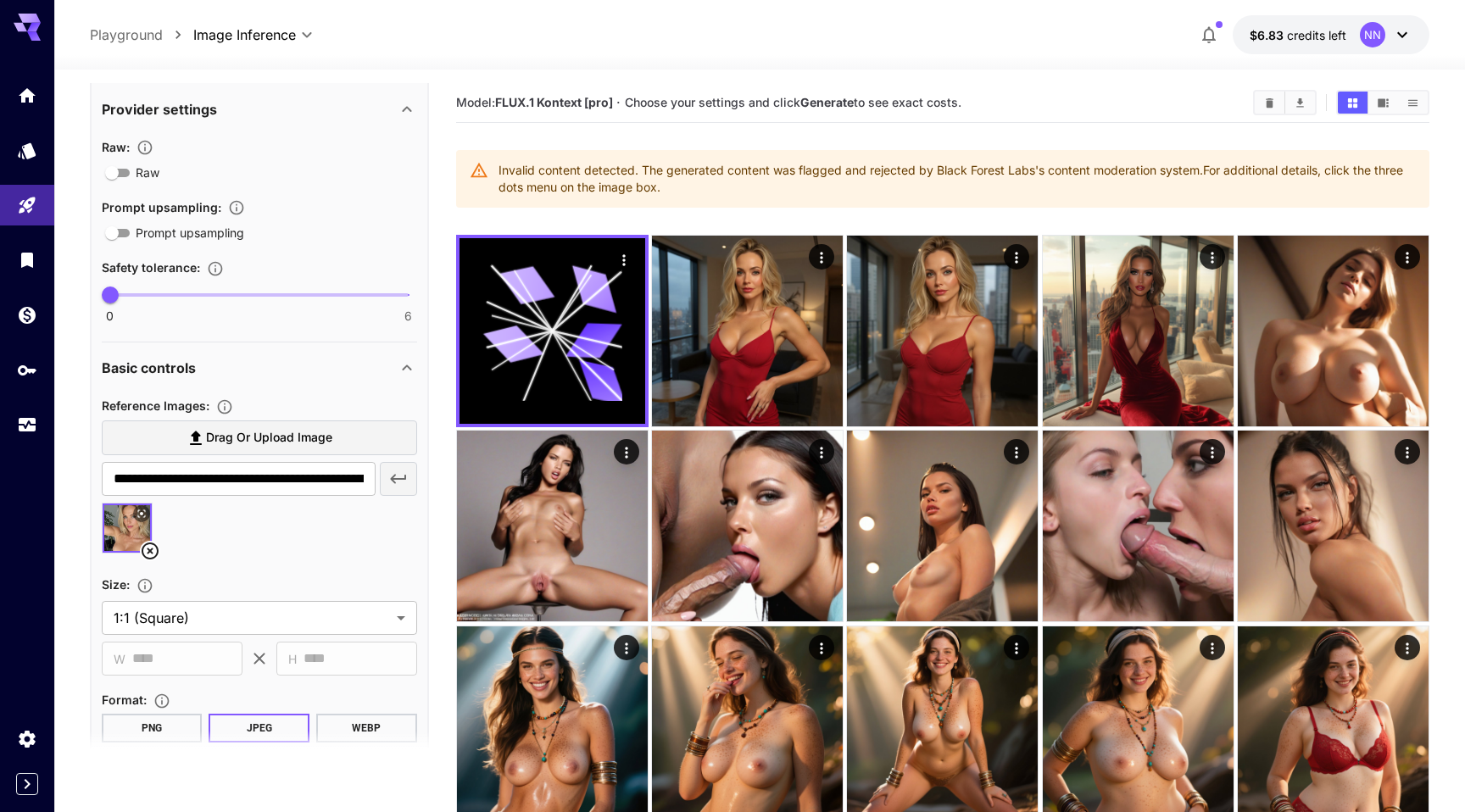
click at [131, 408] on span "Reference Images :" at bounding box center [156, 406] width 108 height 15
drag, startPoint x: 131, startPoint y: 408, endPoint x: 182, endPoint y: 409, distance: 51.0
click at [182, 409] on span "Reference Images :" at bounding box center [156, 406] width 108 height 15
copy span "Reference Images"
click at [29, 100] on icon "Home" at bounding box center [29, 91] width 21 height 21
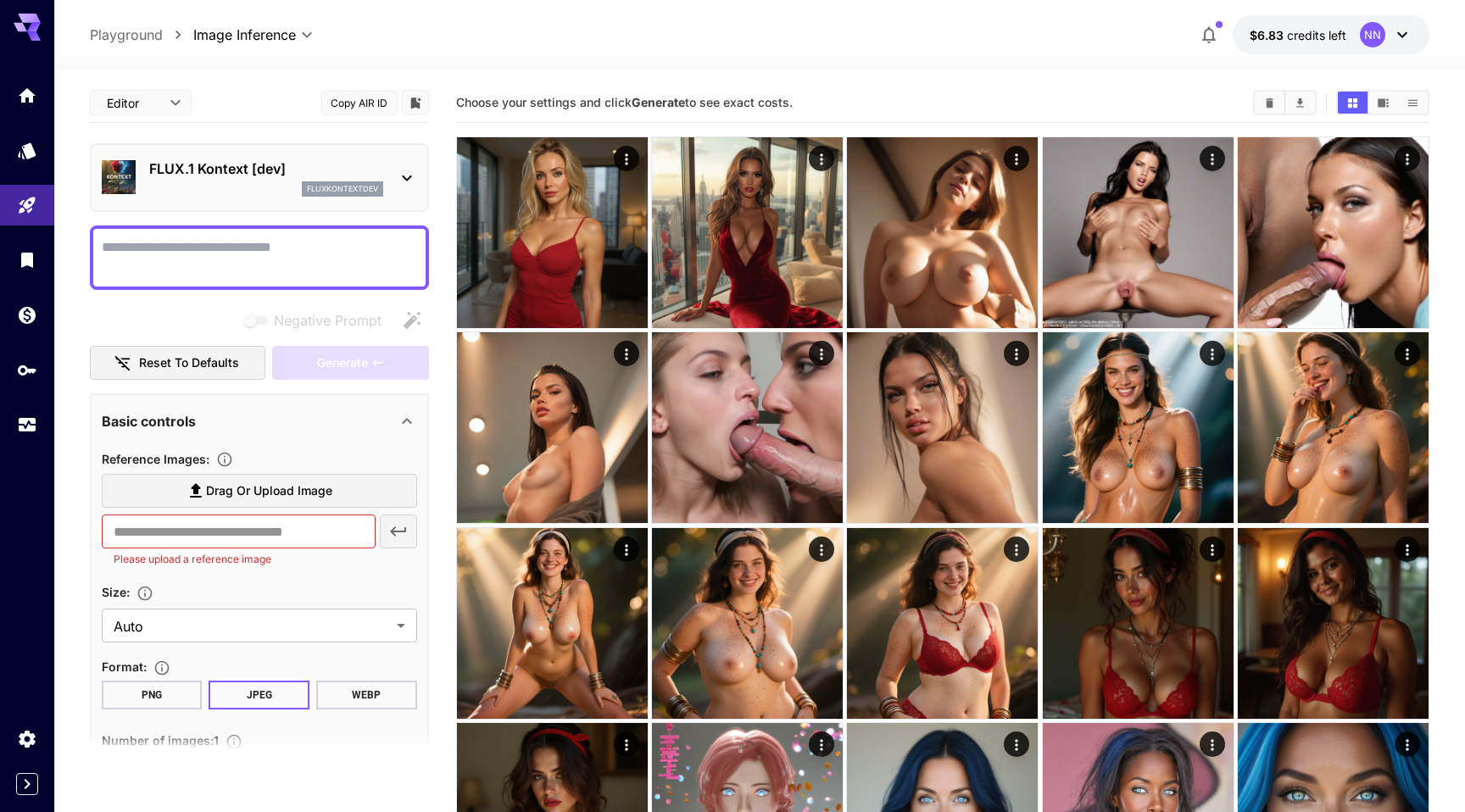
click at [273, 251] on textarea "Negative Prompt" at bounding box center [260, 257] width 316 height 40
click at [220, 528] on input "text" at bounding box center [238, 532] width 274 height 34
paste input "**********"
type input "**********"
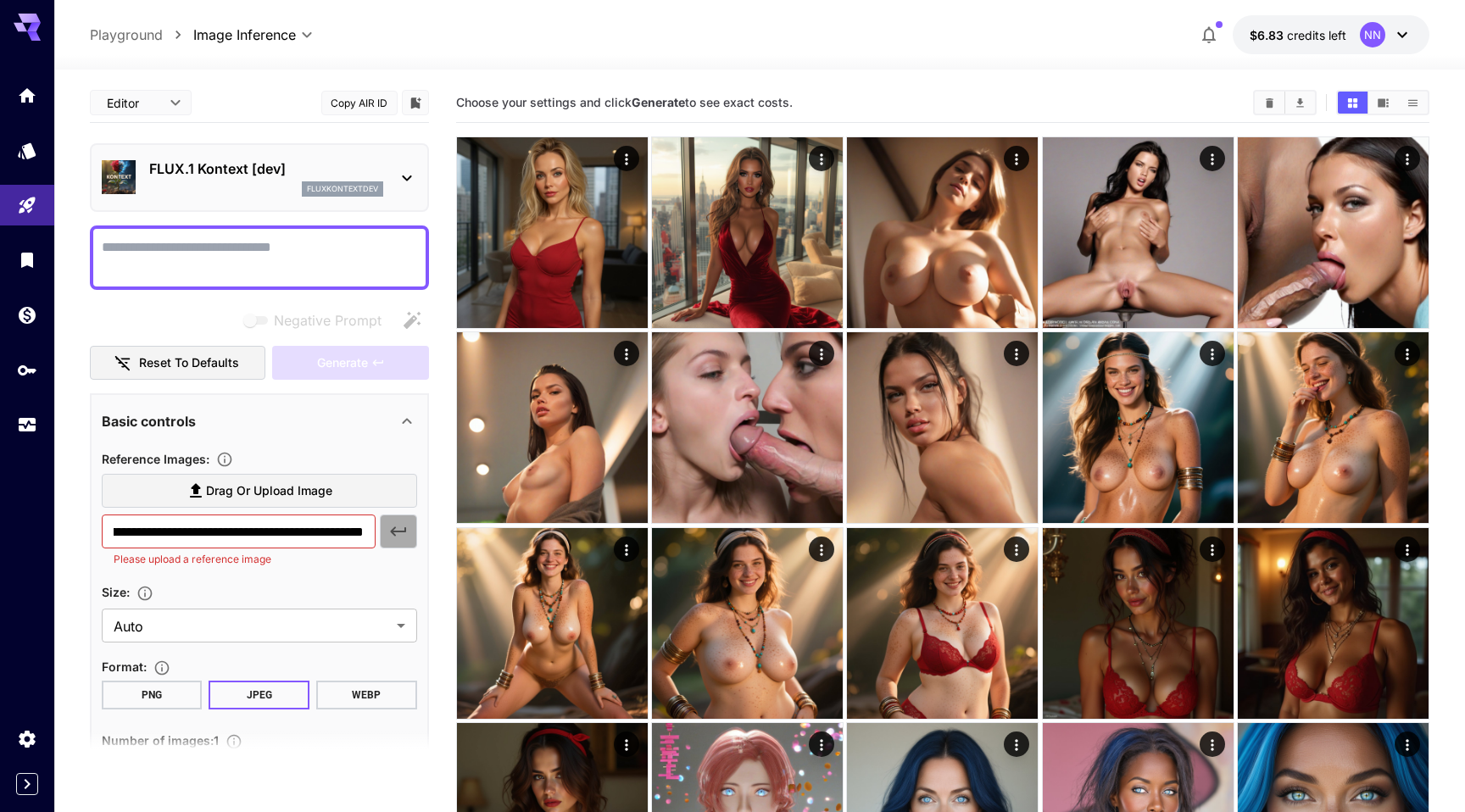
scroll to position [0, 0]
click at [391, 520] on button "button" at bounding box center [398, 532] width 37 height 34
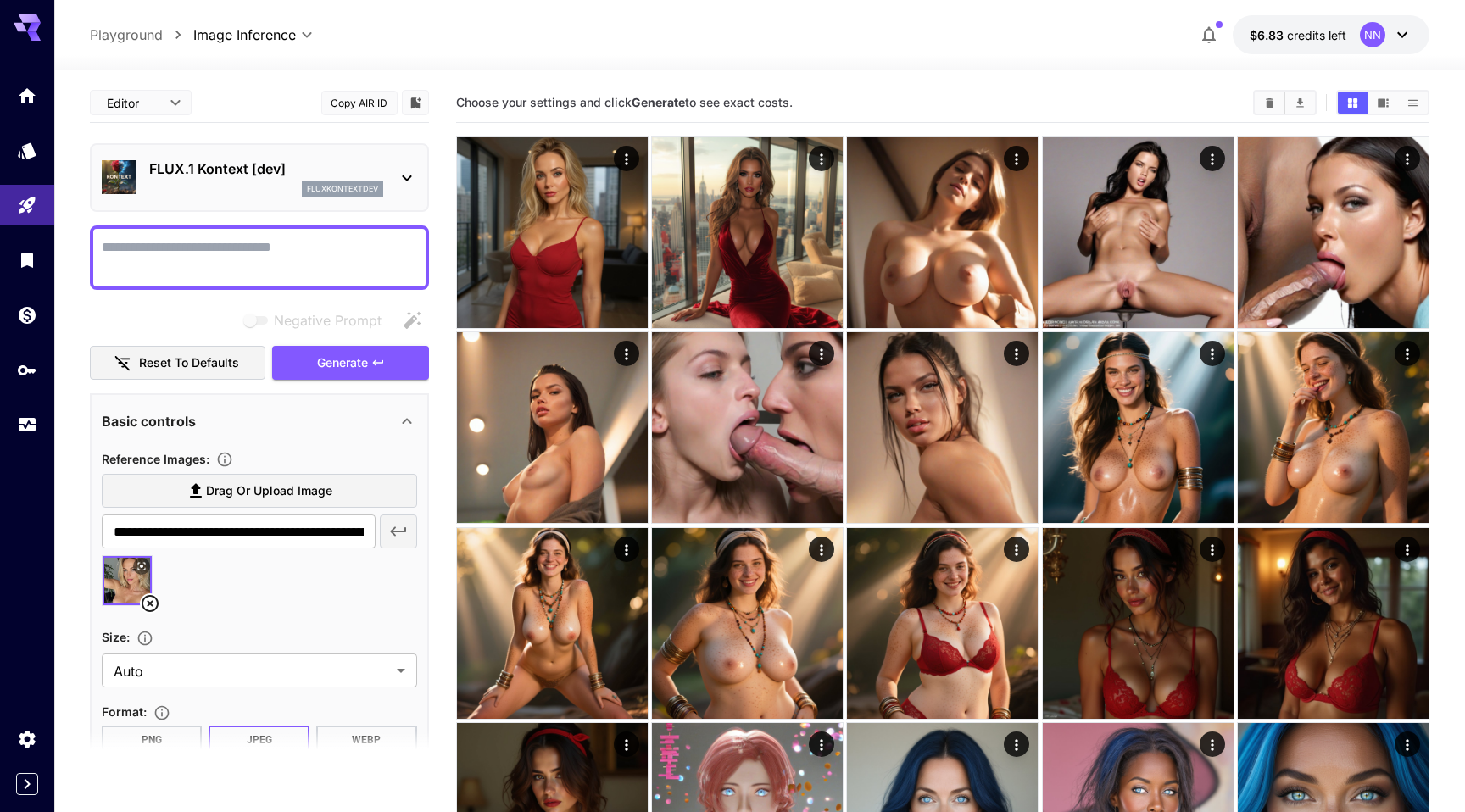
click at [295, 262] on textarea "Negative Prompt" at bounding box center [260, 257] width 316 height 40
paste textarea "**********"
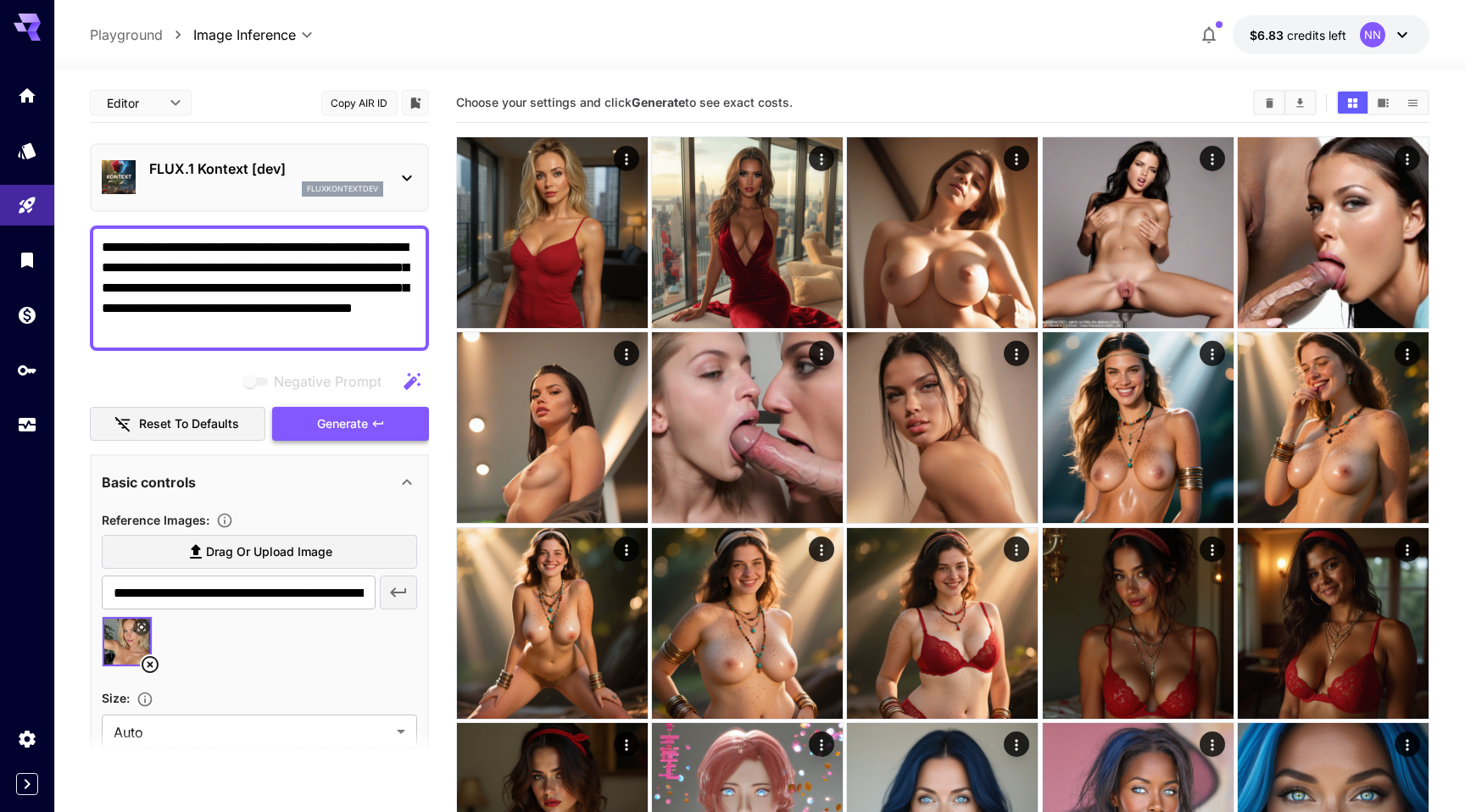
type textarea "**********"
click at [345, 420] on span "Generate" at bounding box center [342, 424] width 51 height 21
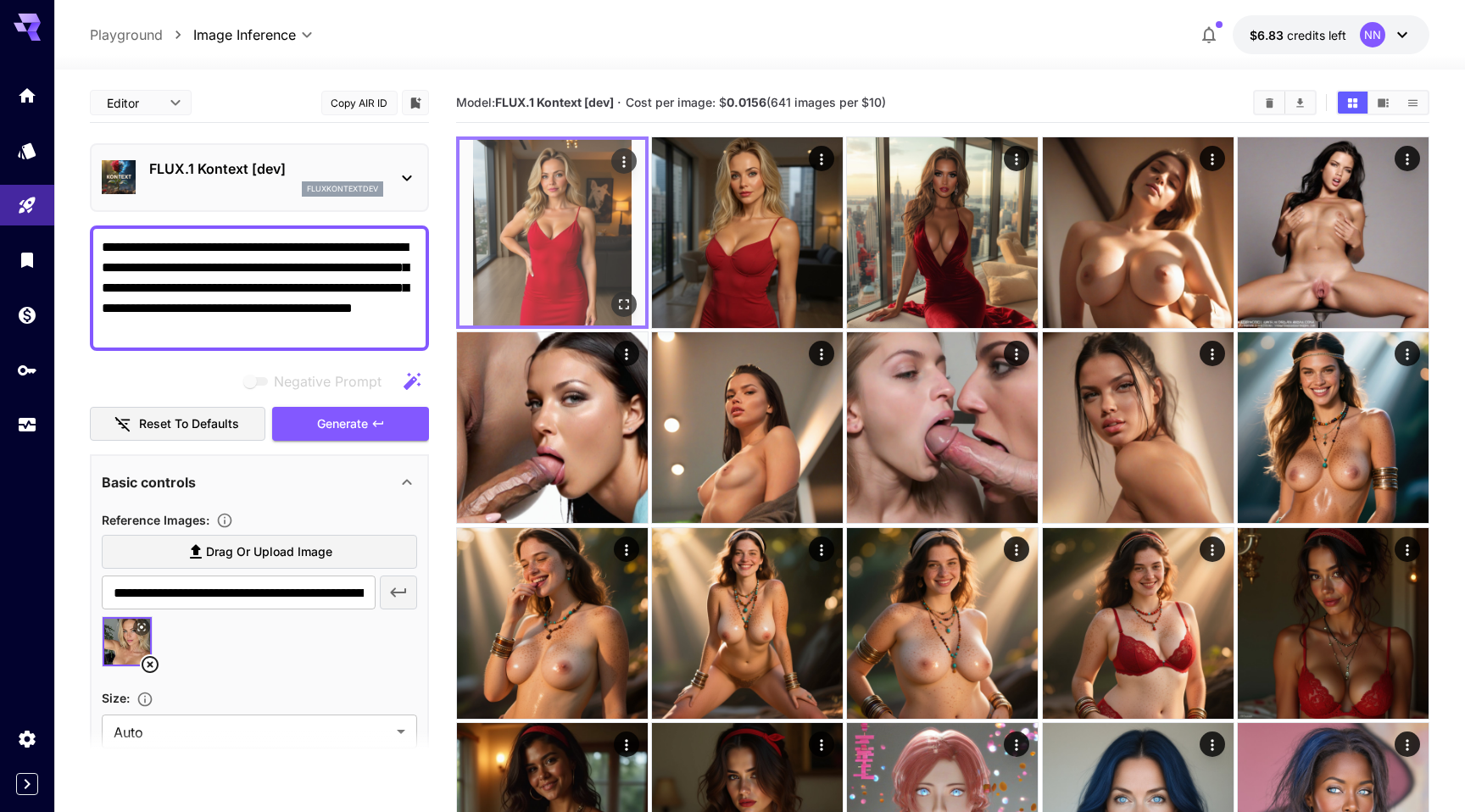
click at [593, 262] on img at bounding box center [552, 232] width 186 height 186
click at [627, 303] on icon "Open in fullscreen" at bounding box center [624, 304] width 17 height 17
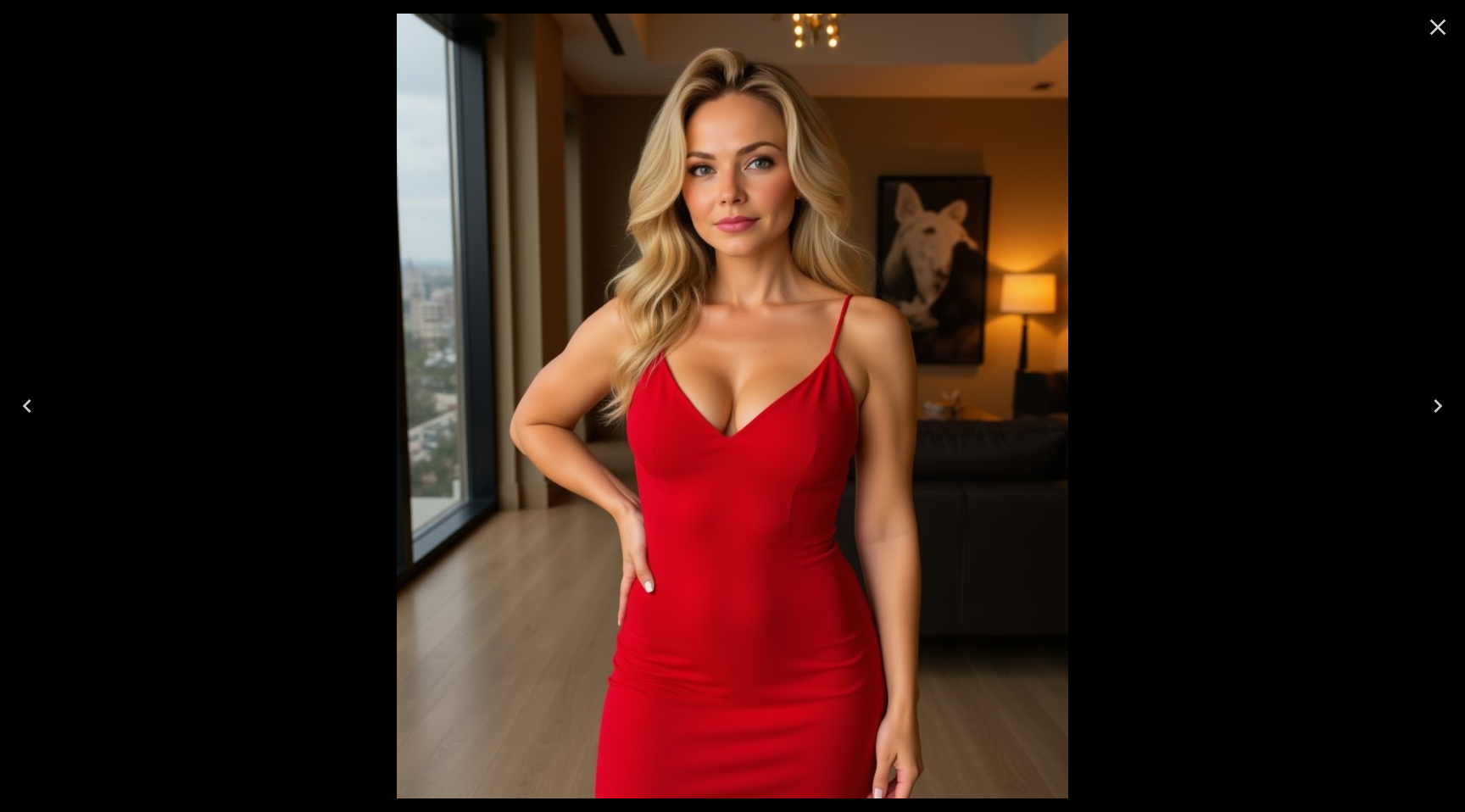
click at [1445, 31] on icon "Close" at bounding box center [1438, 27] width 27 height 27
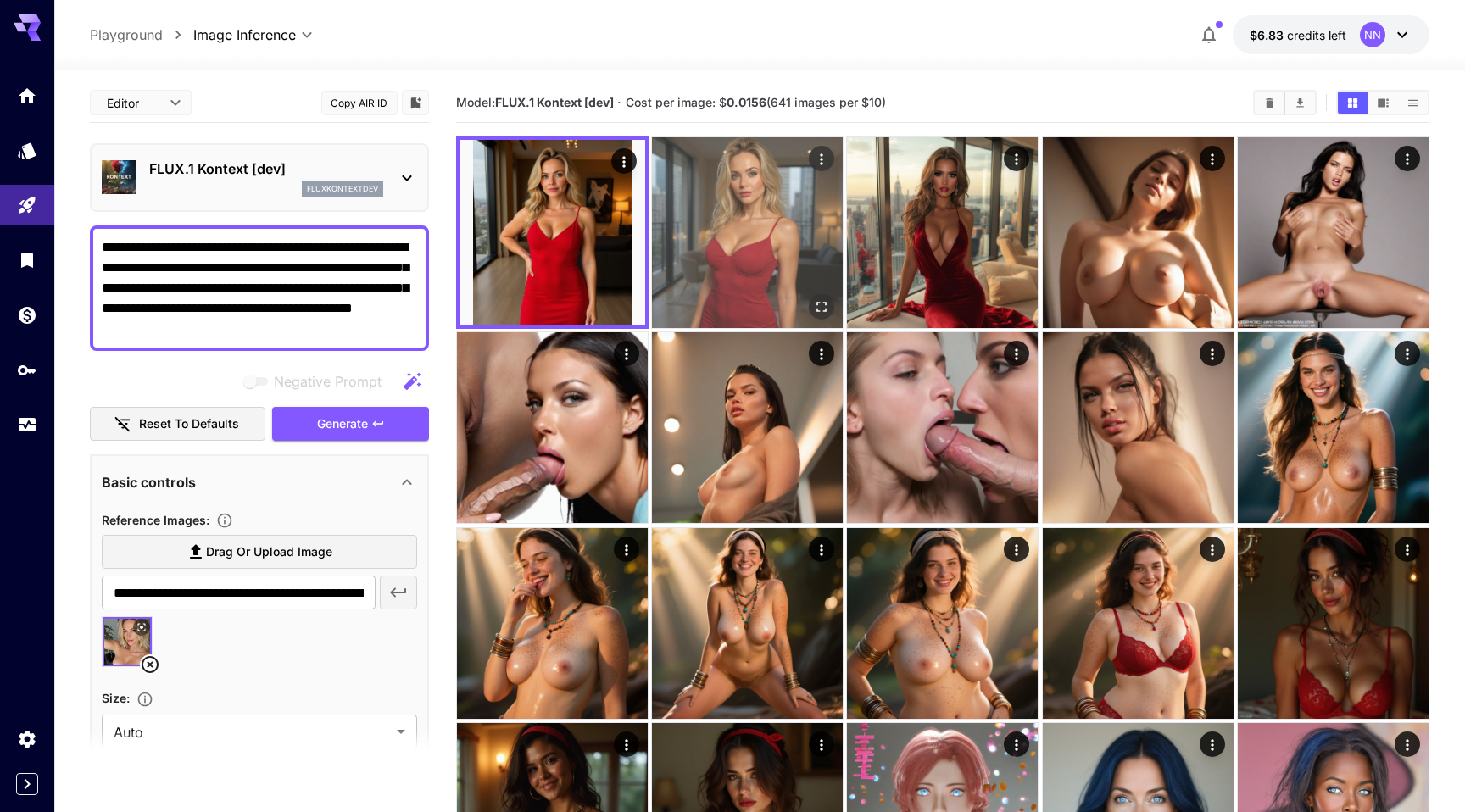
click at [755, 277] on img at bounding box center [747, 232] width 190 height 190
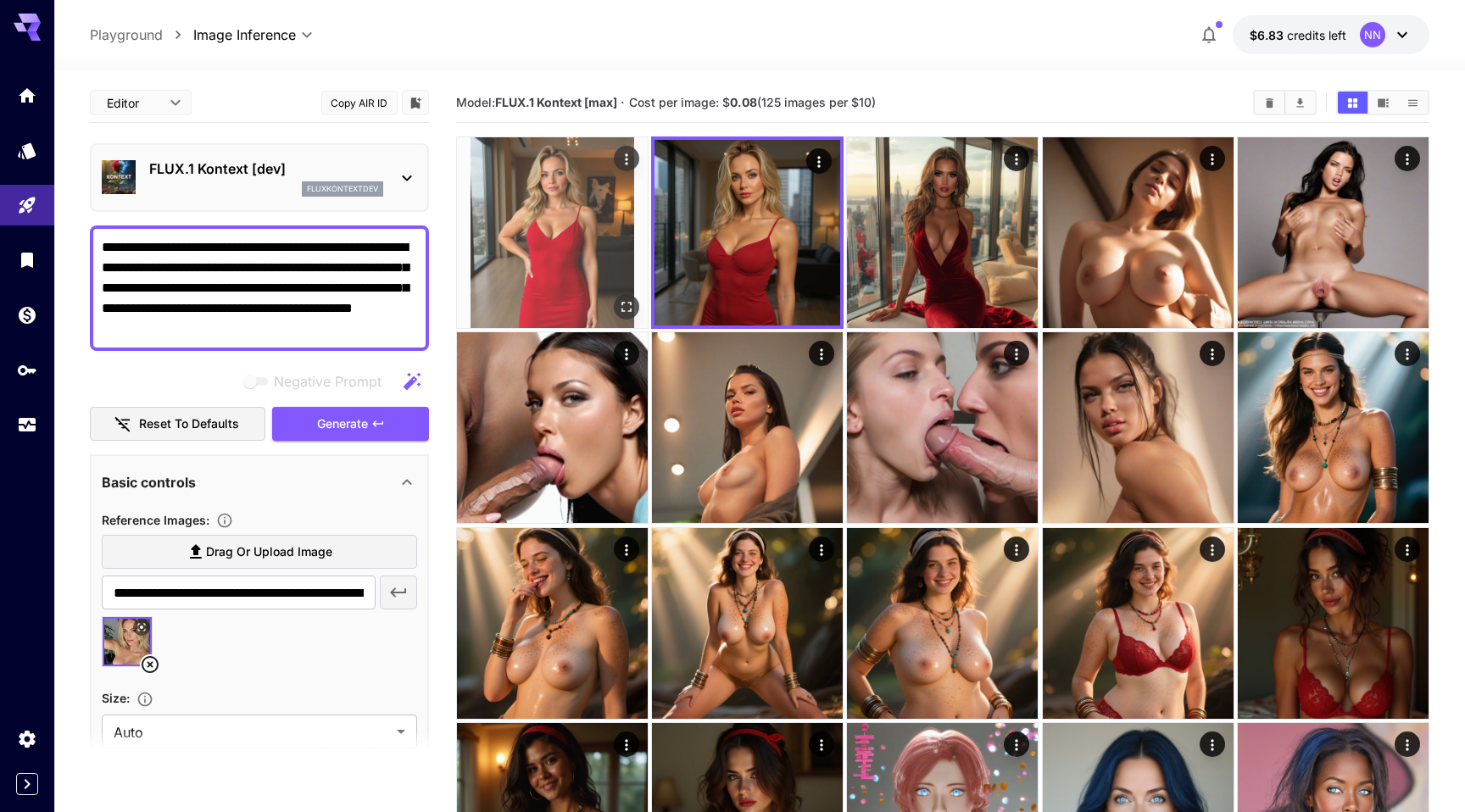
click at [596, 288] on img at bounding box center [552, 232] width 190 height 190
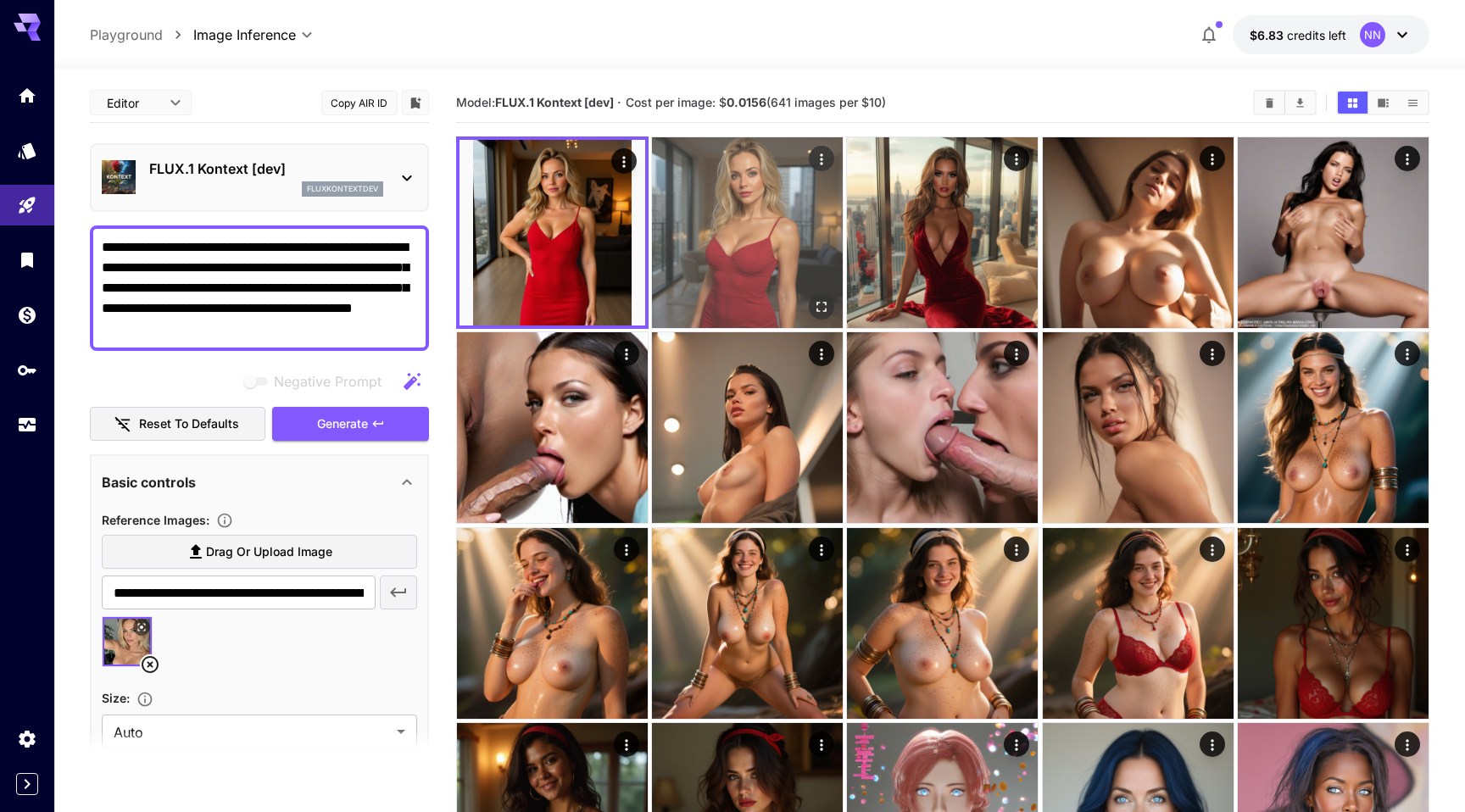
click at [708, 268] on img at bounding box center [747, 232] width 190 height 190
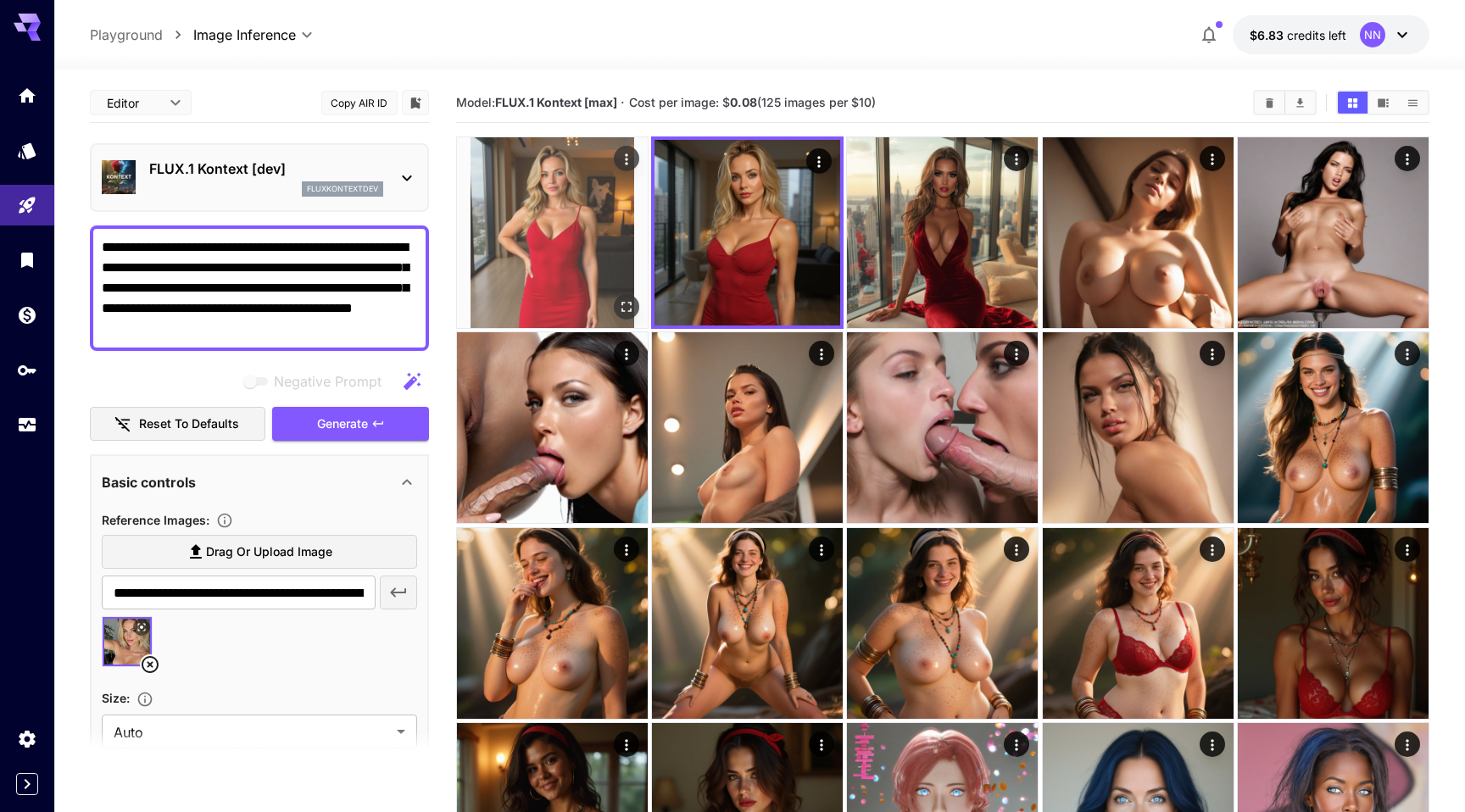
click at [606, 286] on img at bounding box center [552, 232] width 190 height 190
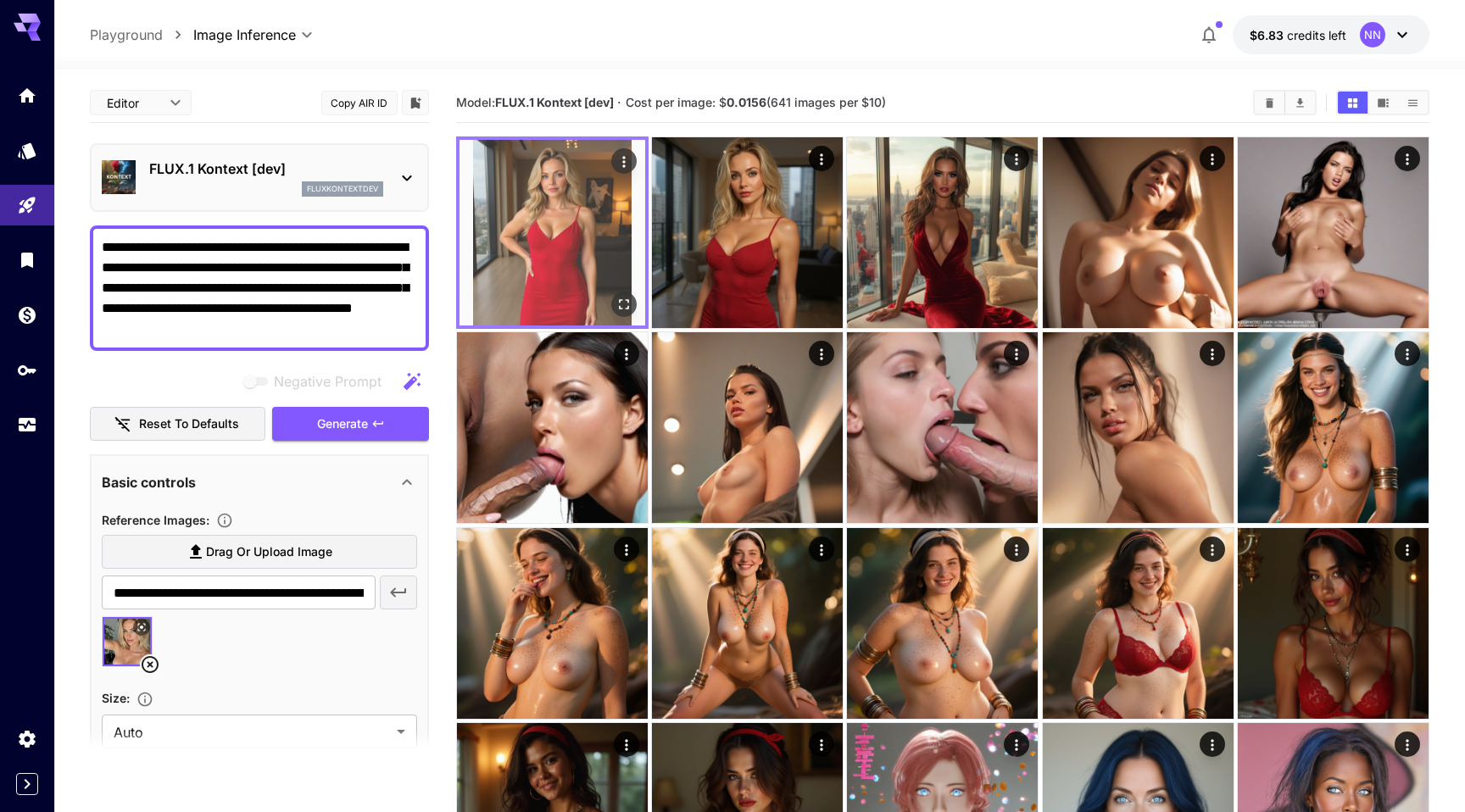
click at [570, 205] on img at bounding box center [552, 232] width 186 height 186
click at [618, 294] on button "Open in fullscreen" at bounding box center [624, 304] width 26 height 26
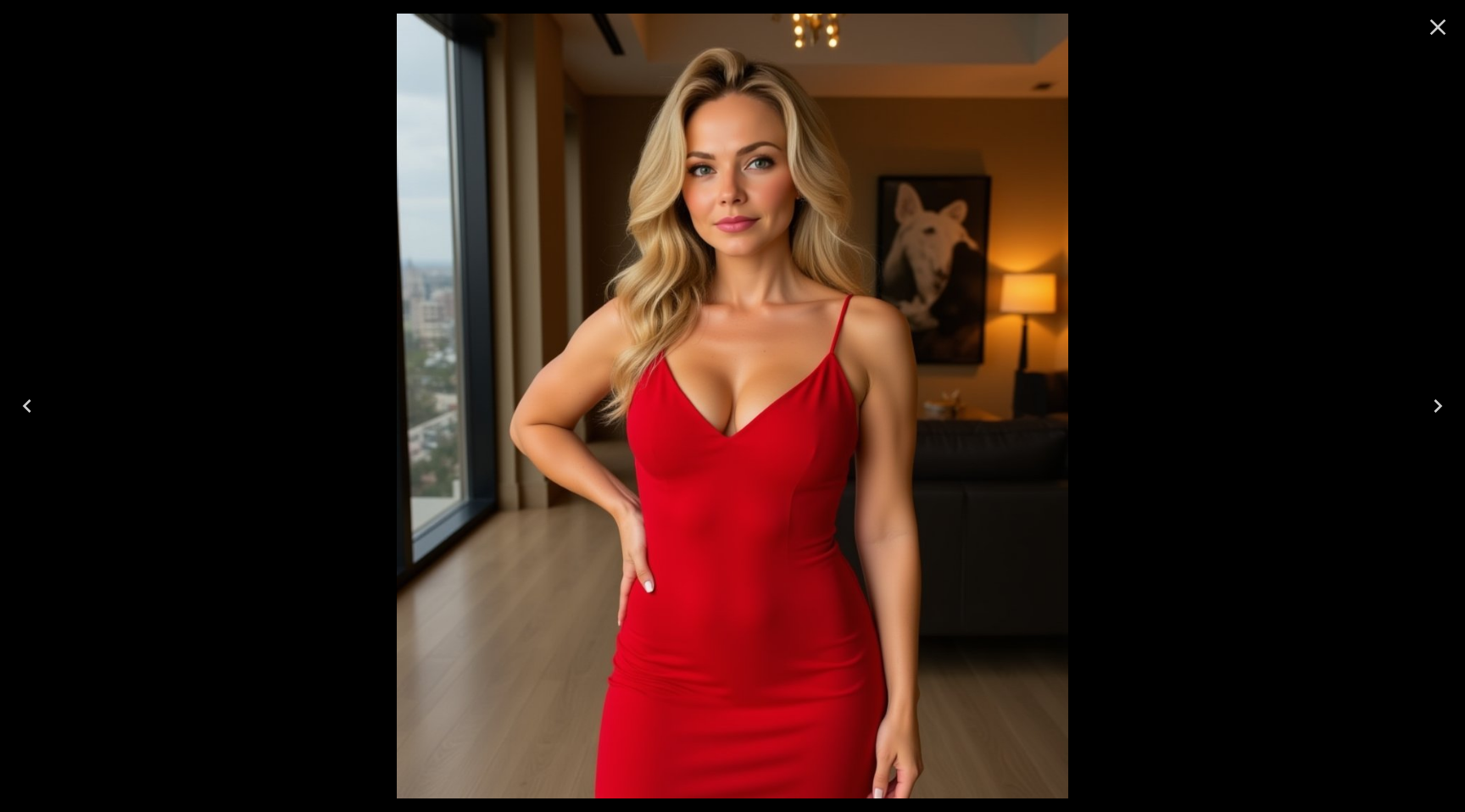
click at [1432, 33] on icon "Close" at bounding box center [1438, 27] width 16 height 16
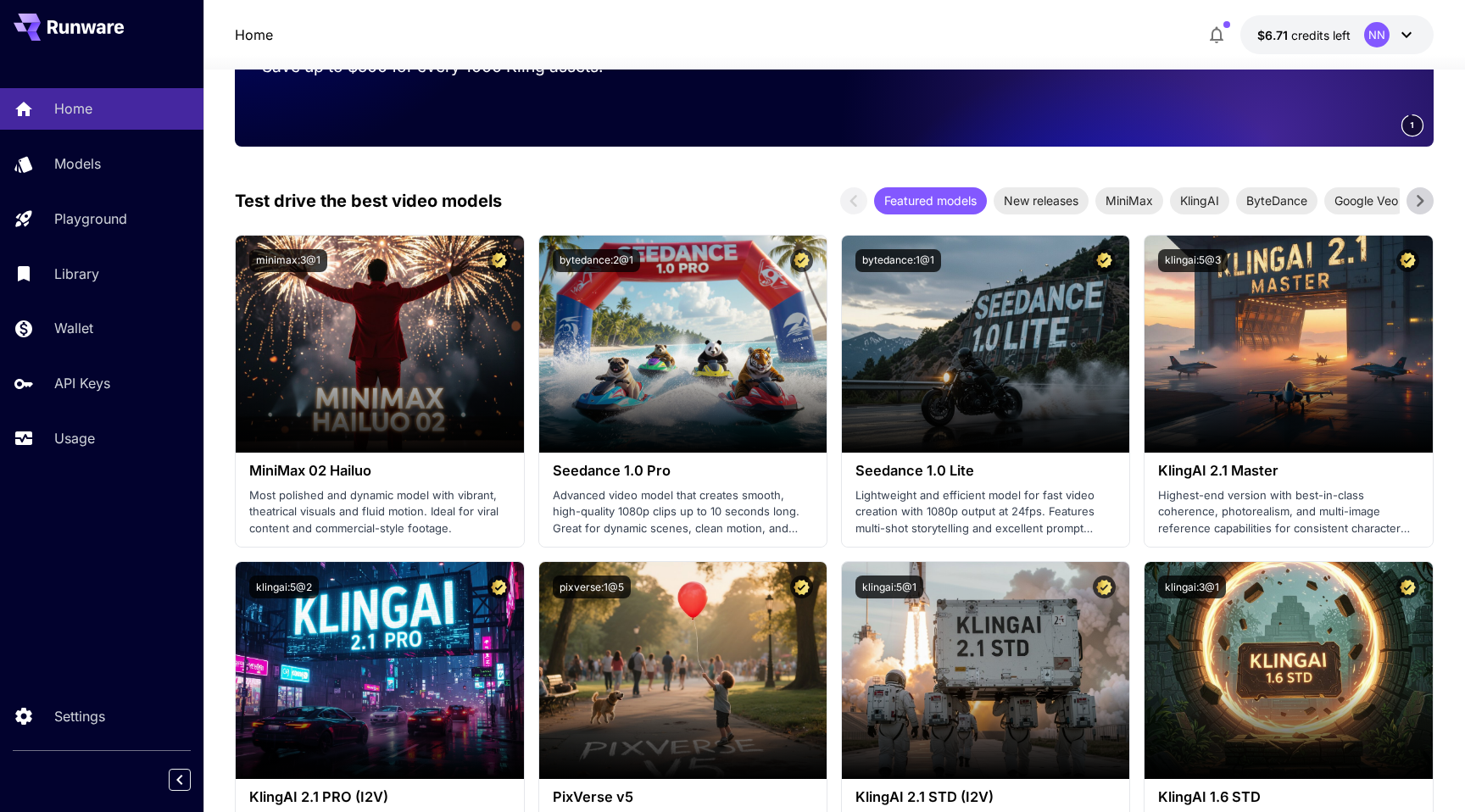
scroll to position [99, 0]
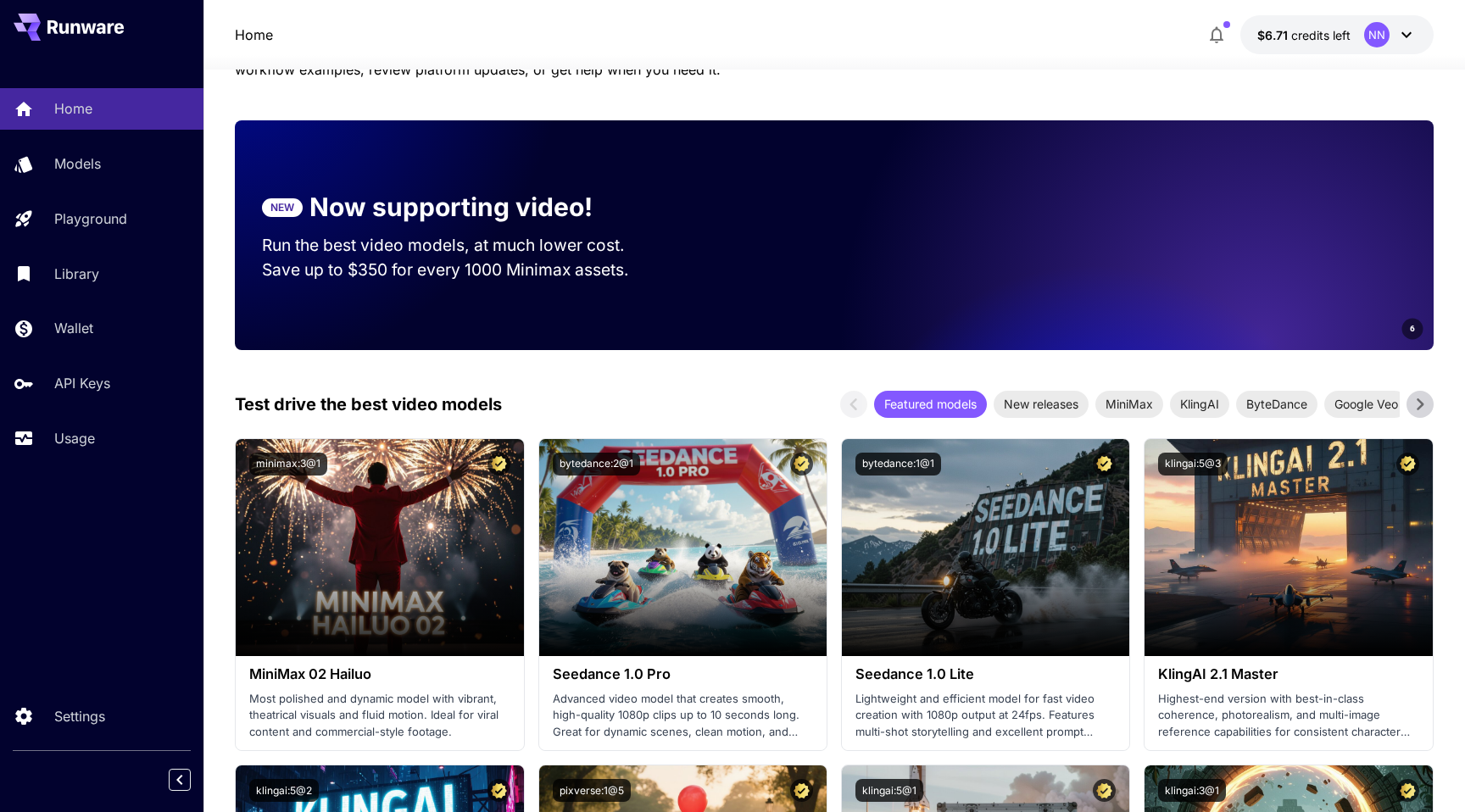
click at [1414, 398] on icon at bounding box center [1420, 405] width 26 height 26
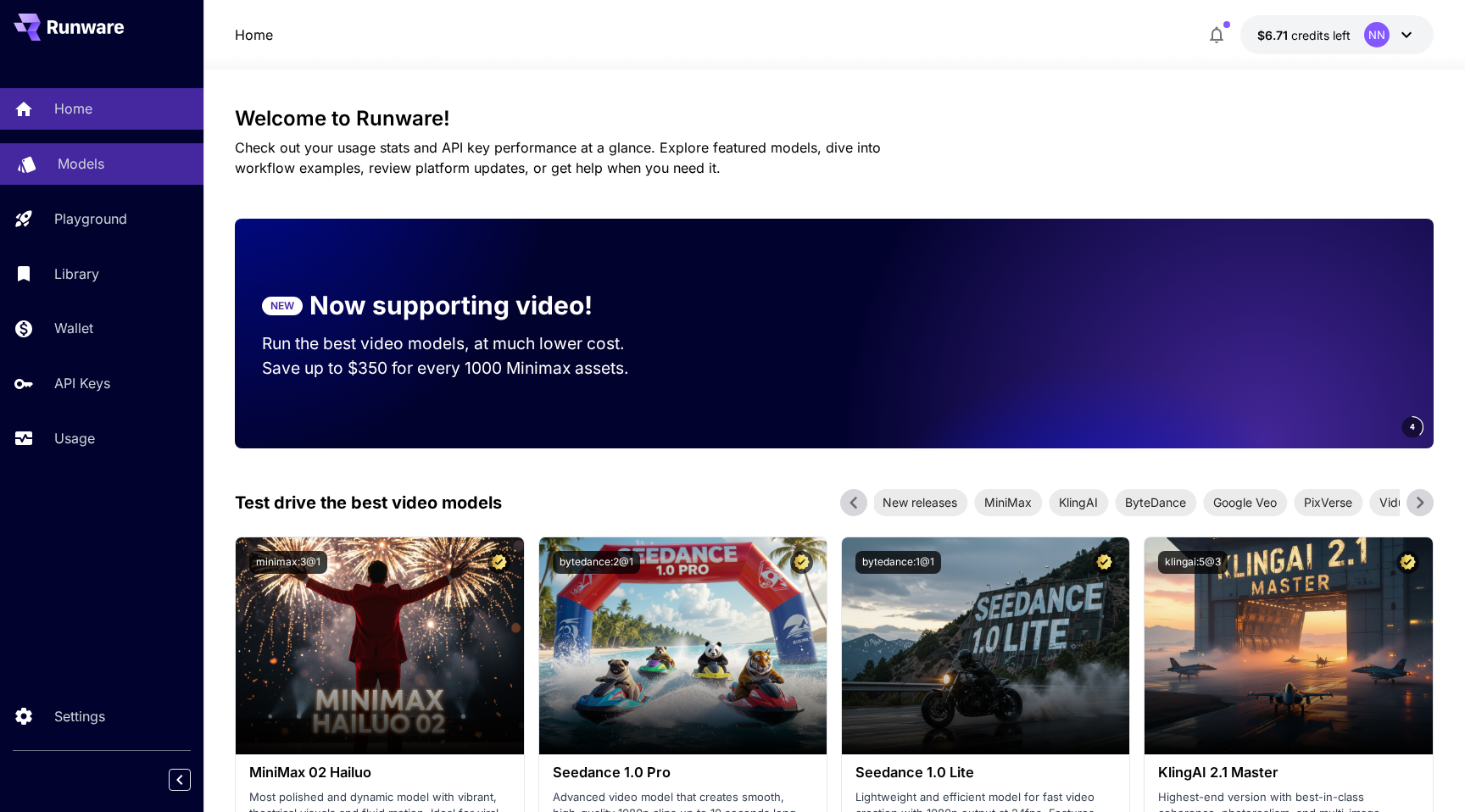
click at [79, 157] on p "Models" at bounding box center [81, 164] width 46 height 21
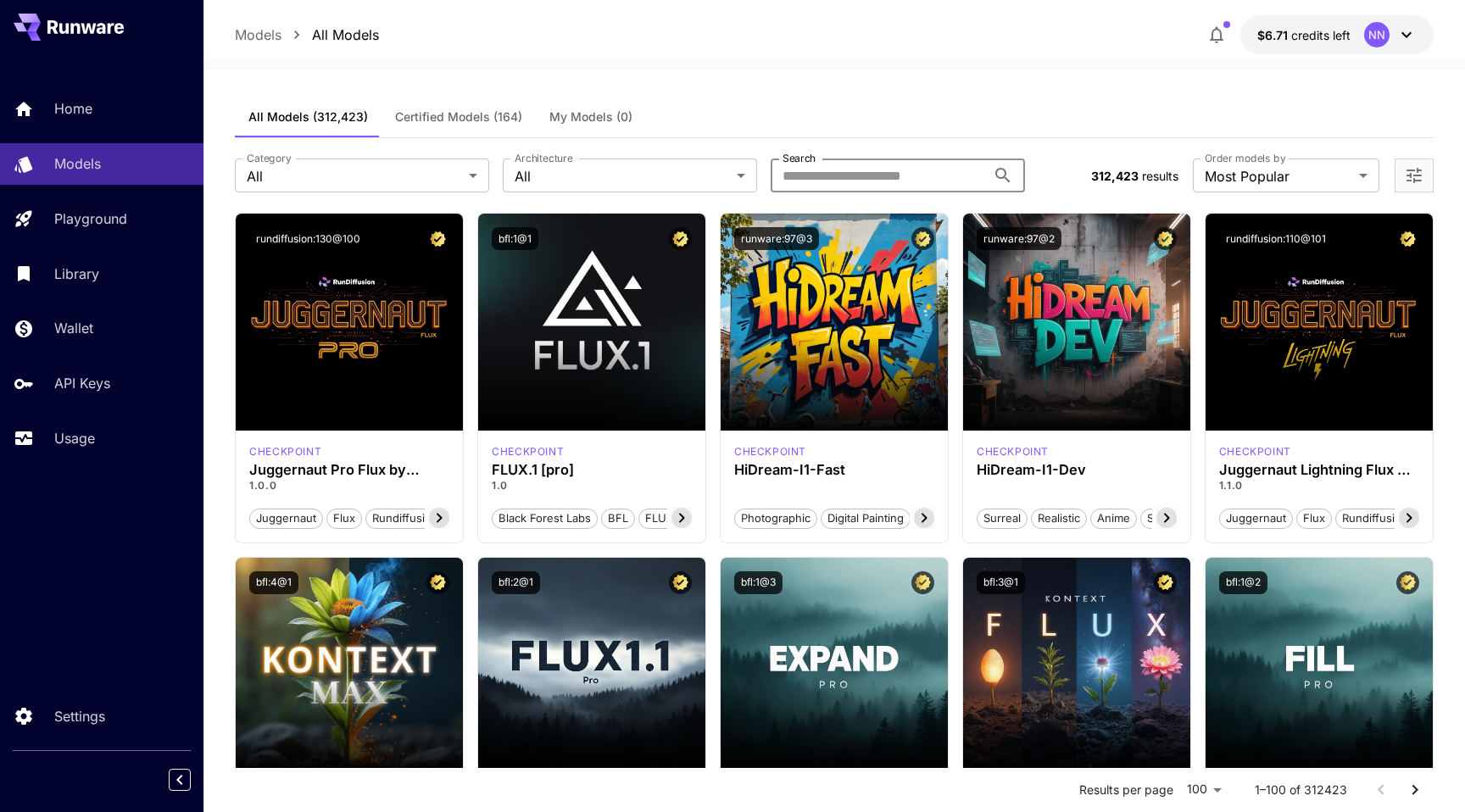
click at [920, 160] on input "Search" at bounding box center [878, 176] width 215 height 34
paste input "**********"
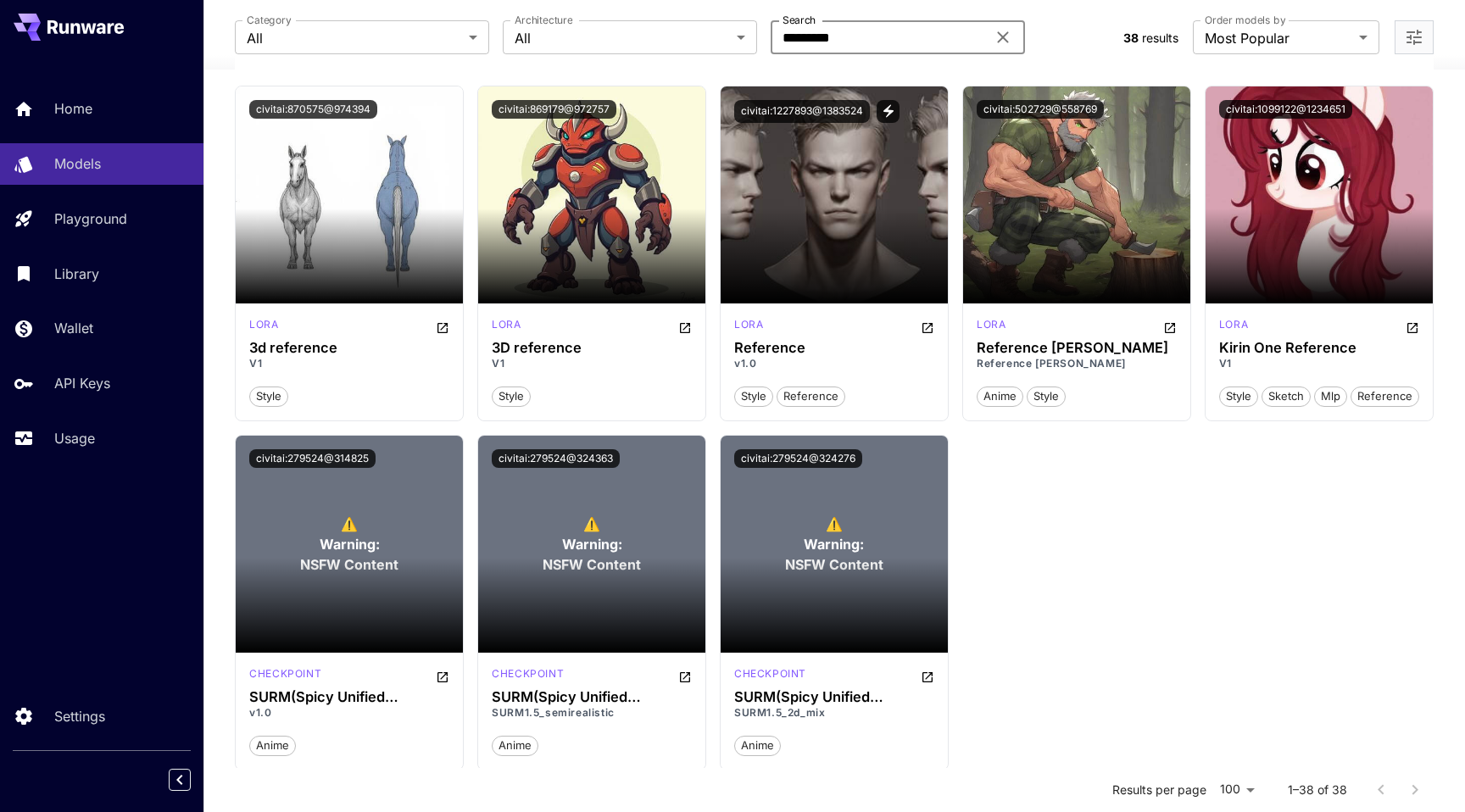
scroll to position [2295, 0]
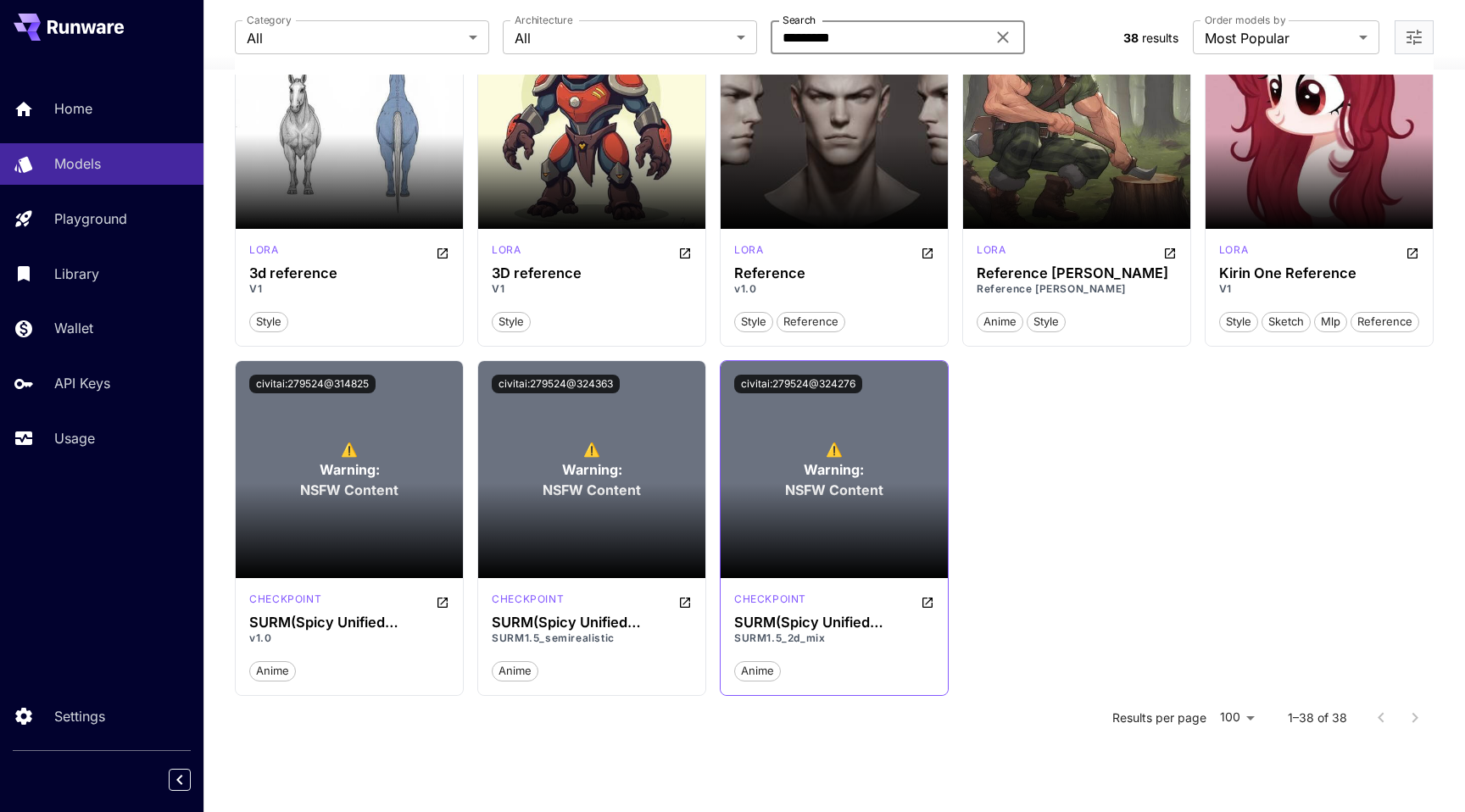
type input "*********"
click at [847, 539] on section at bounding box center [834, 530] width 227 height 95
click at [781, 629] on h3 "SURM(Spicy Unified Reference to Model)" at bounding box center [834, 623] width 200 height 16
click at [837, 448] on span "⚠️" at bounding box center [835, 449] width 17 height 21
click at [835, 386] on button "civitai:279524@324276" at bounding box center [798, 384] width 128 height 19
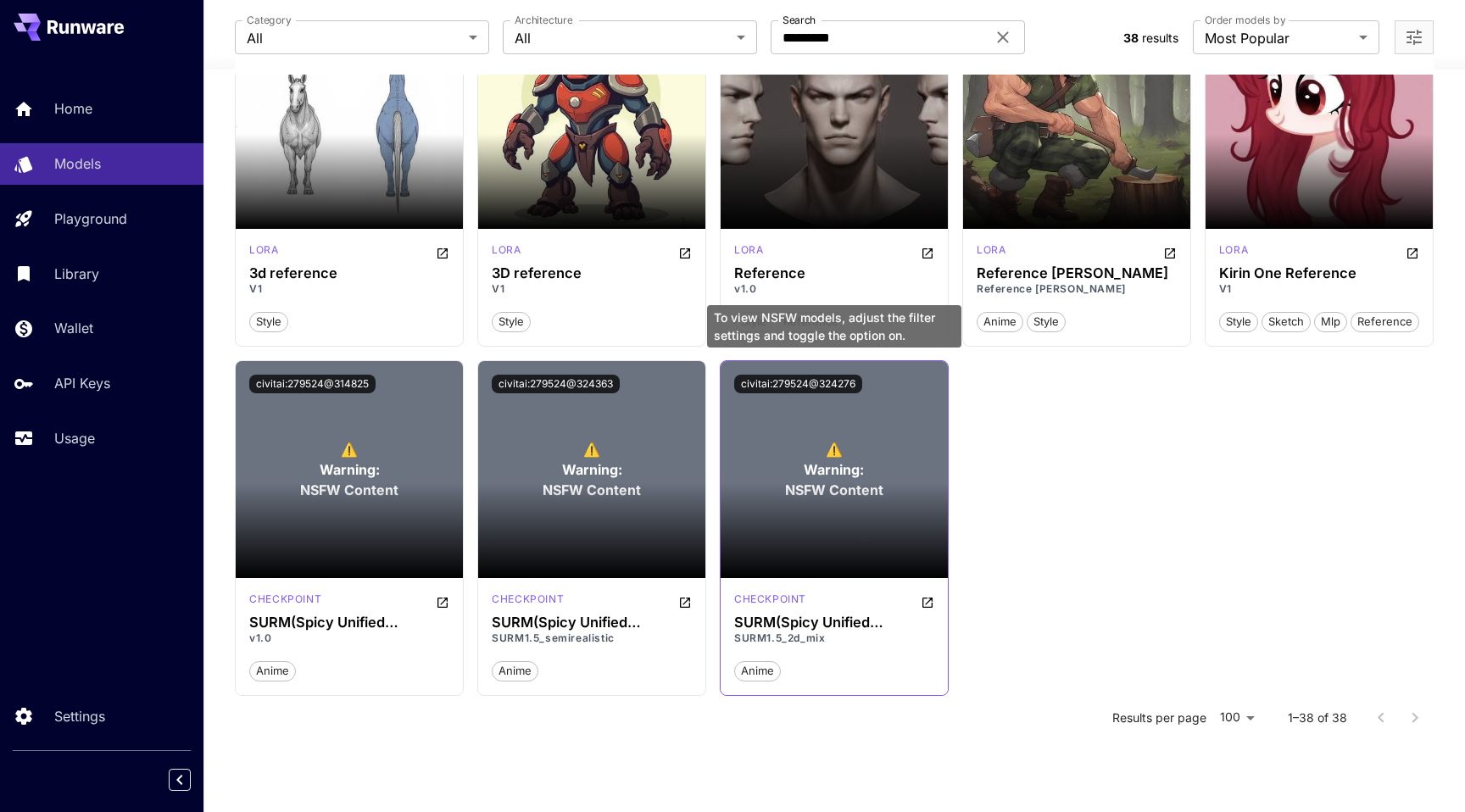
click at [831, 463] on span "Warning:" at bounding box center [834, 470] width 60 height 21
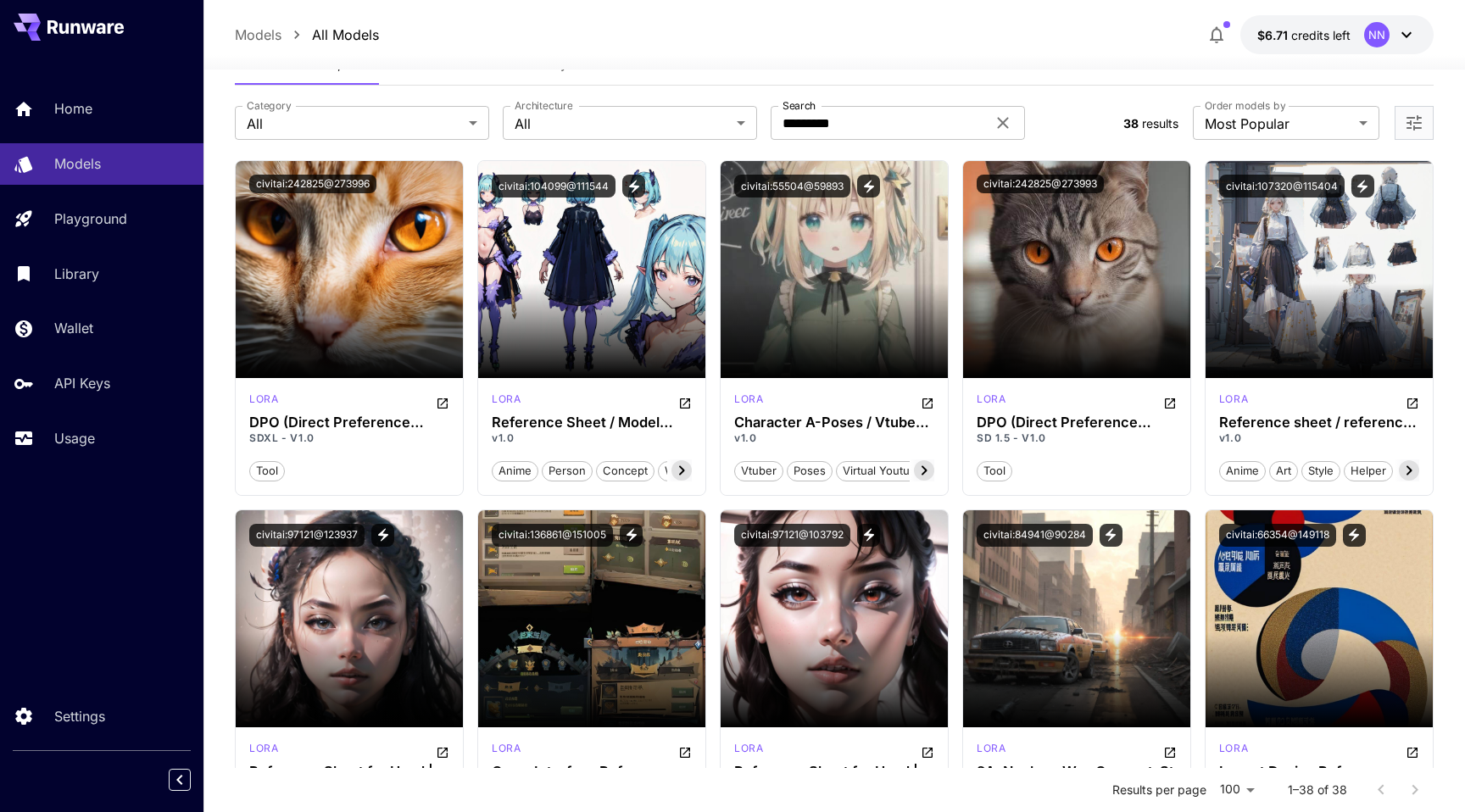
scroll to position [0, 0]
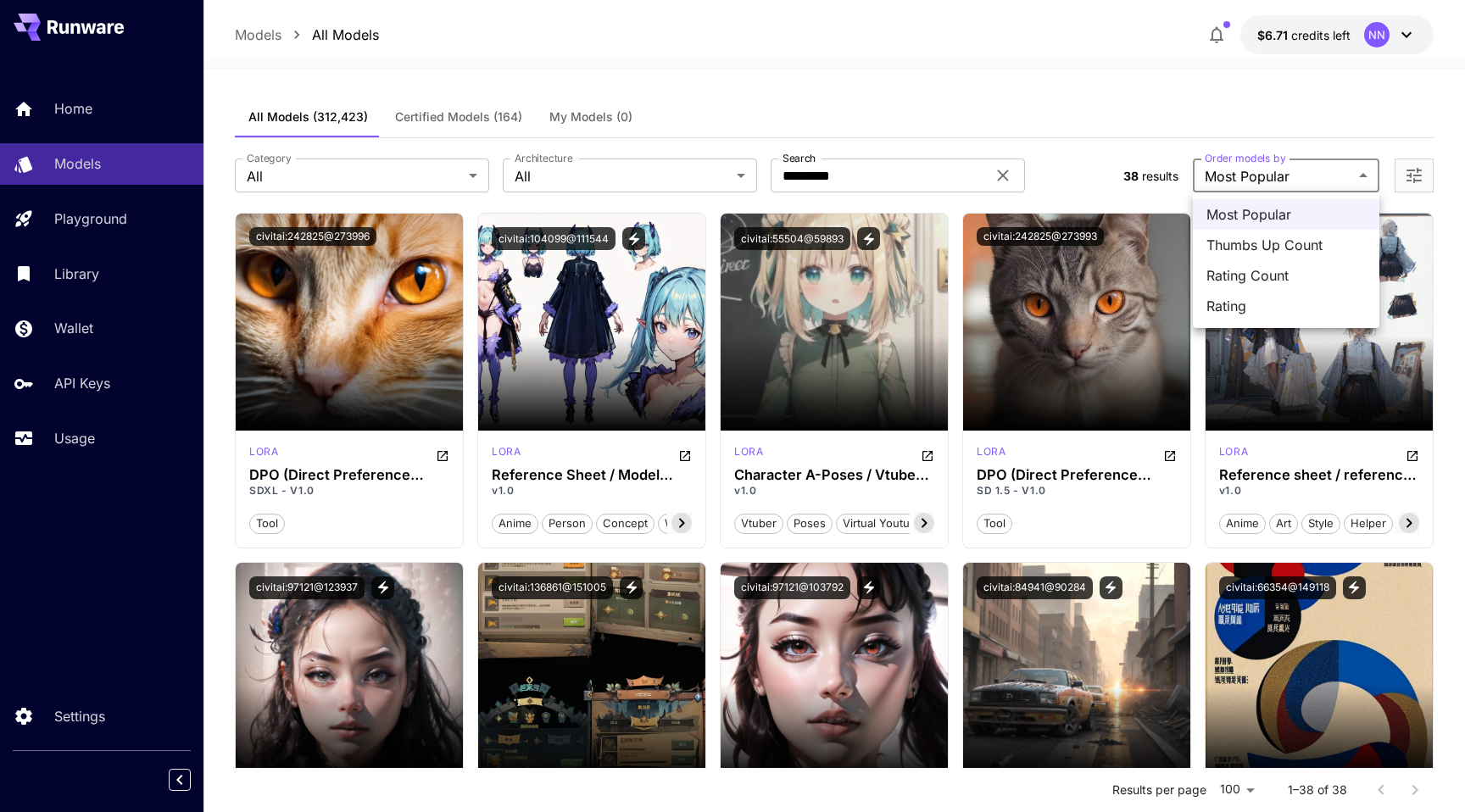
click at [1112, 179] on div at bounding box center [732, 406] width 1465 height 812
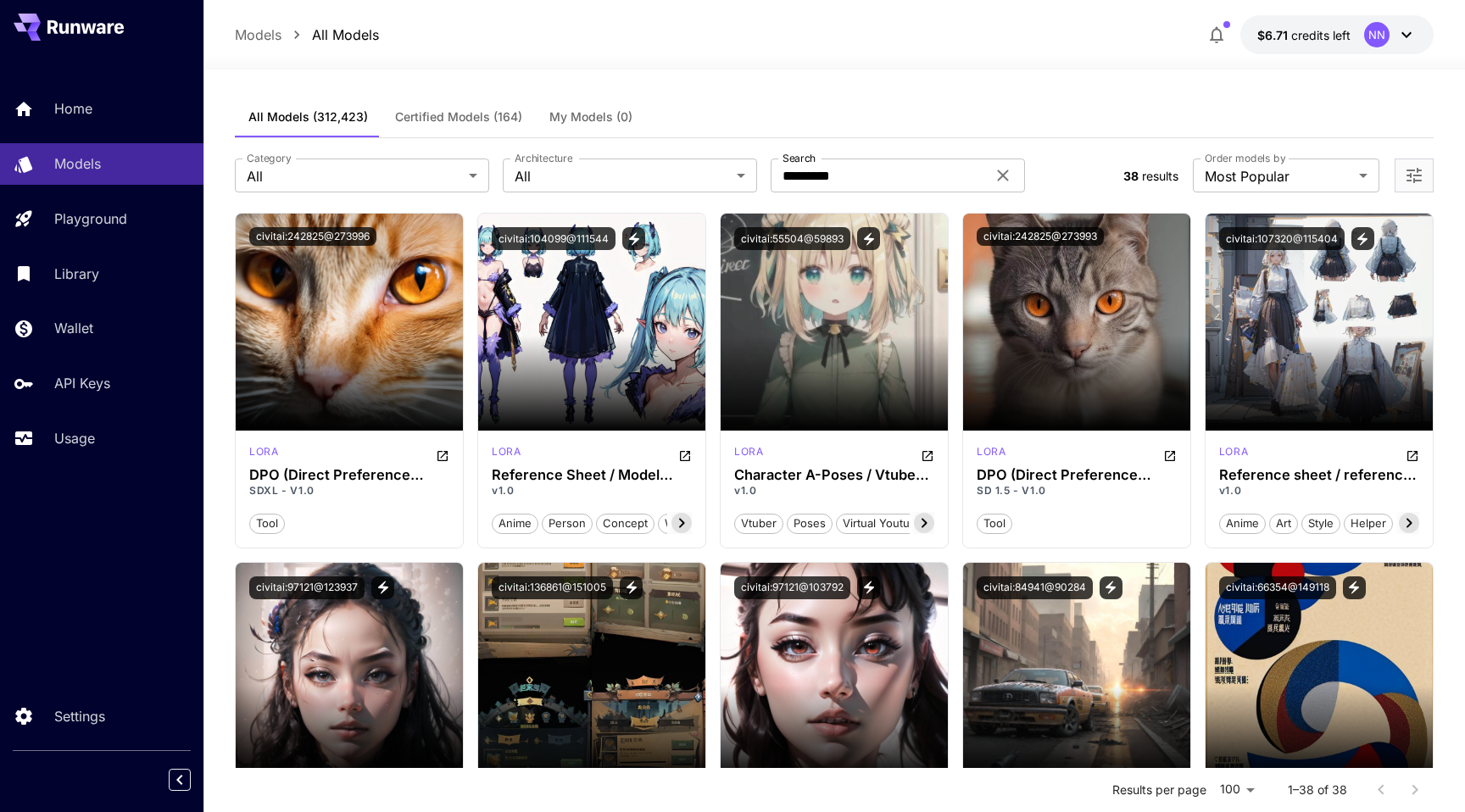
click at [1414, 163] on div at bounding box center [1414, 176] width 39 height 34
click at [1420, 179] on icon "Open more filters" at bounding box center [1414, 176] width 21 height 21
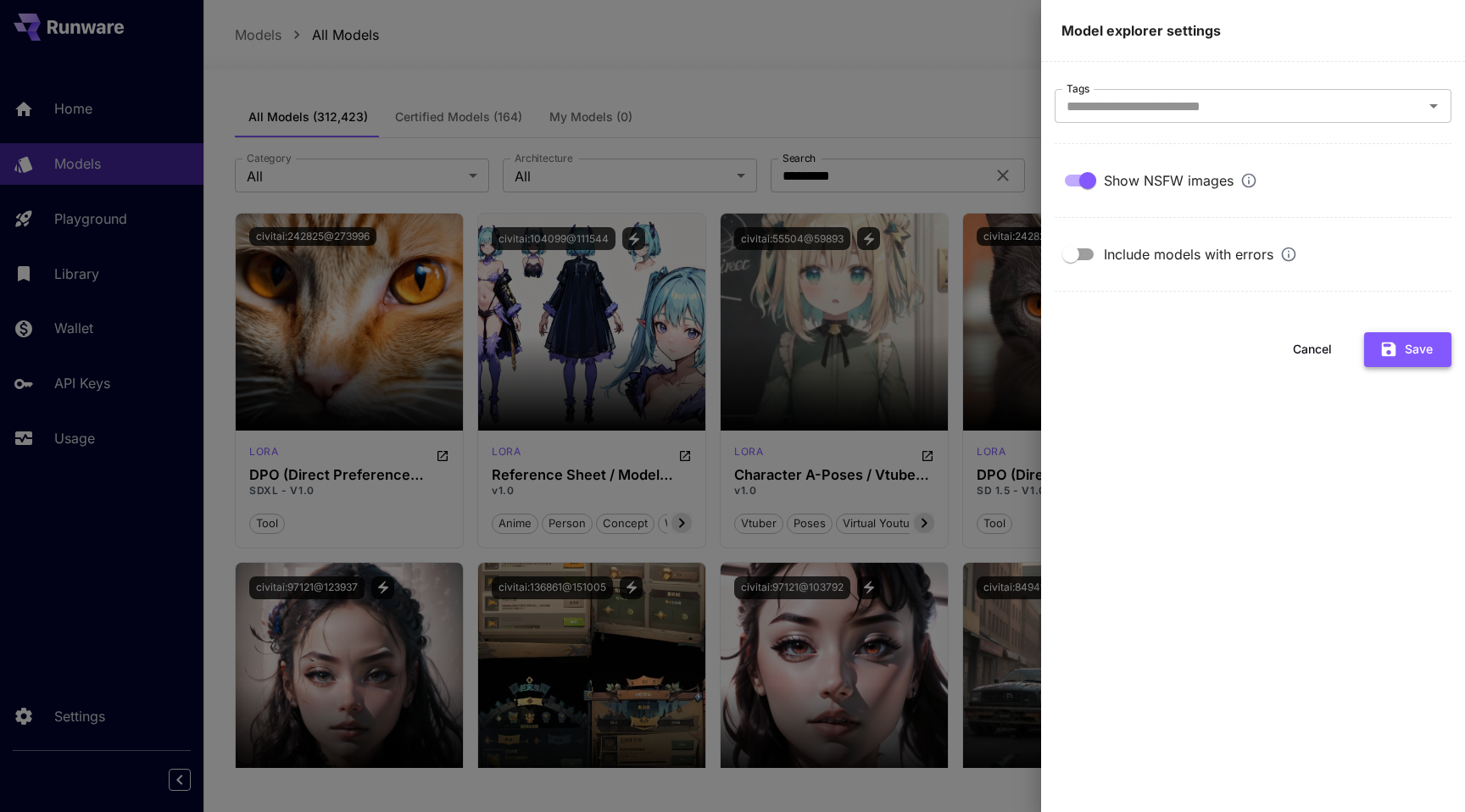
click at [1403, 339] on button "Save" at bounding box center [1408, 350] width 87 height 35
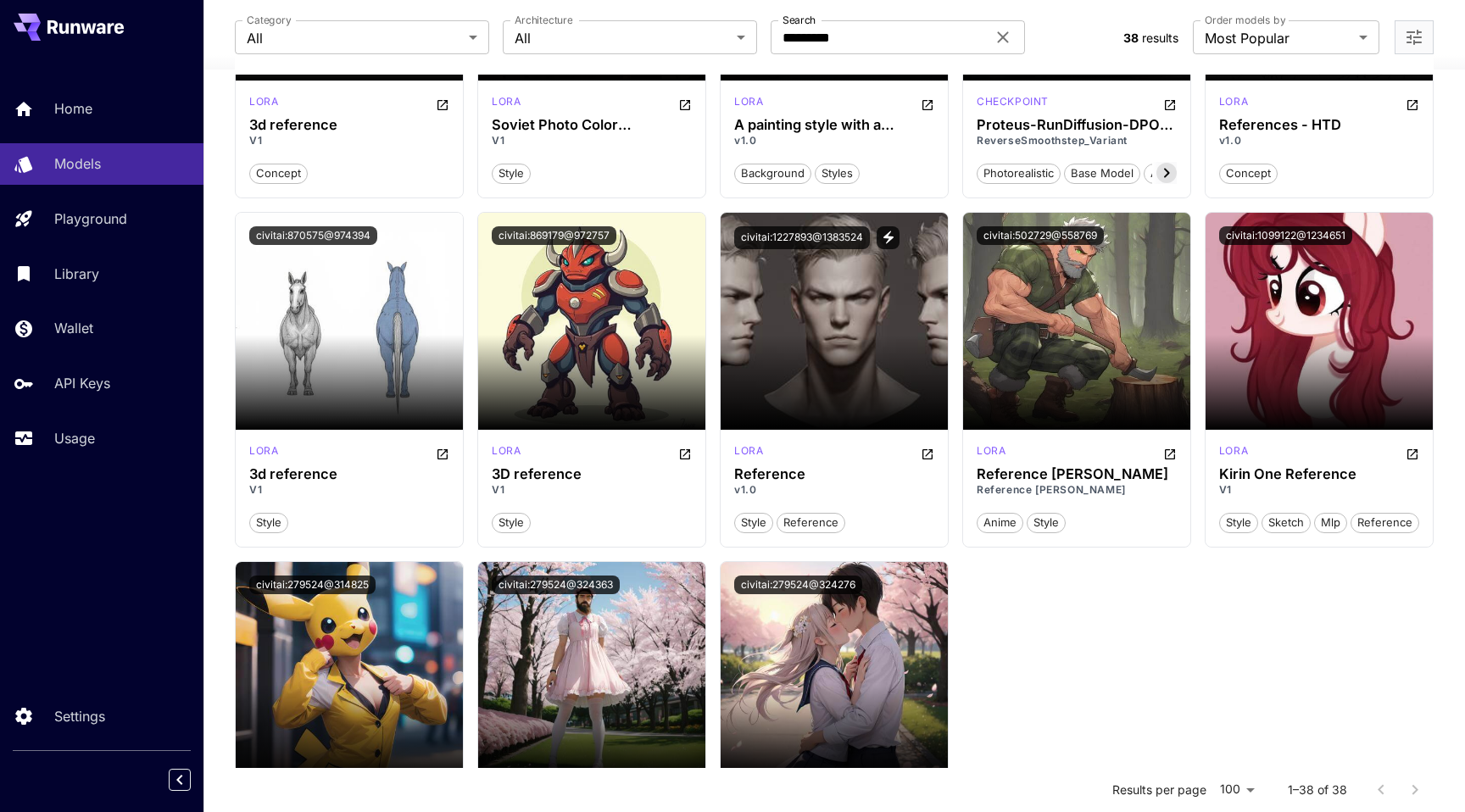
scroll to position [2295, 0]
